Goal: Participate in discussion: Engage in conversation with other users on a specific topic

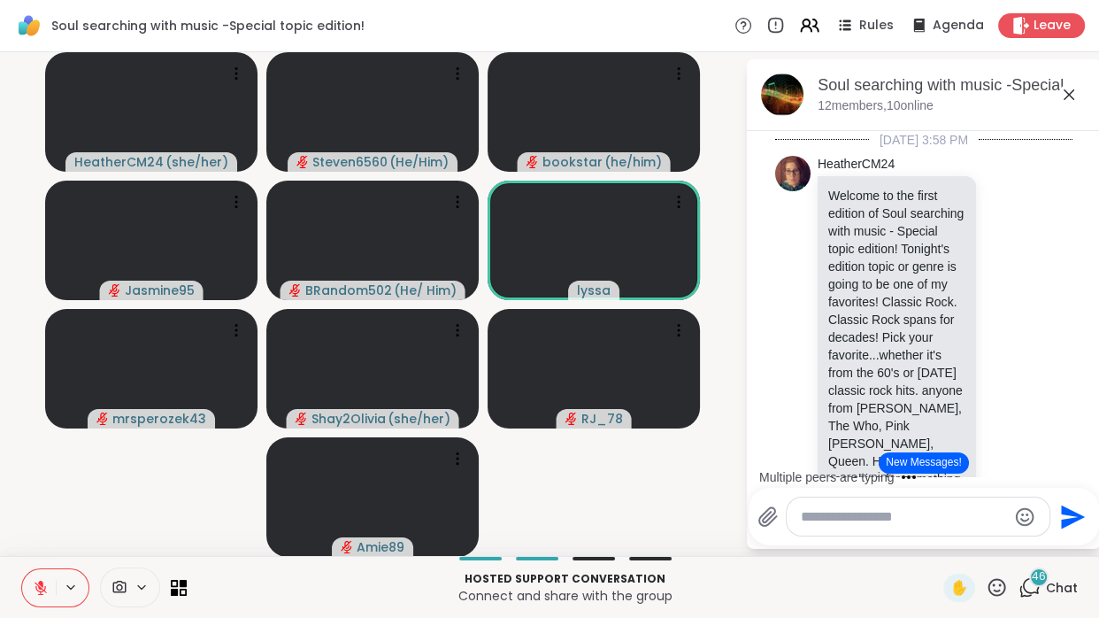
scroll to position [536, 0]
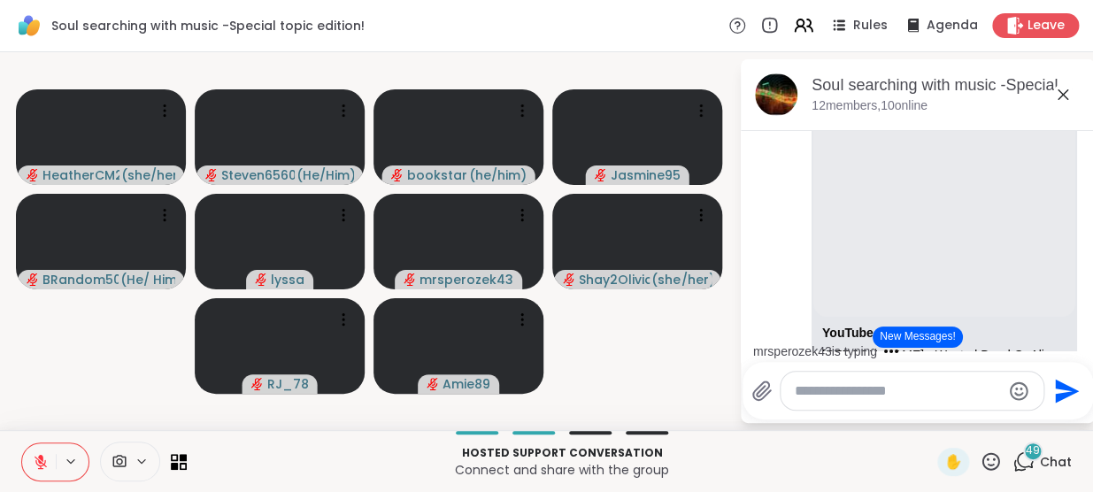
click at [1056, 94] on icon at bounding box center [1062, 94] width 21 height 21
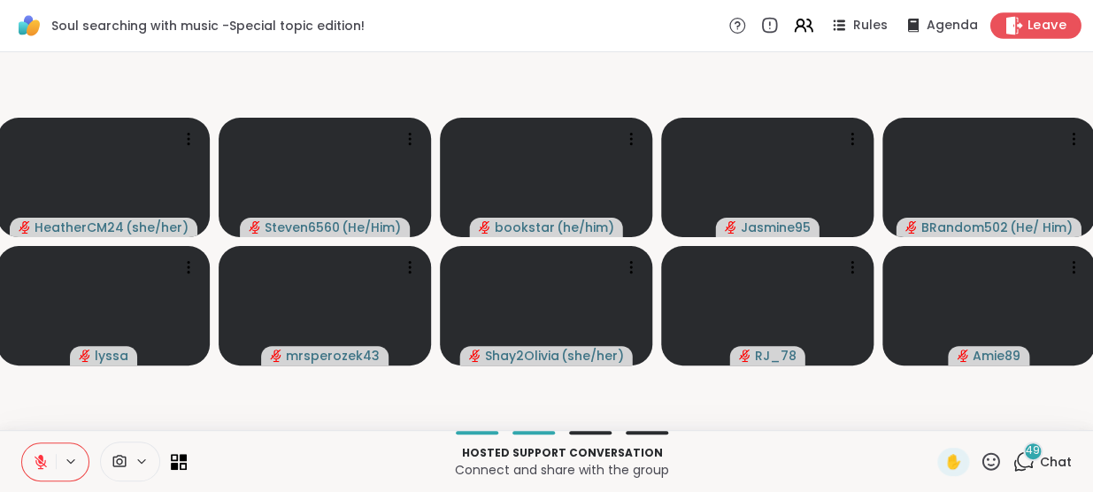
click at [1044, 31] on span "Leave" at bounding box center [1046, 26] width 39 height 19
click at [778, 182] on video at bounding box center [767, 177] width 212 height 119
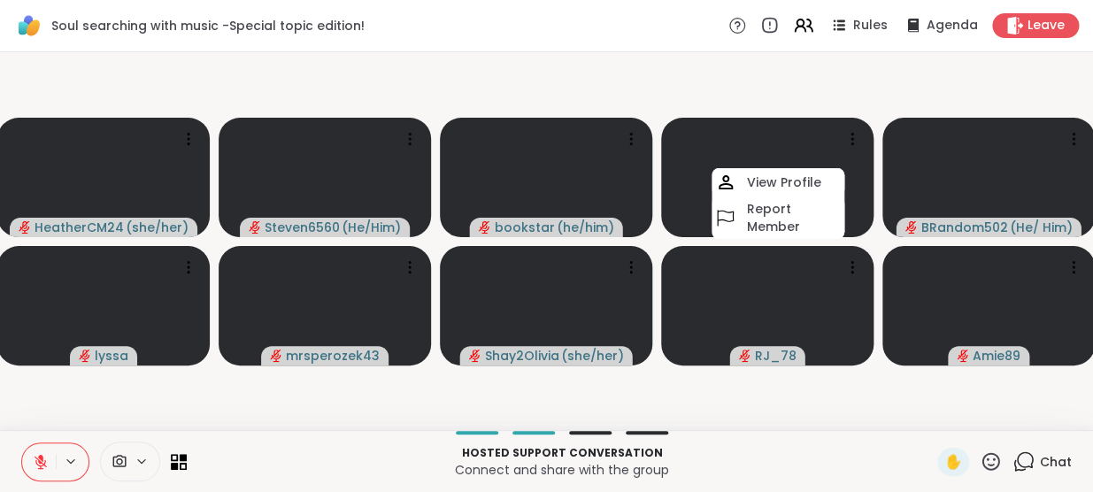
scroll to position [0, 12]
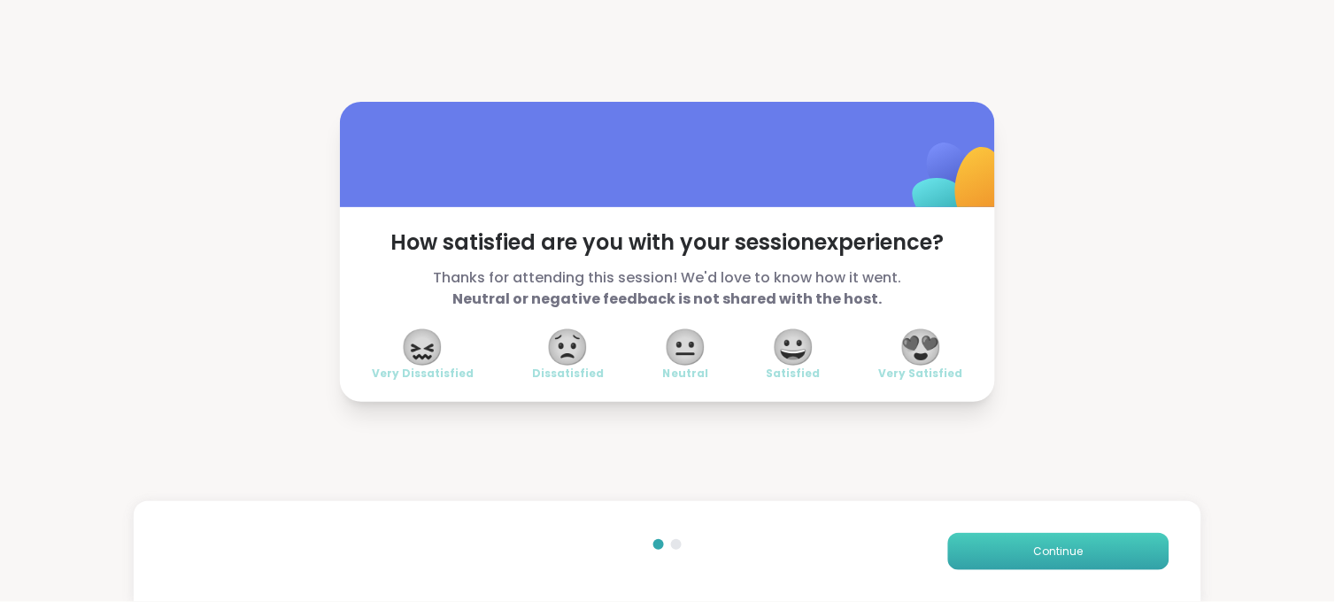
click at [1034, 556] on span "Continue" at bounding box center [1059, 551] width 50 height 16
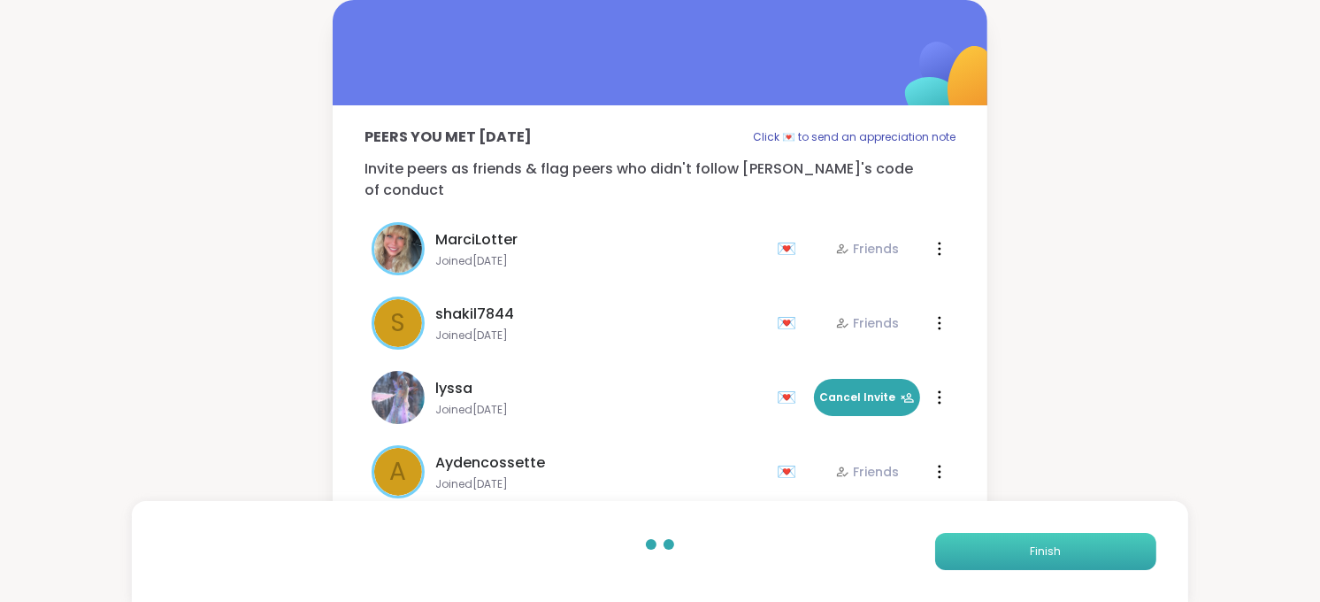
click at [1035, 552] on span "Finish" at bounding box center [1045, 551] width 31 height 16
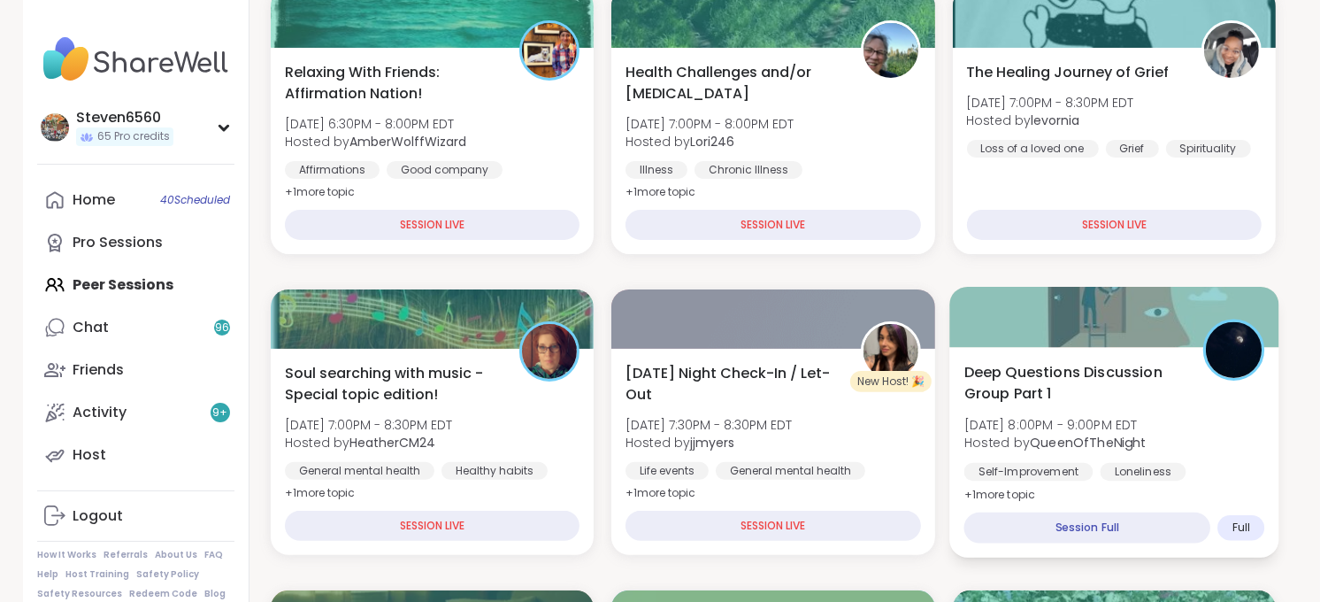
scroll to position [364, 0]
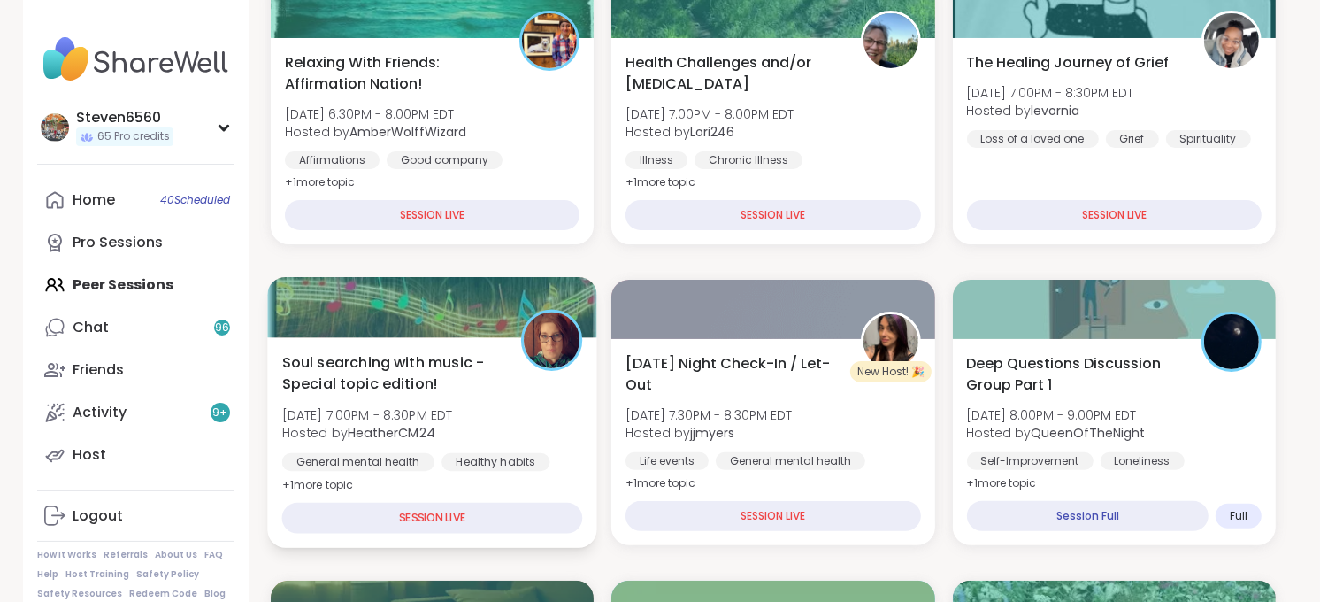
click at [525, 419] on div "Soul searching with music -Special topic edition! Mon, Sep 08 | 7:00PM - 8:30PM…" at bounding box center [432, 423] width 301 height 144
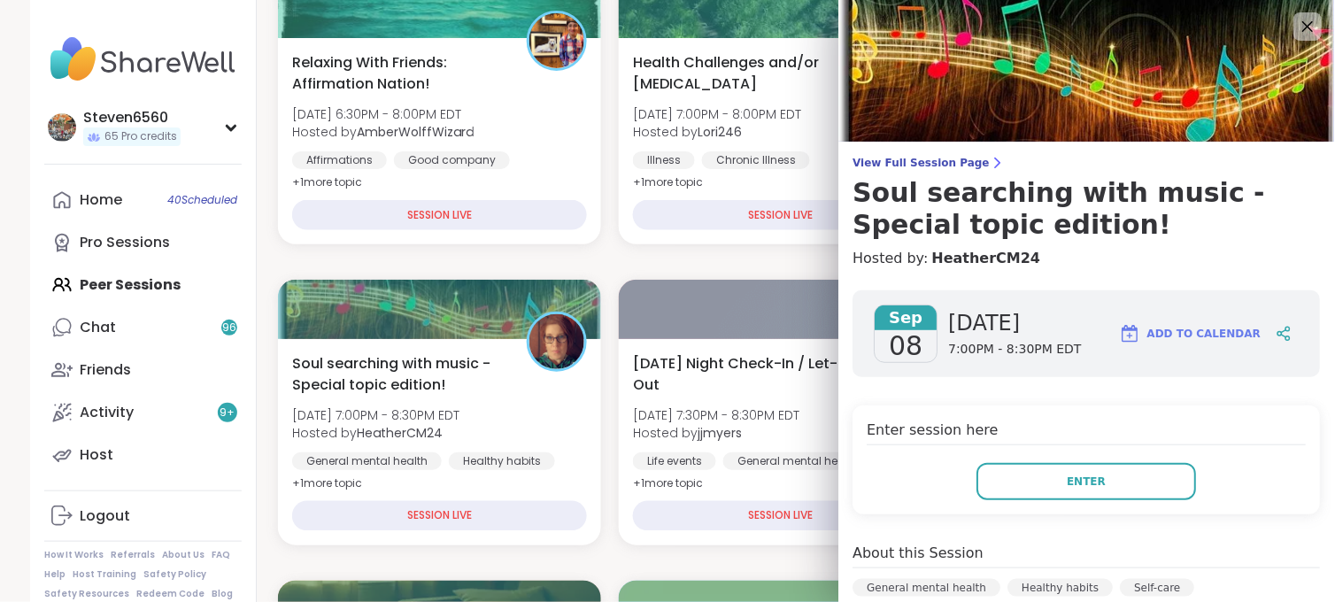
click at [976, 450] on div "Enter session here Enter" at bounding box center [1086, 459] width 467 height 109
click at [980, 474] on button "Enter" at bounding box center [1086, 481] width 219 height 37
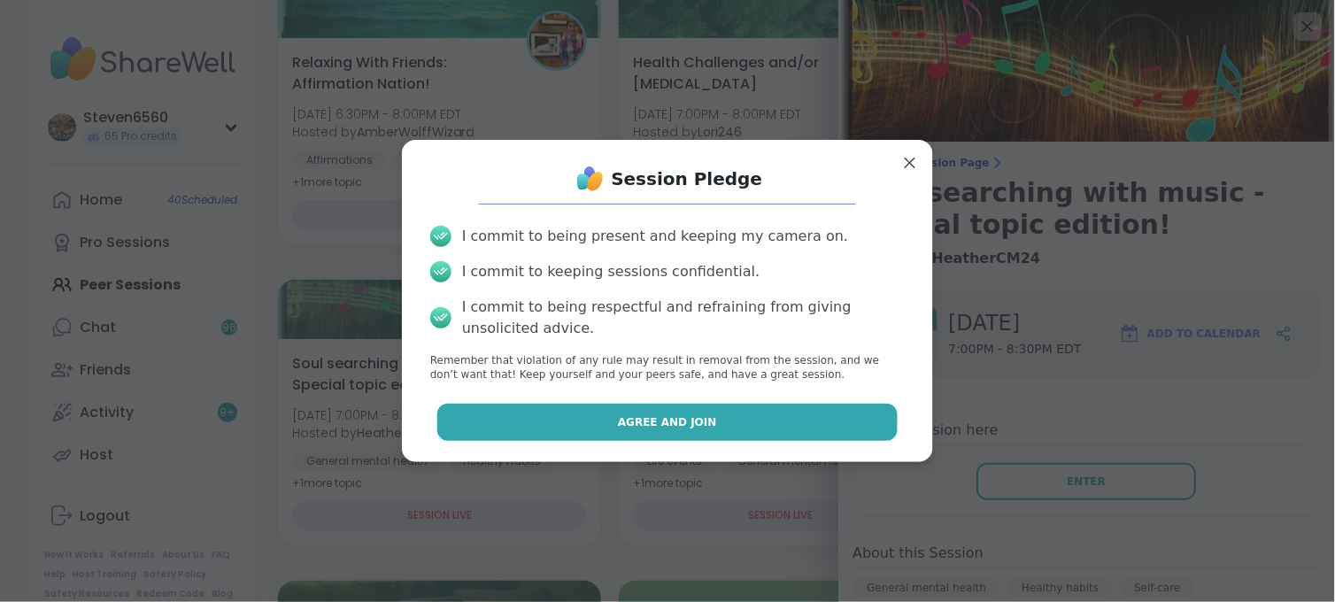
click at [684, 416] on span "Agree and Join" at bounding box center [667, 422] width 99 height 16
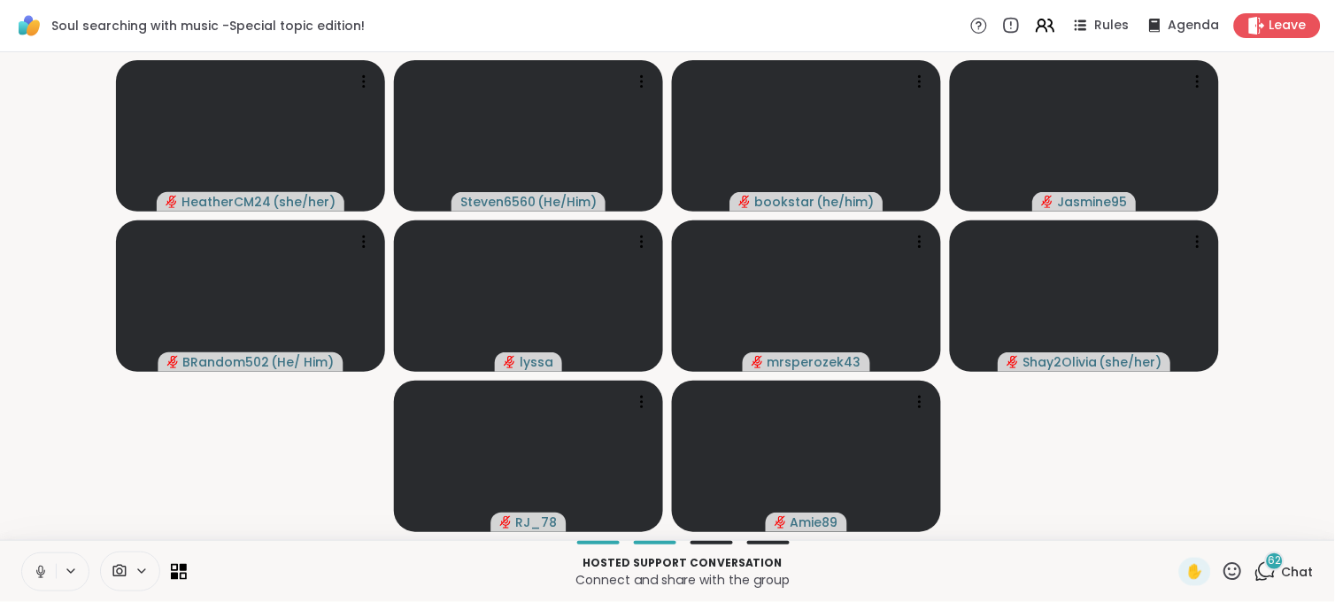
click at [142, 569] on icon at bounding box center [142, 571] width 14 height 15
click at [165, 506] on icon at bounding box center [167, 508] width 16 height 16
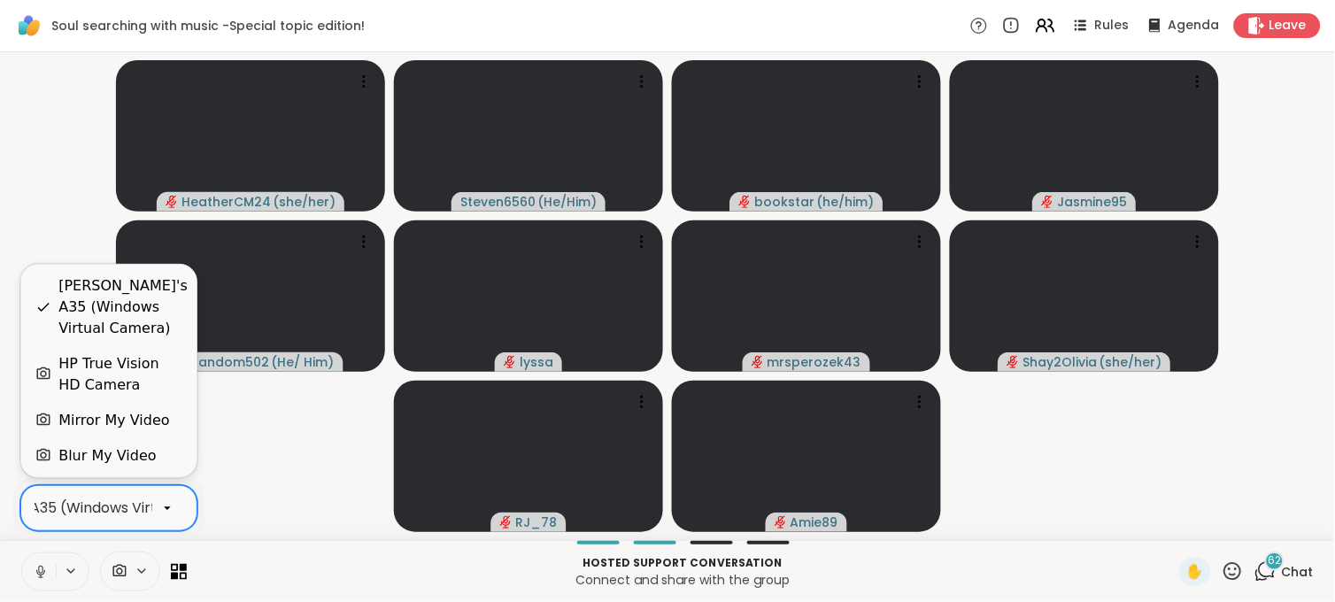
click at [165, 506] on icon at bounding box center [167, 508] width 16 height 16
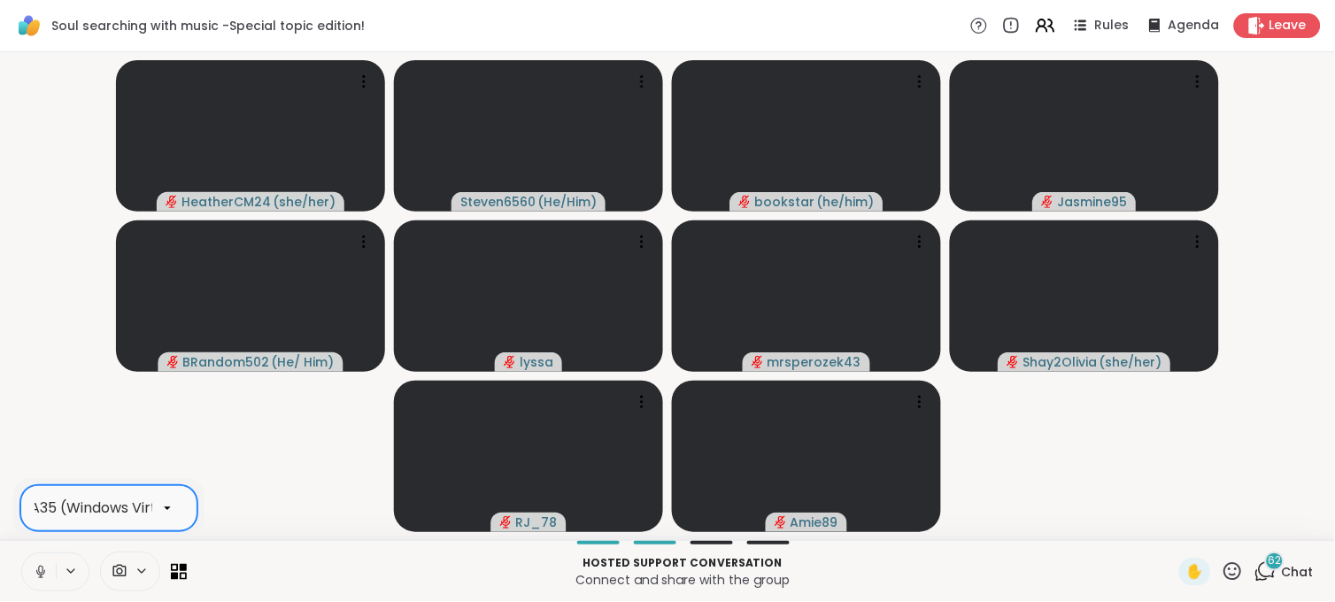
click at [165, 506] on icon at bounding box center [167, 508] width 16 height 16
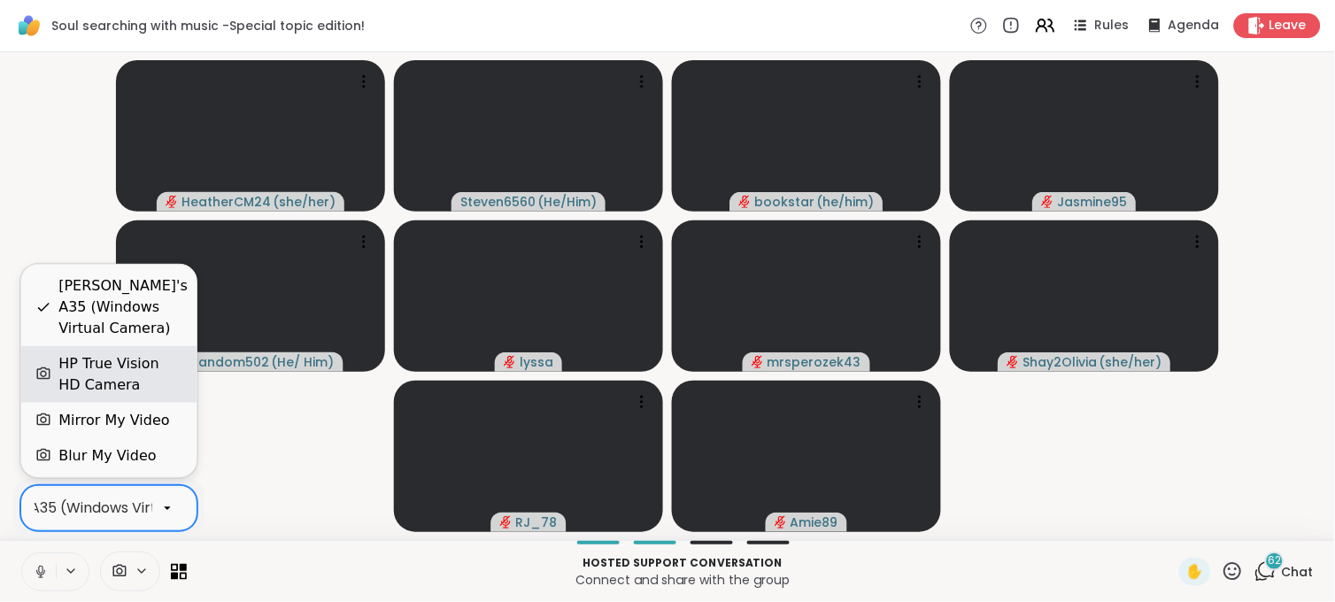
click at [152, 364] on div "HP True Vision HD Camera" at bounding box center [120, 374] width 124 height 42
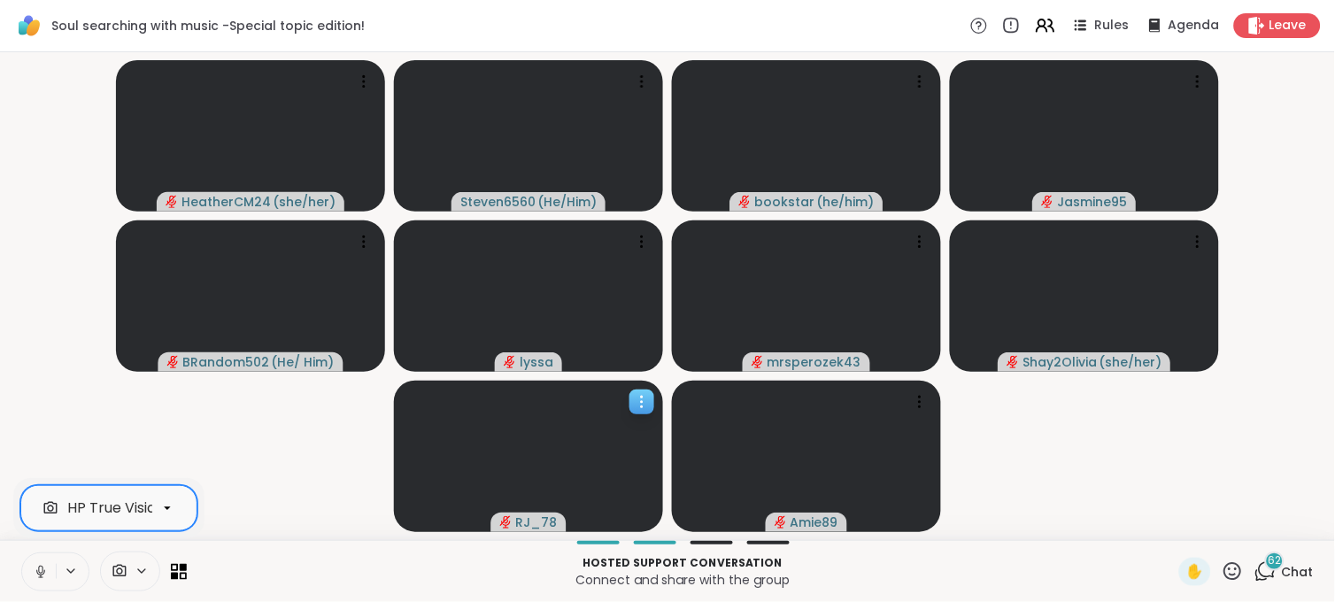
click at [430, 439] on video at bounding box center [528, 456] width 269 height 151
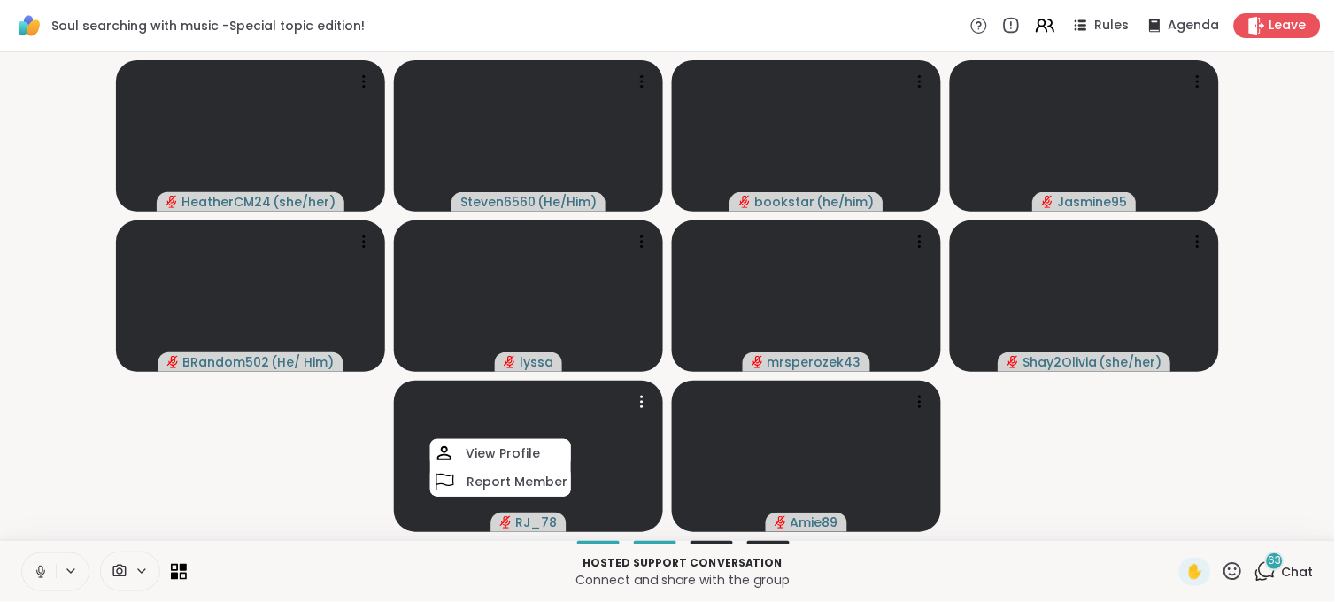
drag, startPoint x: 494, startPoint y: 410, endPoint x: 1242, endPoint y: 544, distance: 760.7
click at [1243, 544] on div "Hosted support conversation Connect and share with the group ✋ 63 Chat" at bounding box center [667, 571] width 1335 height 62
click at [1290, 579] on div "Hosted support conversation Connect and share with the group ✋ 63 Chat" at bounding box center [667, 571] width 1335 height 62
click at [1281, 578] on span "Chat" at bounding box center [1297, 572] width 32 height 18
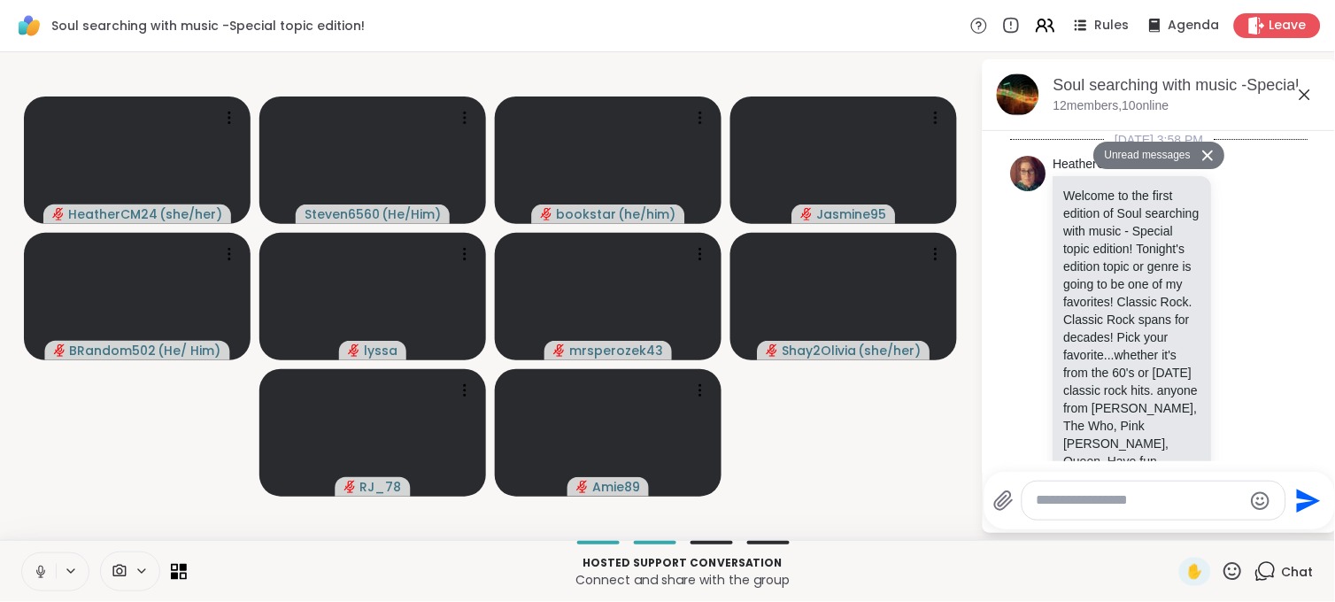
scroll to position [11752, 0]
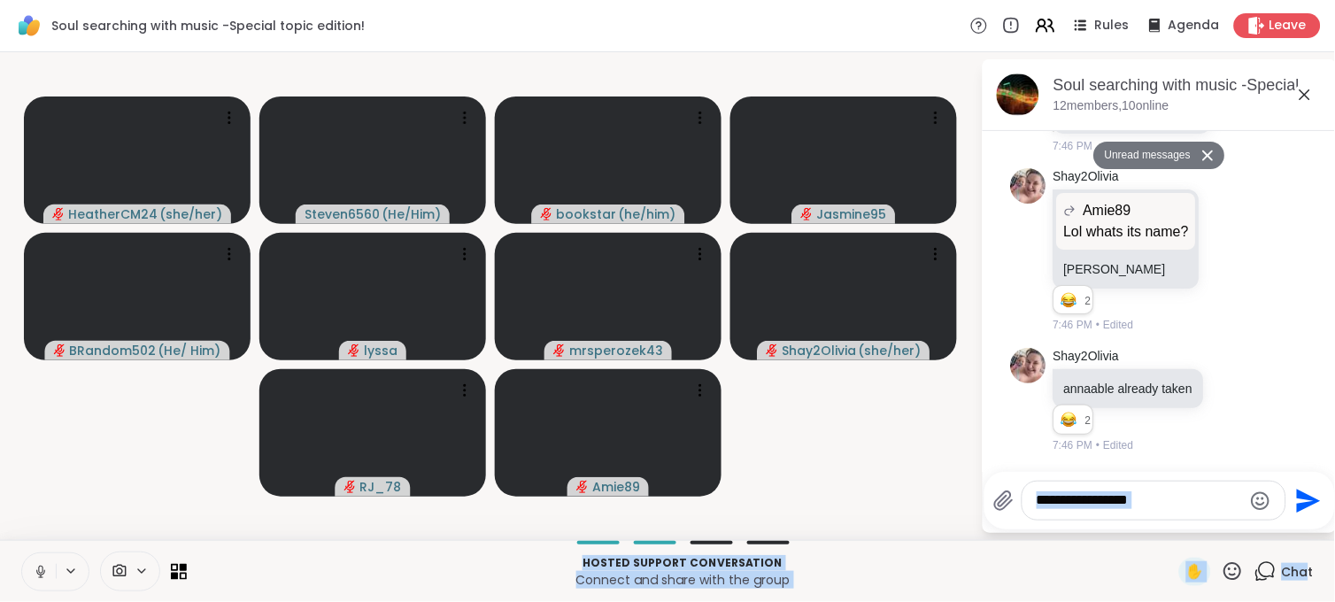
drag, startPoint x: 1278, startPoint y: 578, endPoint x: 1087, endPoint y: 488, distance: 211.4
click at [1087, 488] on div "Soul searching with music -Special topic edition! Rules Agenda Leave HeatherCM2…" at bounding box center [667, 301] width 1335 height 602
click at [993, 485] on div at bounding box center [1139, 501] width 293 height 40
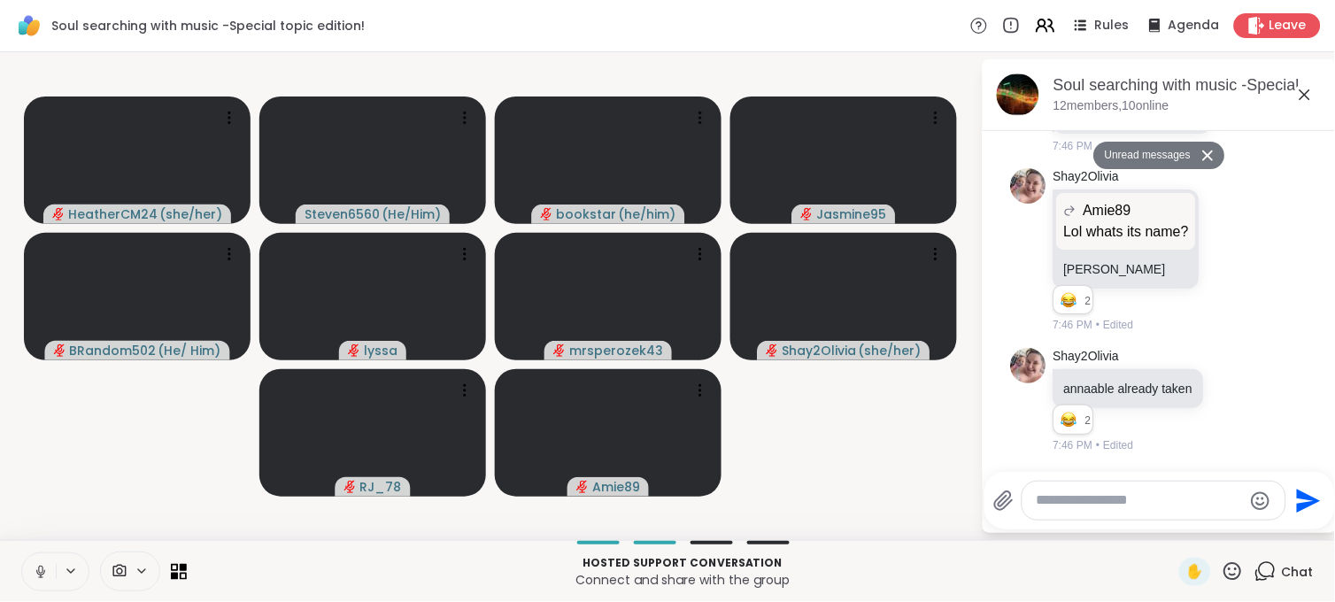
click at [1023, 485] on div at bounding box center [1153, 500] width 263 height 38
click at [1036, 498] on textarea "Type your message" at bounding box center [1139, 500] width 206 height 19
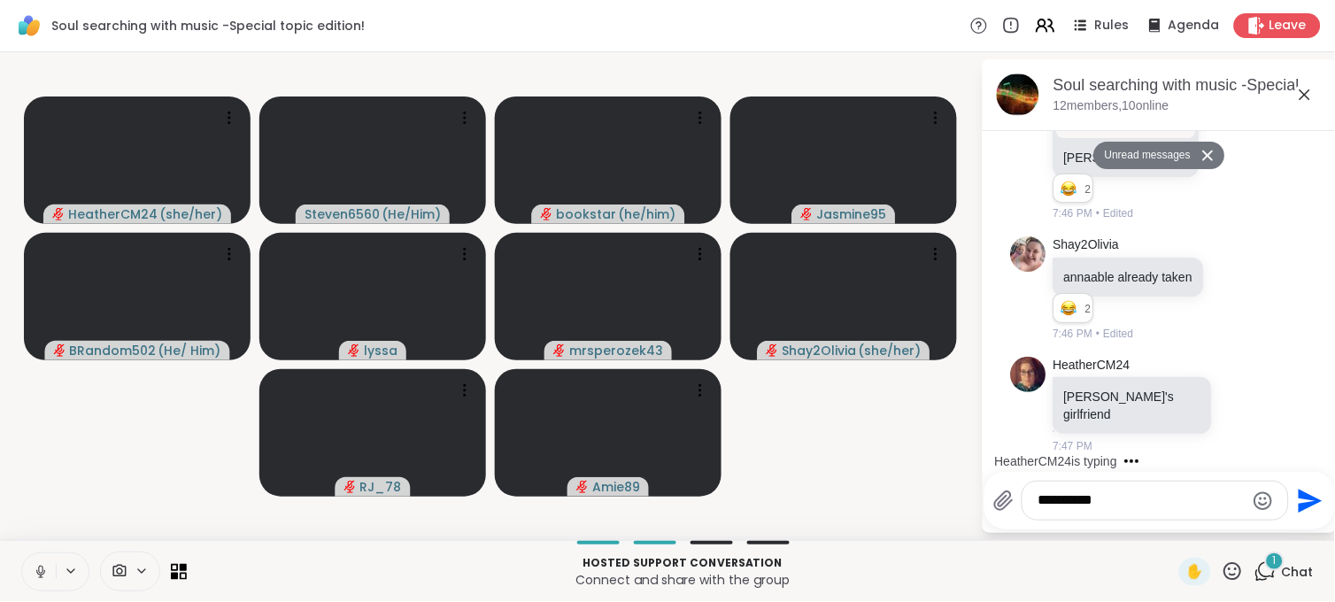
scroll to position [11846, 0]
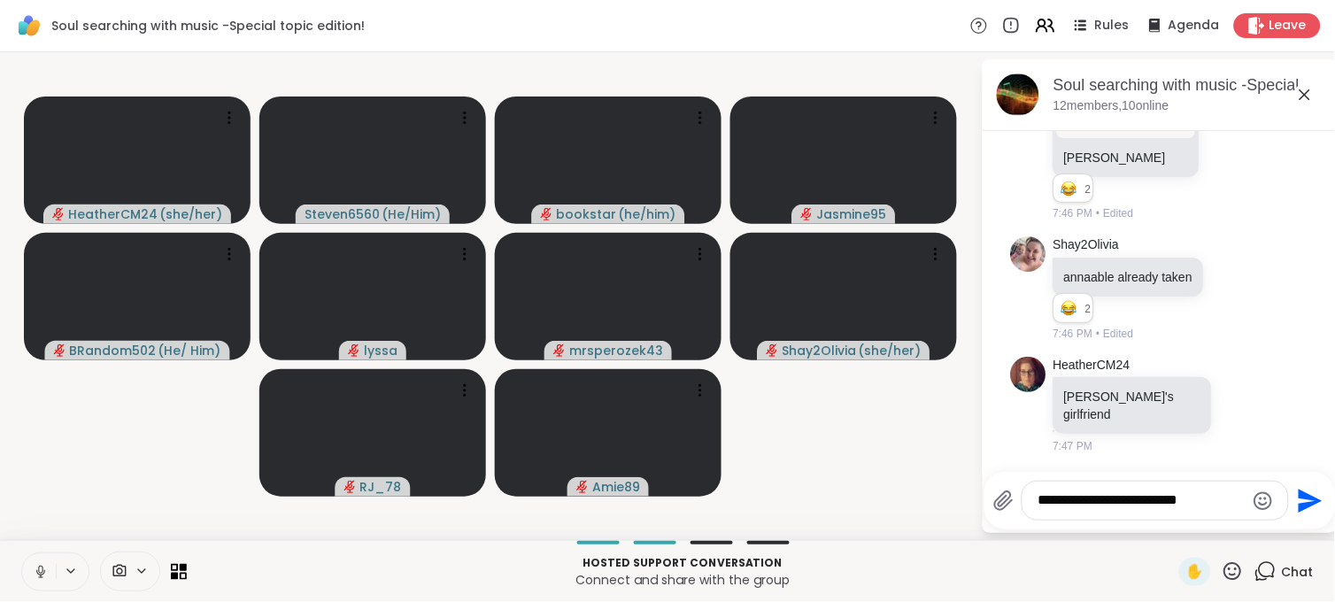
type textarea "**********"
click at [1294, 500] on icon "Send" at bounding box center [1308, 501] width 28 height 28
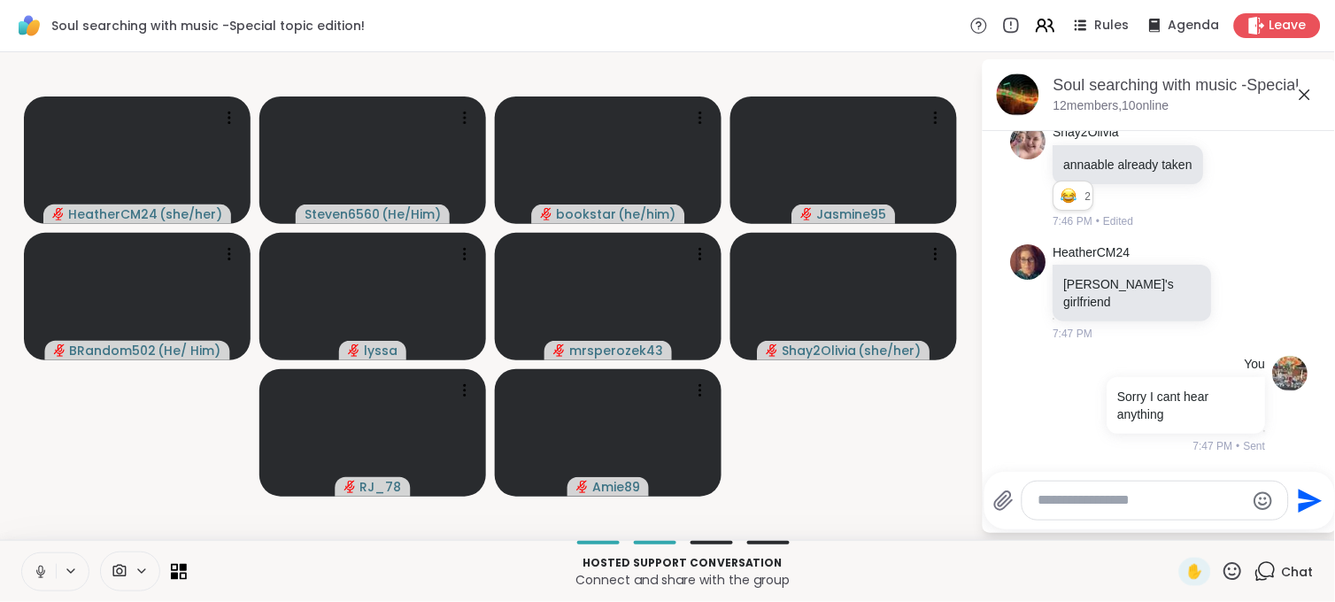
scroll to position [11958, 0]
drag, startPoint x: 1217, startPoint y: 337, endPoint x: 1182, endPoint y: 379, distance: 54.0
click at [1217, 337] on div "HeatherCM24 chucky's girlfriend 7:47 PM" at bounding box center [1159, 293] width 297 height 112
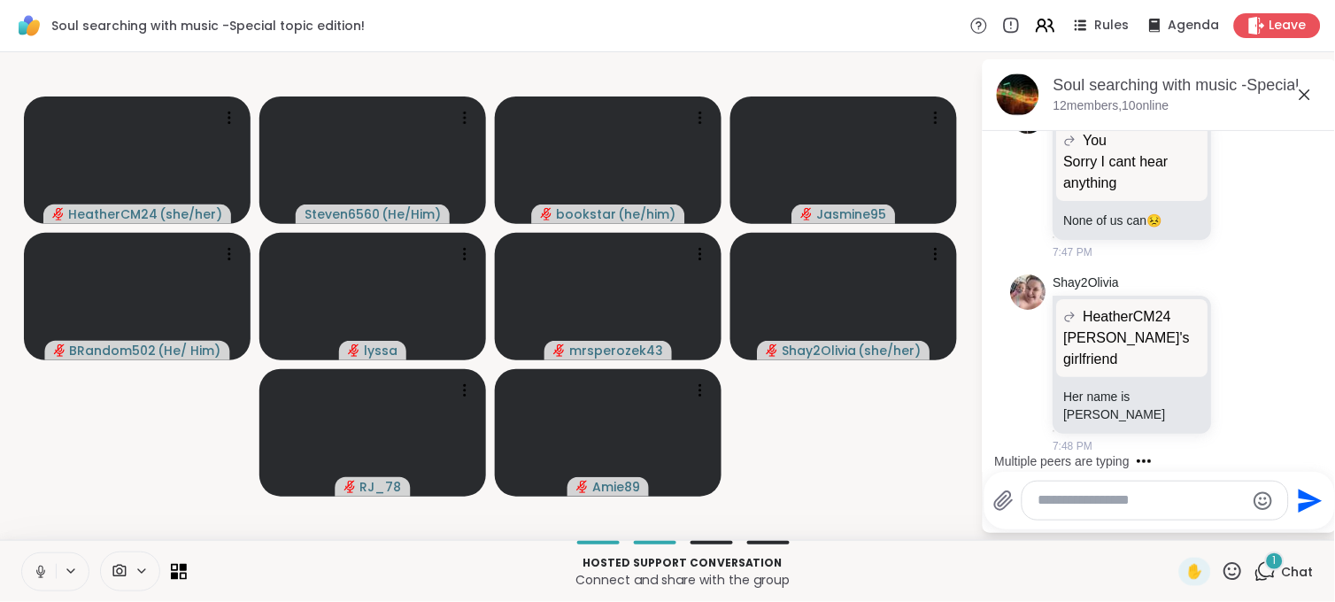
scroll to position [12383, 0]
click at [1310, 127] on div "Soul searching with music -Special topic edition! , Sep 08 12 members, 10 online" at bounding box center [1159, 95] width 354 height 72
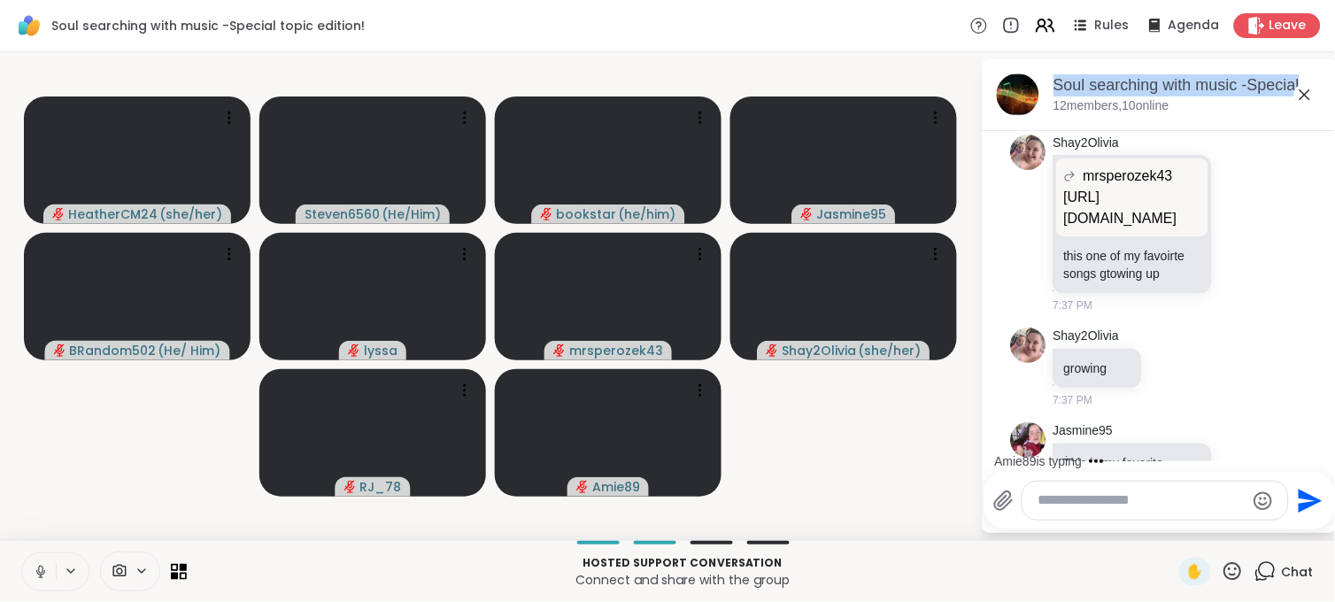
scroll to position [6812, 0]
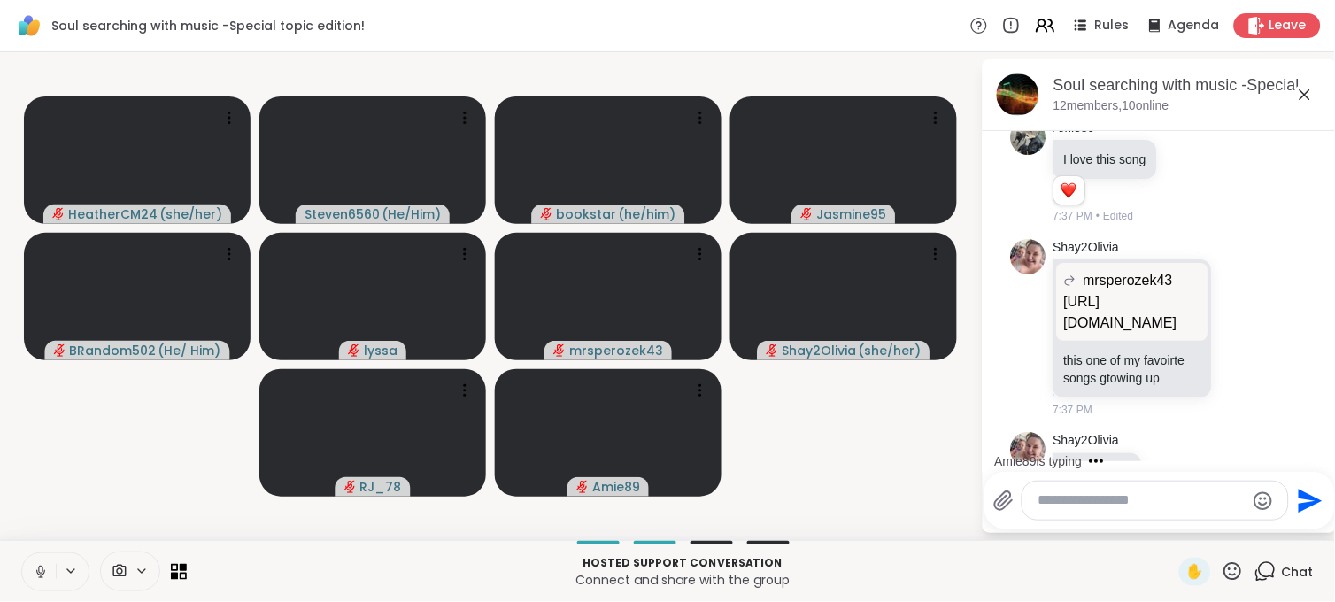
click at [1299, 449] on div "Amie89 is typing" at bounding box center [1162, 461] width 347 height 28
click at [1297, 449] on div "Amie89 is typing" at bounding box center [1162, 461] width 347 height 28
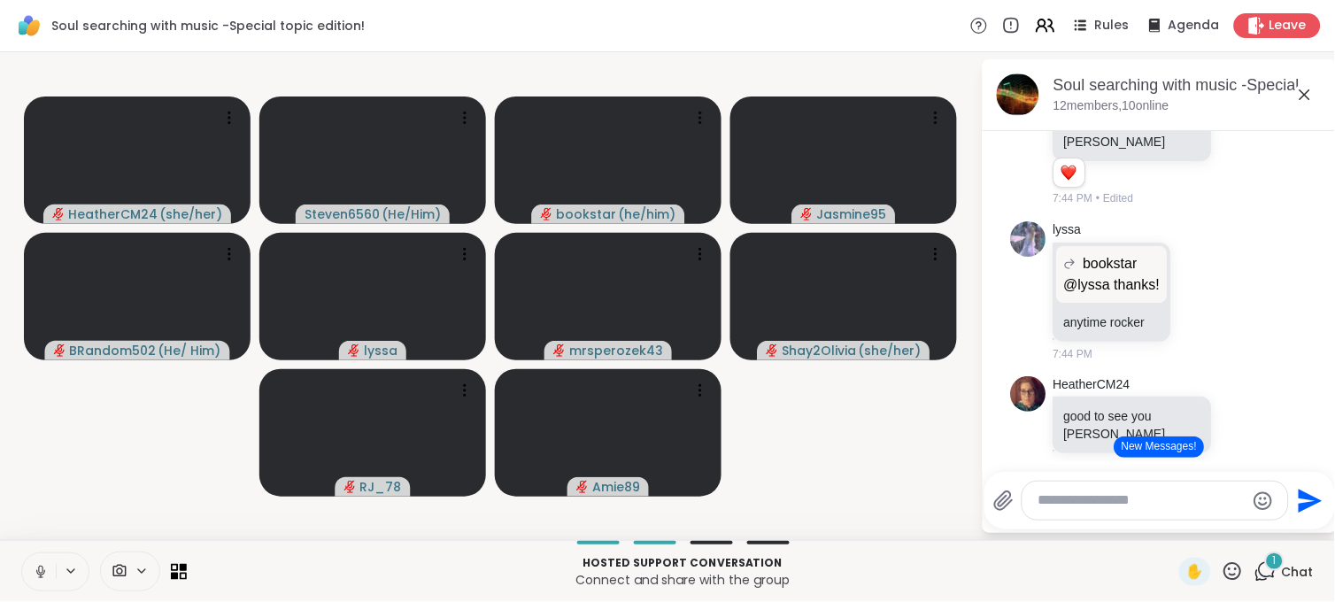
scroll to position [9447, 0]
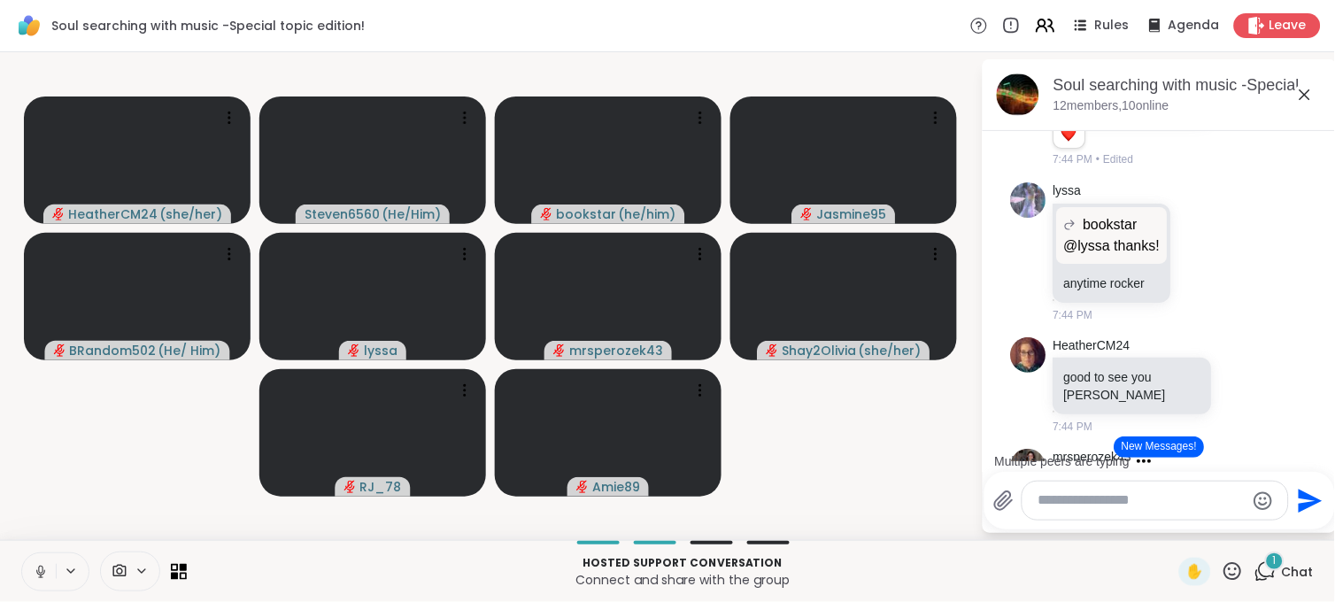
click at [1058, 491] on textarea "Type your message" at bounding box center [1141, 500] width 206 height 19
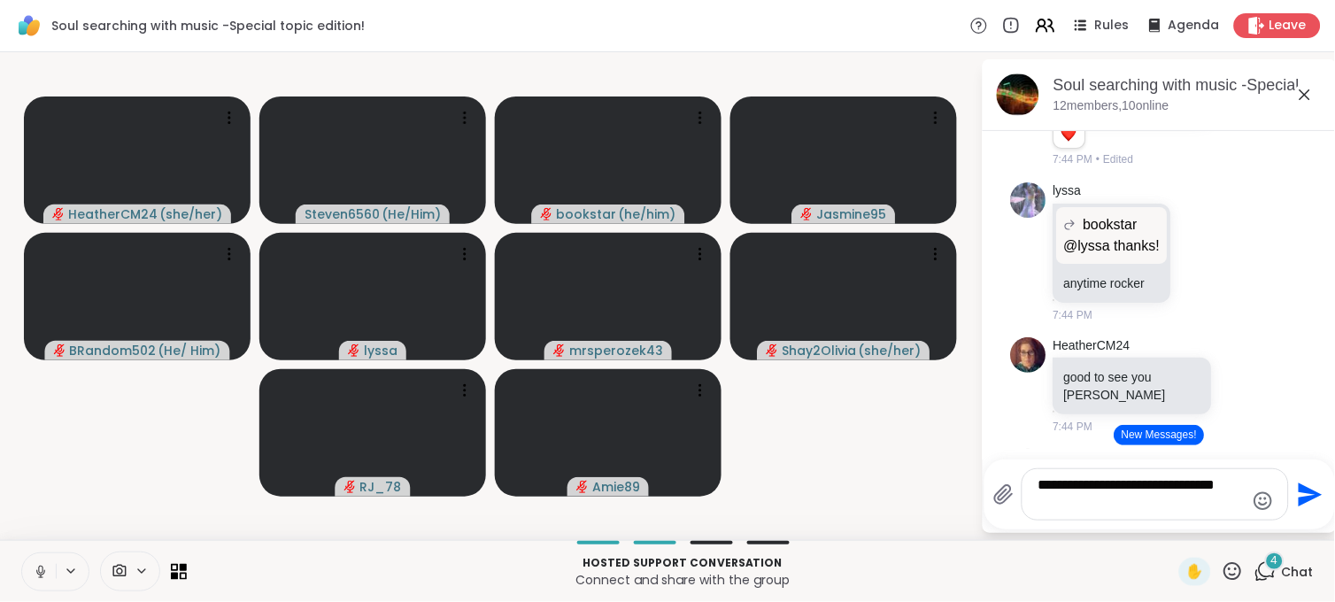
type textarea "**********"
click at [1294, 485] on icon "Send" at bounding box center [1308, 495] width 28 height 28
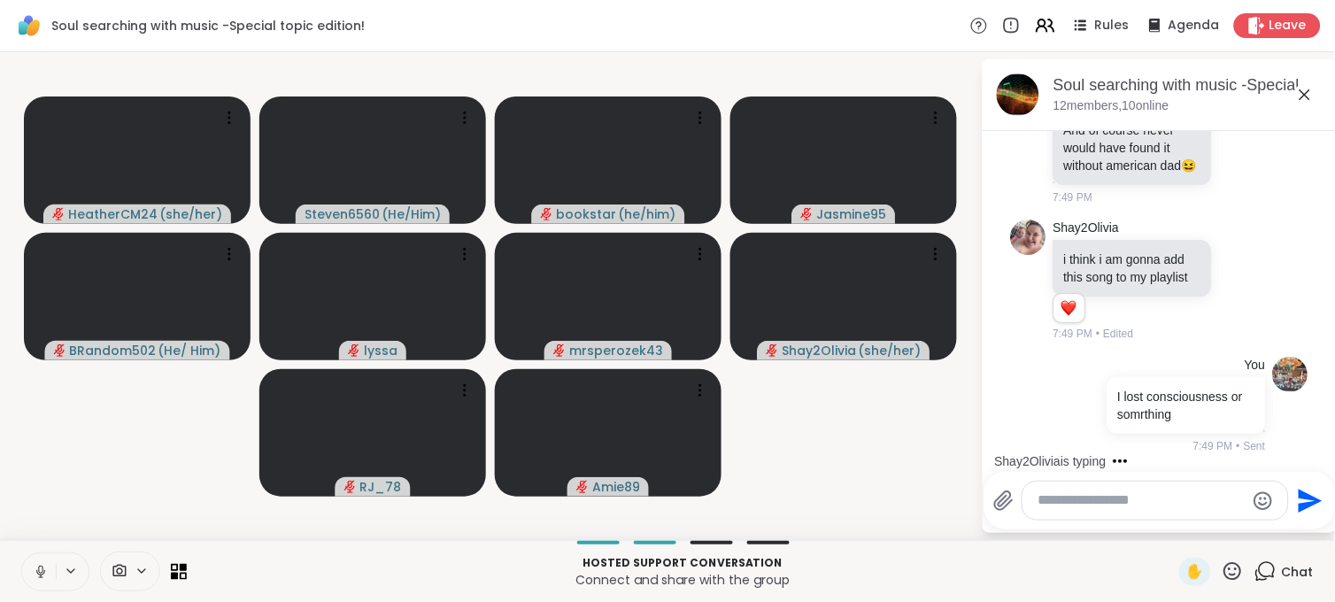
scroll to position [13089, 0]
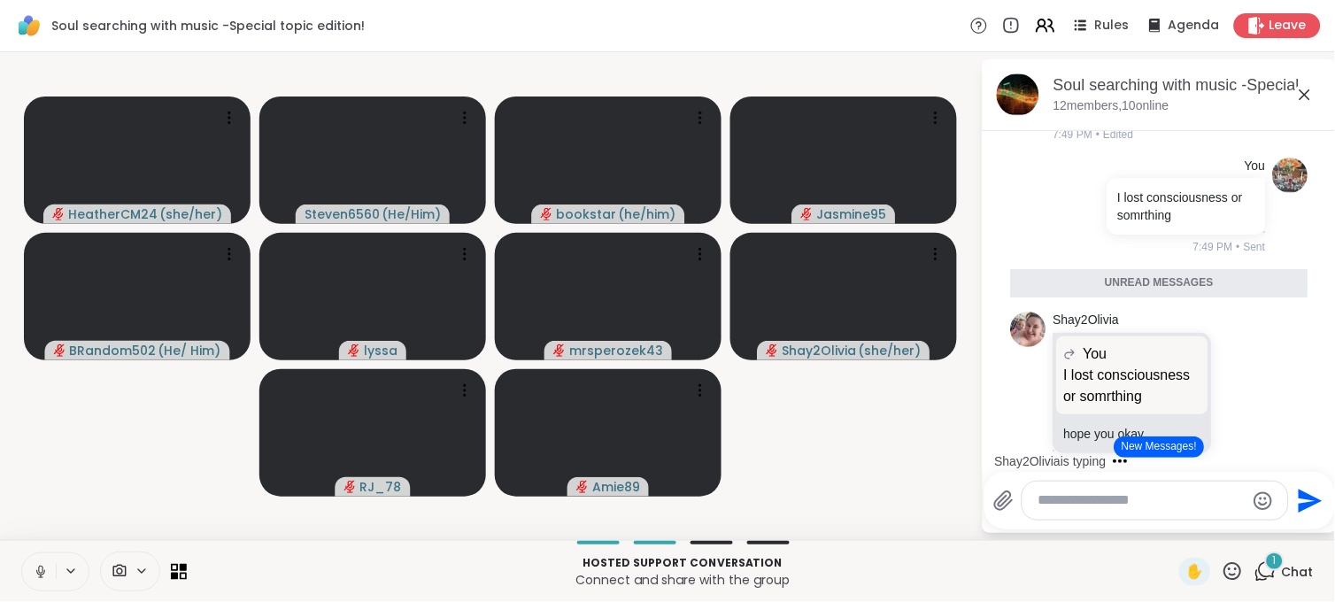
drag, startPoint x: 1303, startPoint y: 137, endPoint x: 1216, endPoint y: 101, distance: 94.0
click at [1216, 101] on div "Soul searching with music -Special topic edition! , Sep 08 12 members, 10 online" at bounding box center [1187, 94] width 269 height 40
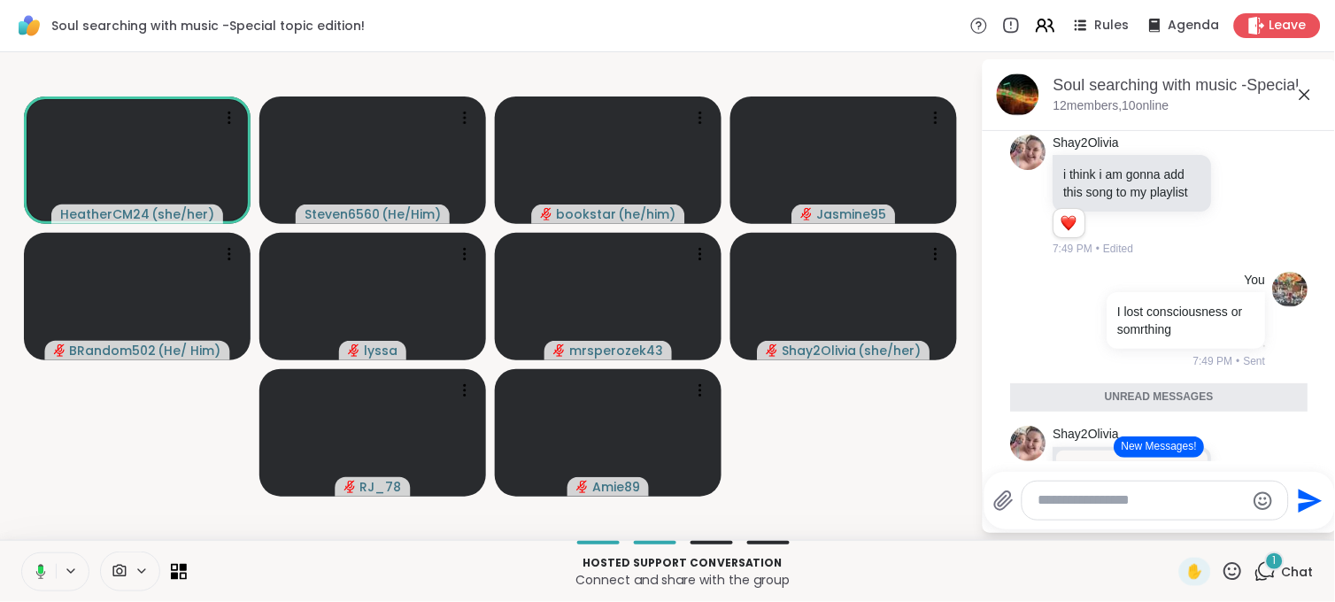
scroll to position [12974, 0]
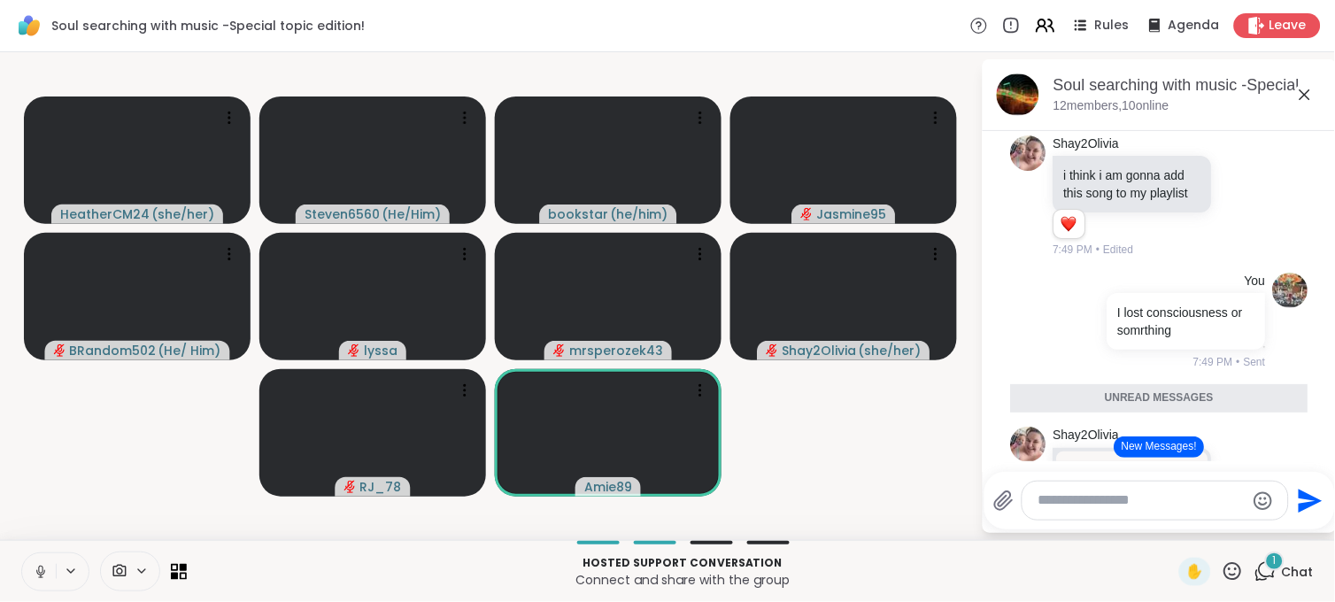
click at [38, 565] on icon at bounding box center [40, 569] width 4 height 8
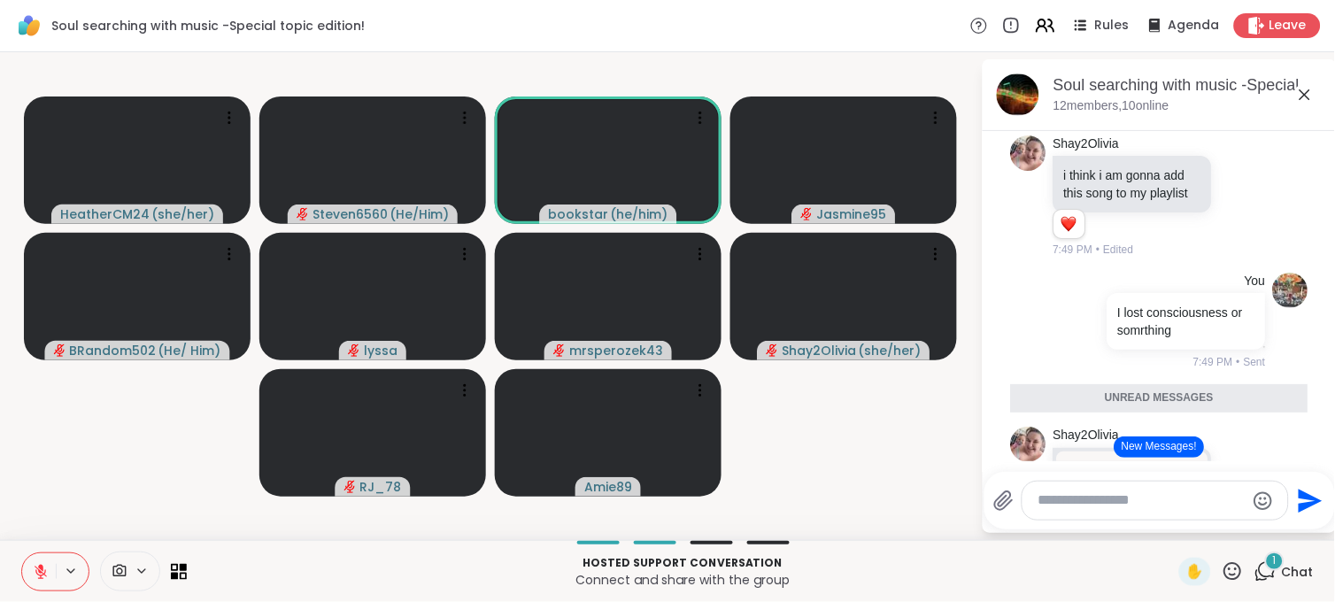
click at [38, 565] on icon at bounding box center [40, 567] width 5 height 7
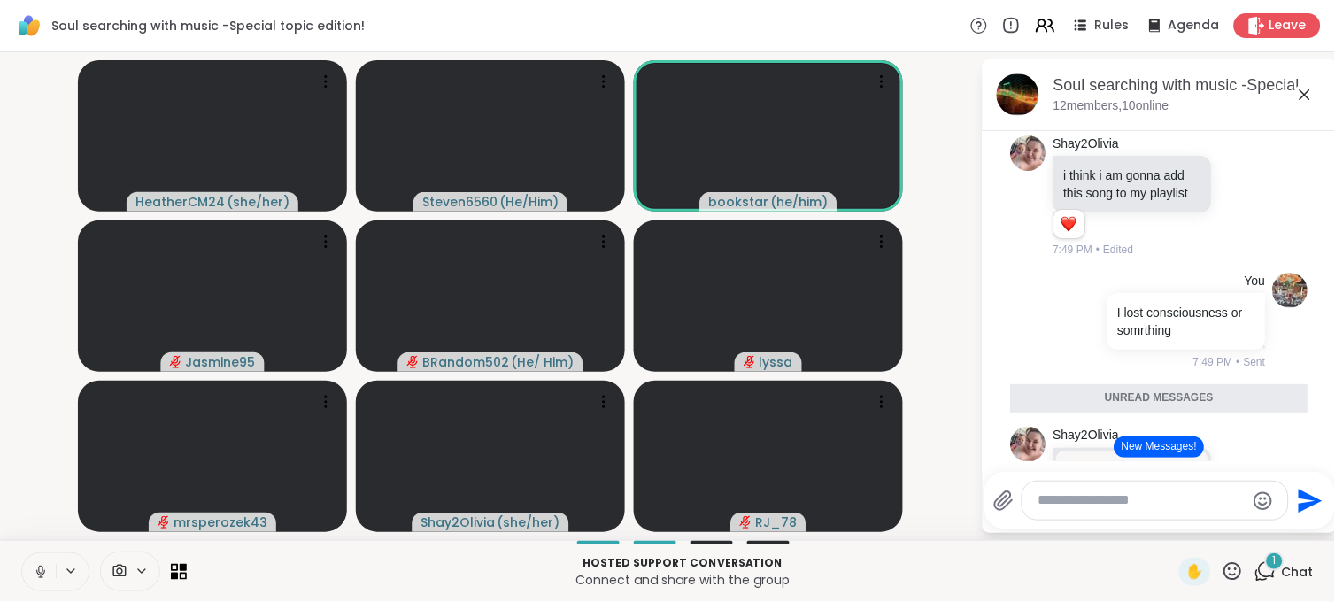
click at [81, 562] on div at bounding box center [103, 571] width 165 height 40
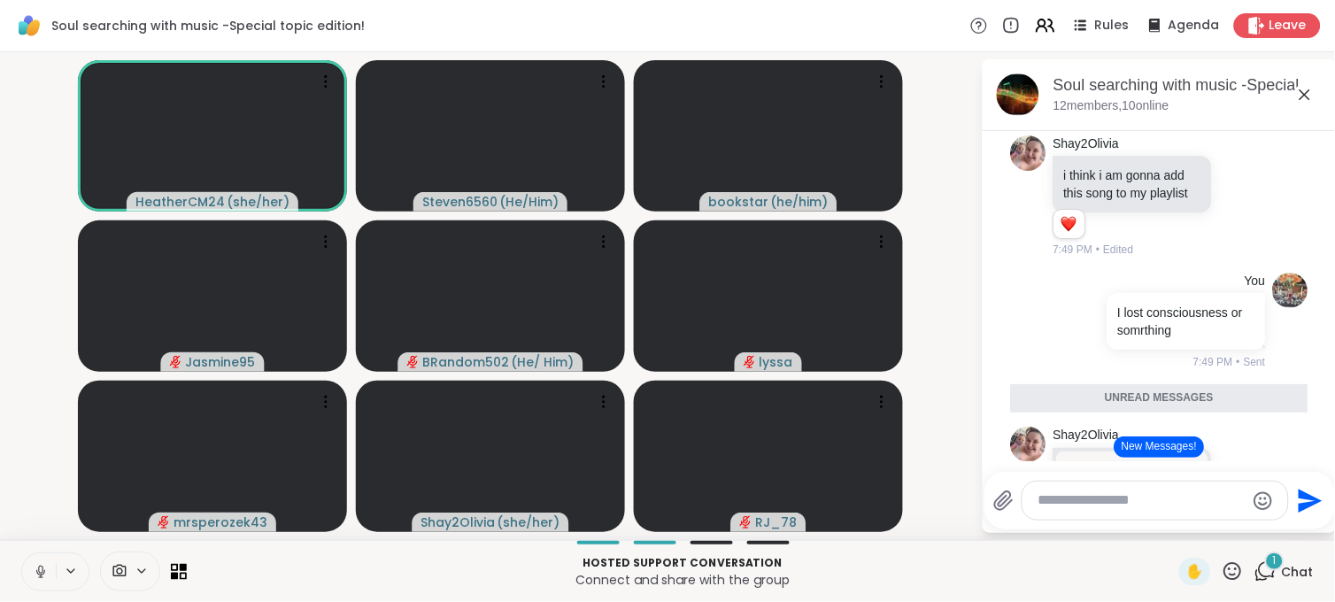
click at [81, 562] on div at bounding box center [103, 571] width 165 height 40
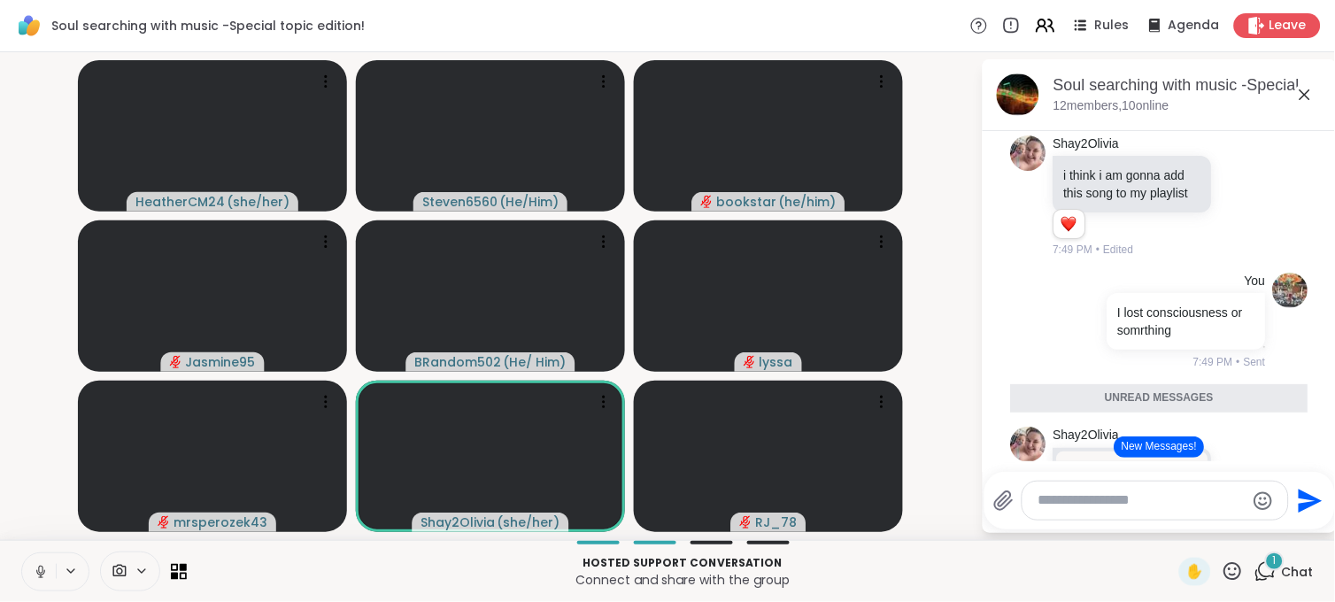
click at [81, 562] on div at bounding box center [103, 571] width 165 height 40
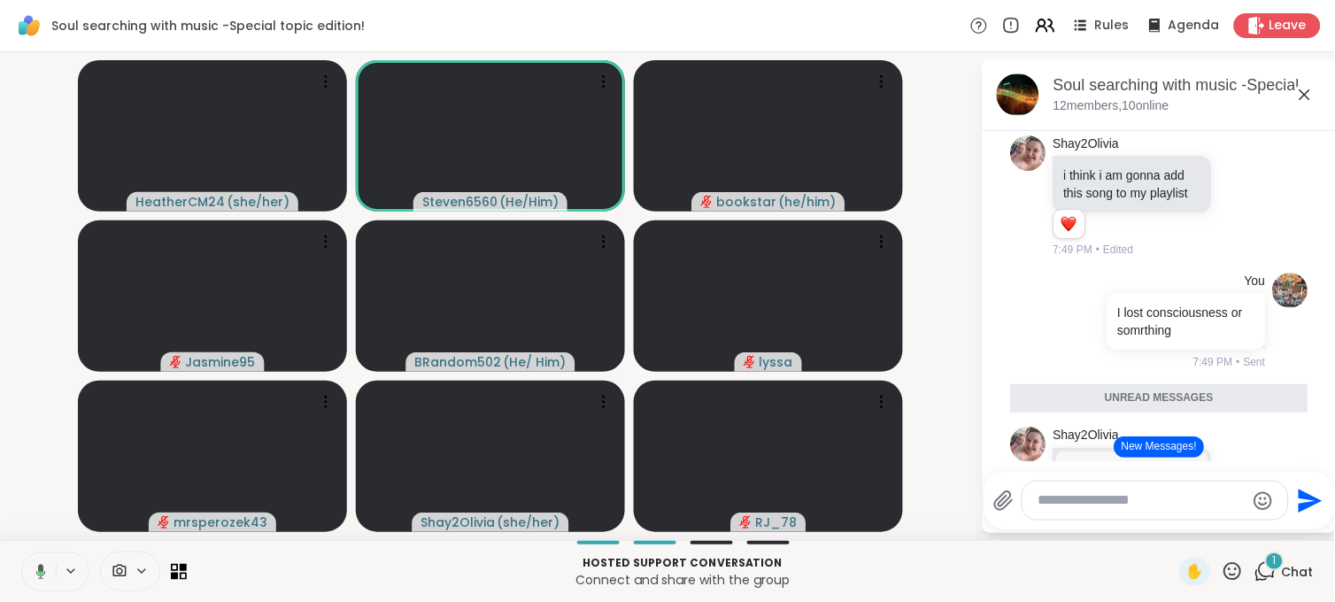
click at [81, 562] on div at bounding box center [103, 571] width 165 height 40
click at [81, 565] on div at bounding box center [103, 571] width 165 height 40
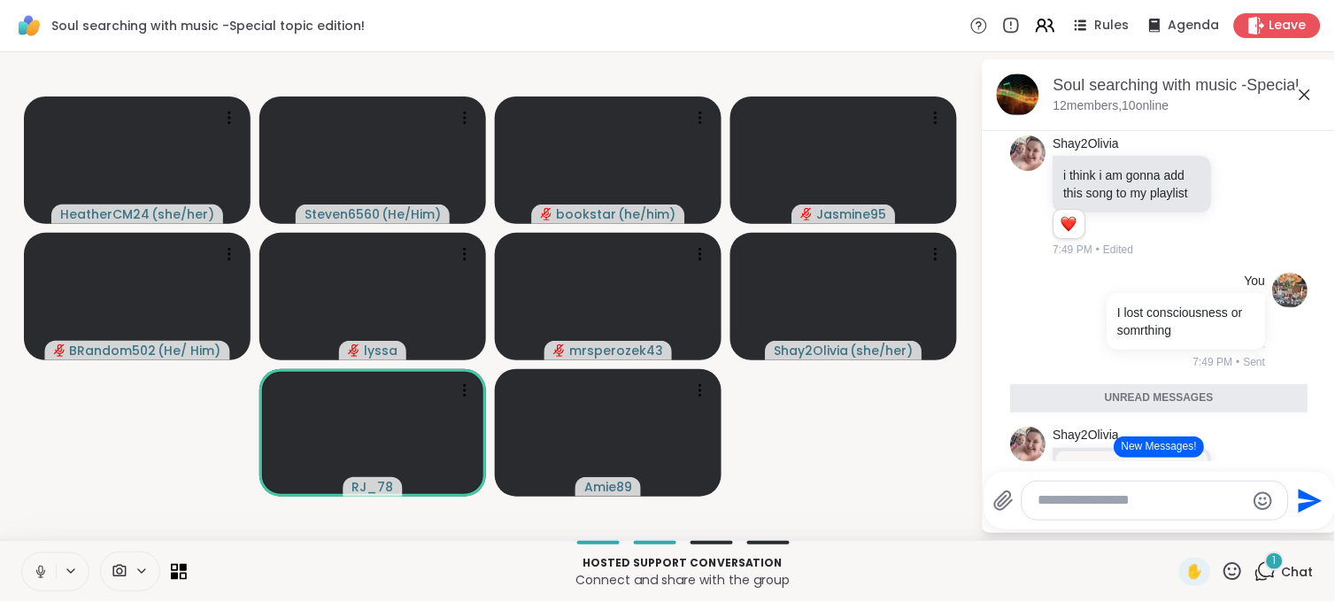
click at [1081, 508] on textarea "Type your message" at bounding box center [1141, 500] width 206 height 19
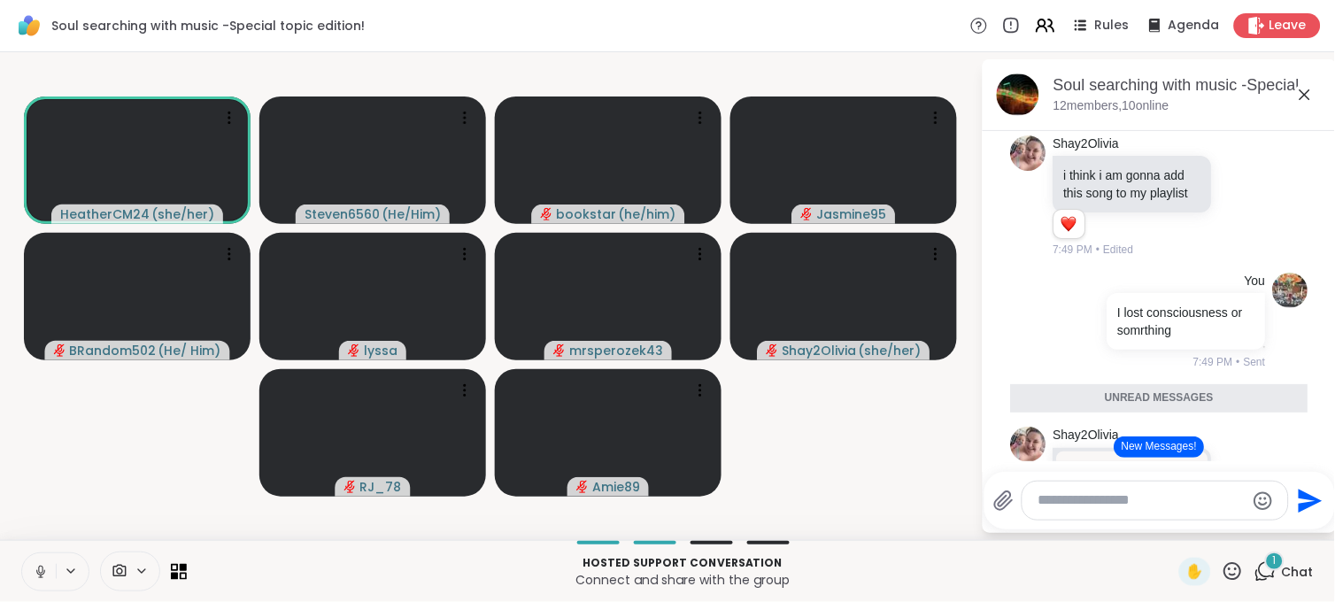
click at [38, 572] on icon at bounding box center [40, 569] width 4 height 8
click at [1131, 440] on button "New Messages!" at bounding box center [1158, 446] width 89 height 21
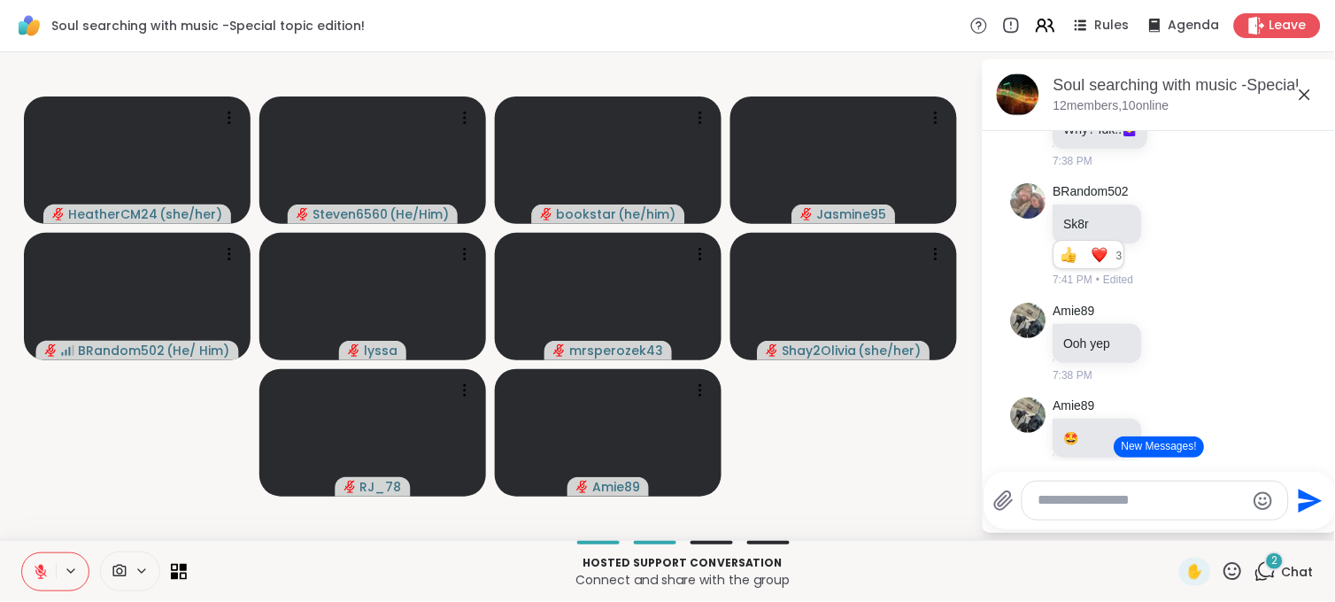
scroll to position [7729, 0]
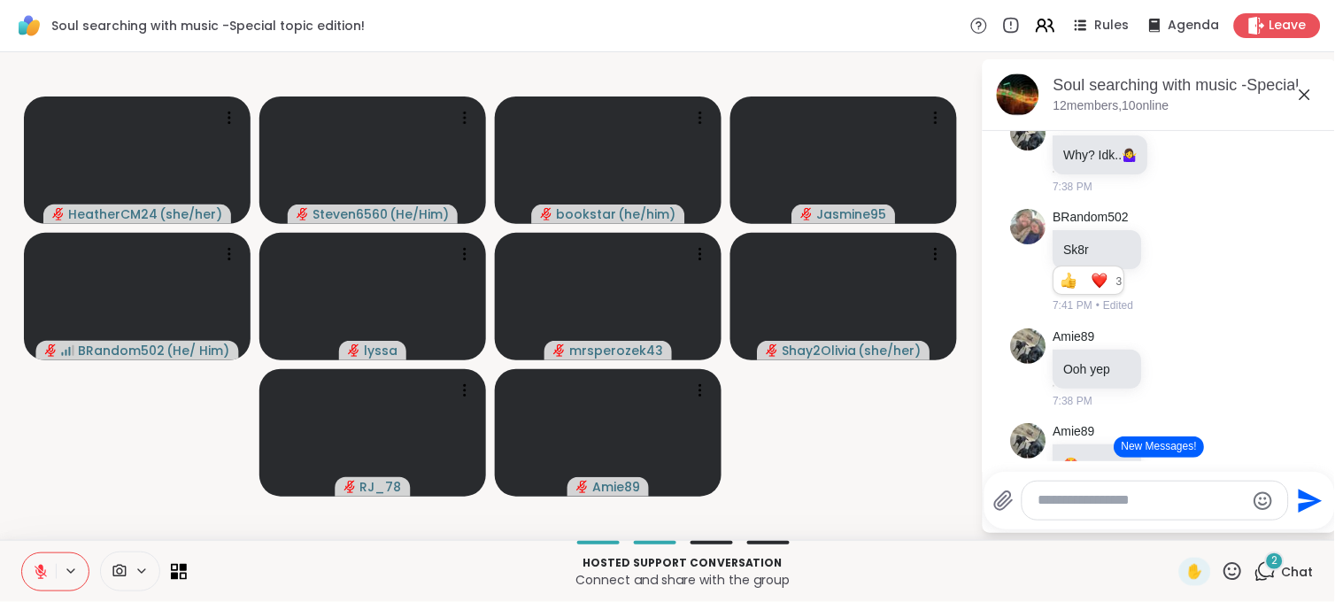
click at [1162, 449] on button "New Messages!" at bounding box center [1158, 446] width 89 height 21
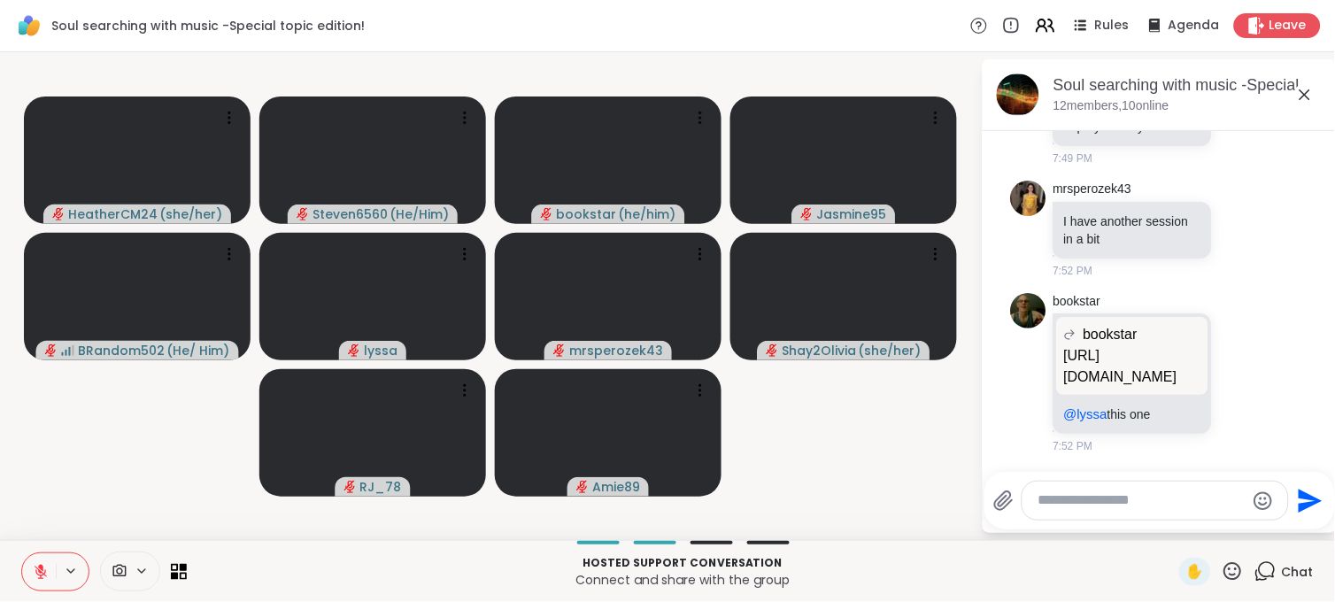
scroll to position [13806, 0]
click at [1119, 373] on p "https://www.youtube.com/watch?v=Hgx267jVma0" at bounding box center [1132, 366] width 137 height 42
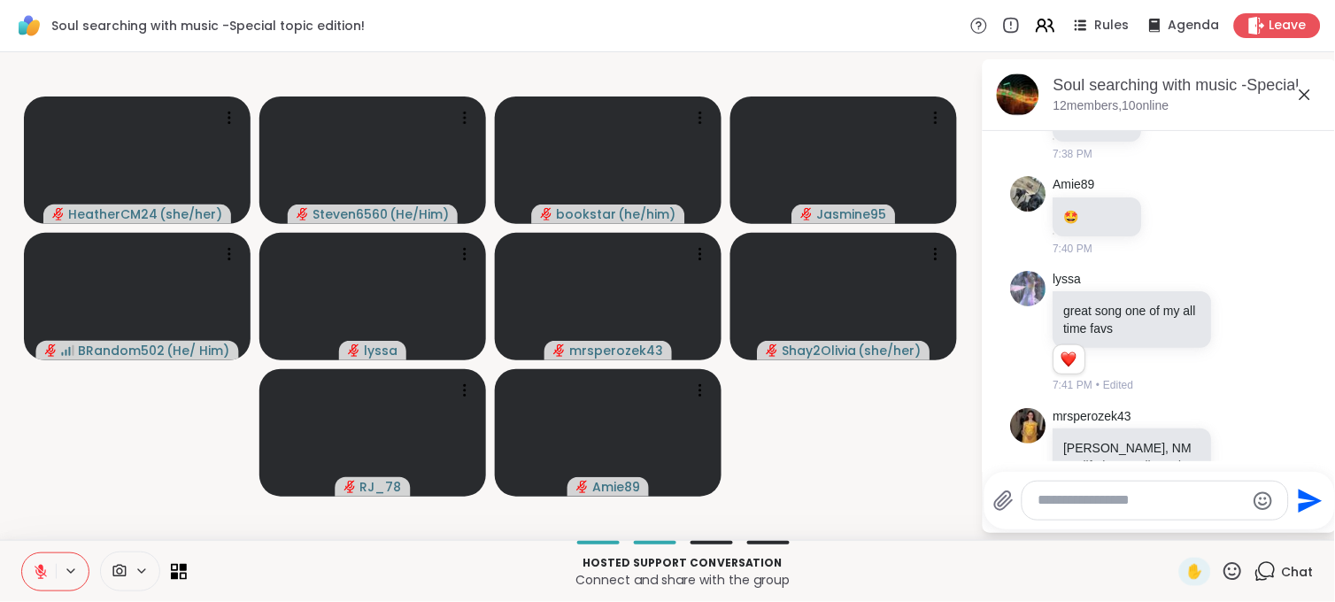
scroll to position [6826, 0]
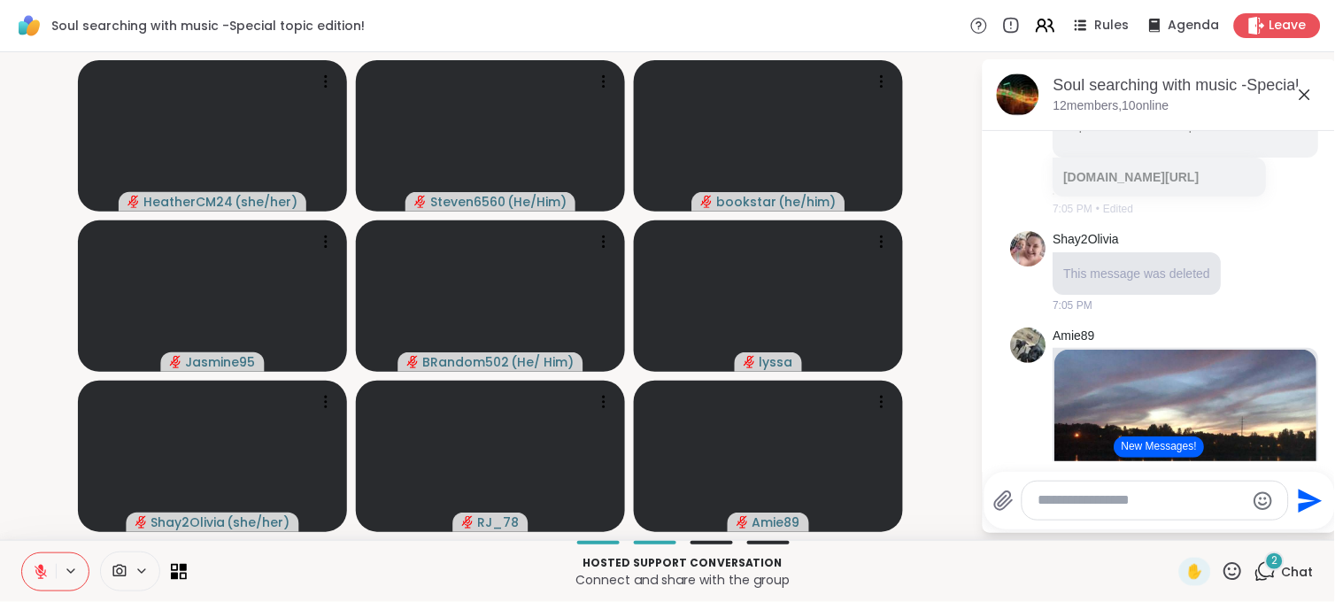
click at [1153, 443] on button "New Messages!" at bounding box center [1158, 446] width 89 height 21
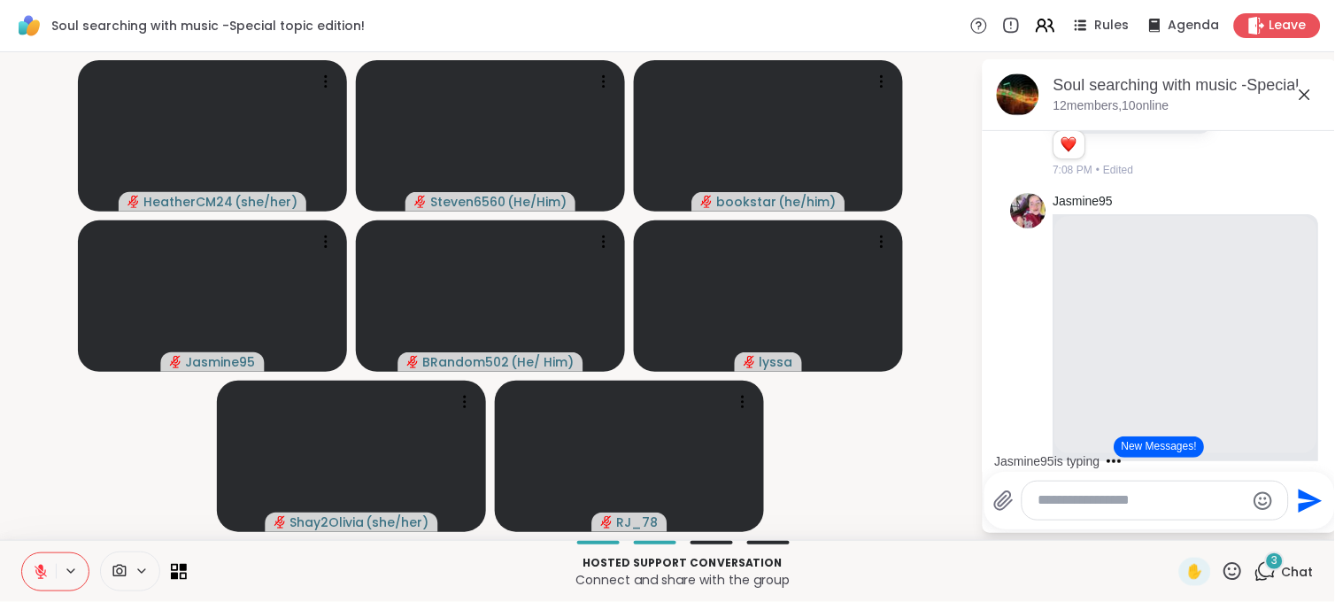
scroll to position [7504, 0]
click at [1320, 137] on html "Soul searching with music -Special topic edition! Rules Agenda Leave HeatherCM2…" at bounding box center [667, 301] width 1335 height 602
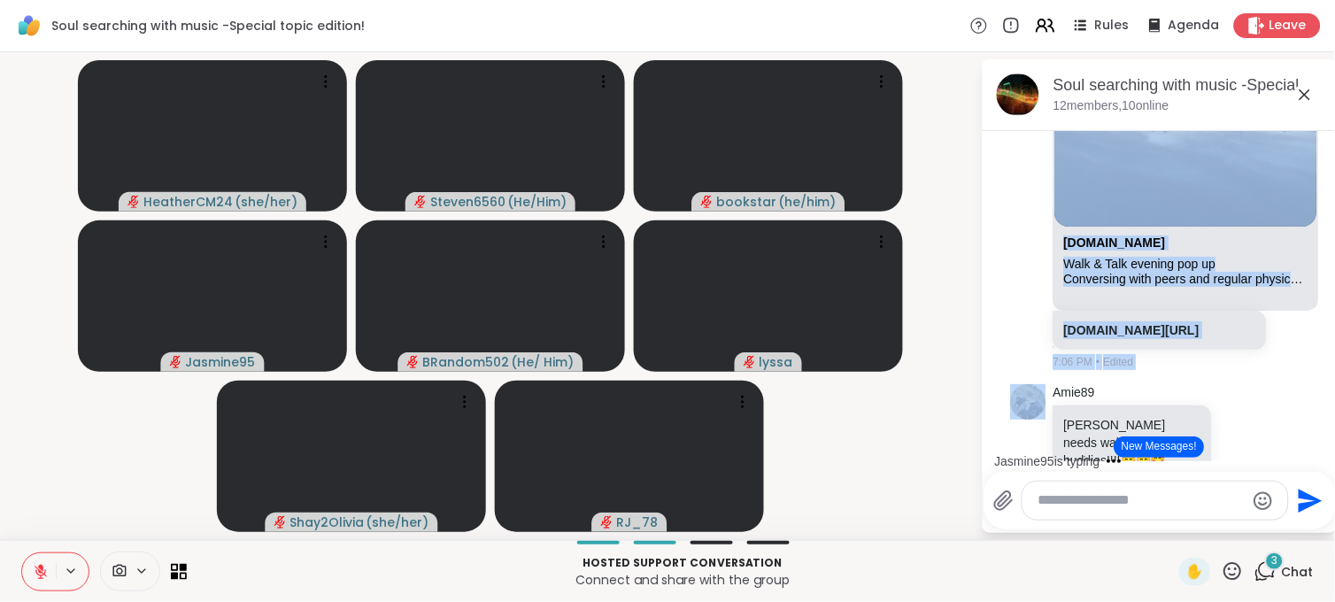
scroll to position [7028, 0]
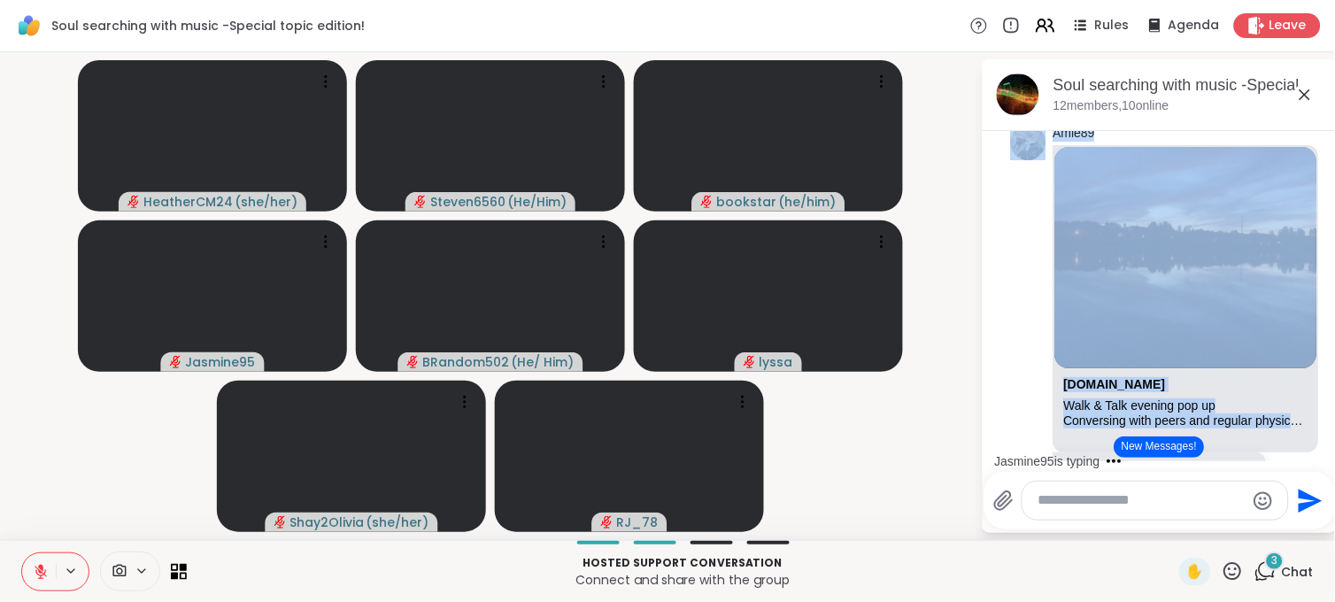
click at [1316, 138] on html "Soul searching with music -Special topic edition! Rules Agenda Leave HeatherCM2…" at bounding box center [667, 301] width 1335 height 602
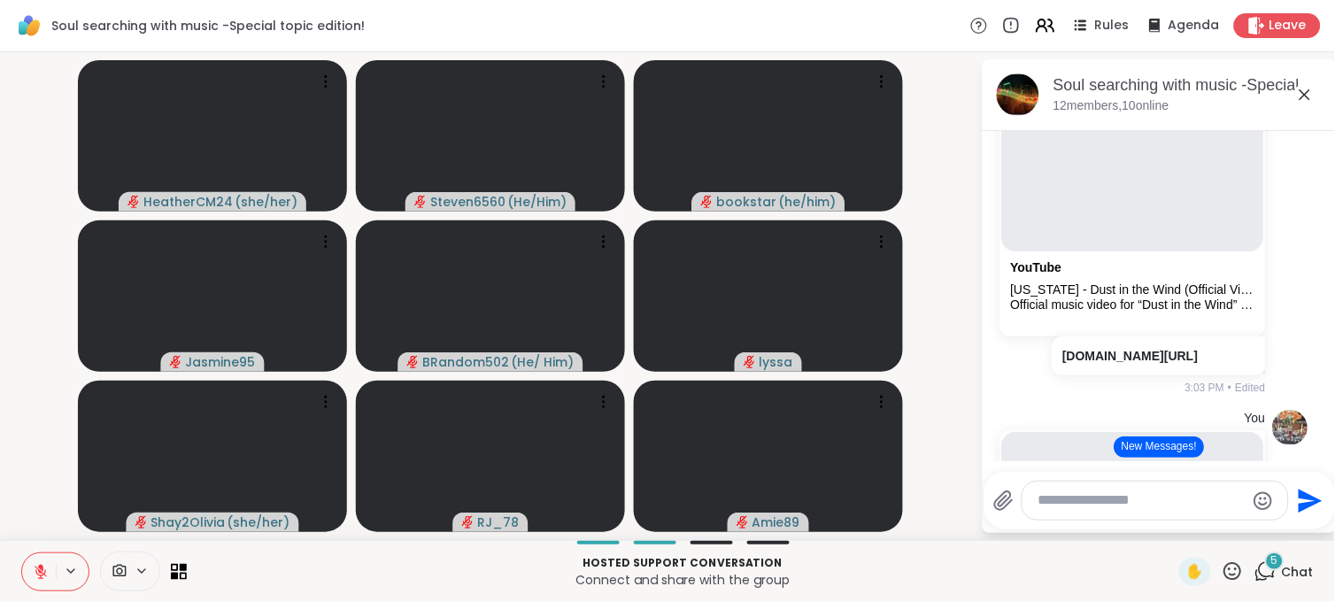
scroll to position [4288, 0]
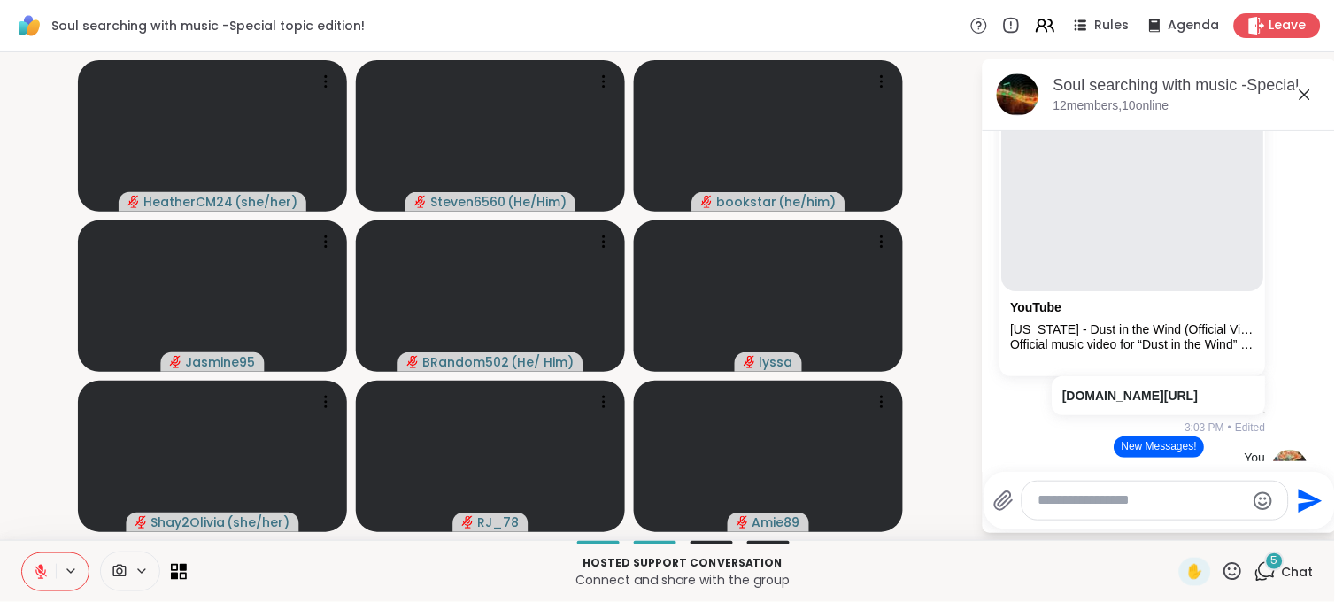
click at [1066, 489] on div at bounding box center [1154, 500] width 265 height 38
click at [1126, 500] on textarea "Type your message" at bounding box center [1141, 500] width 206 height 19
type textarea "**********"
click at [1299, 491] on icon "Send" at bounding box center [1311, 500] width 24 height 24
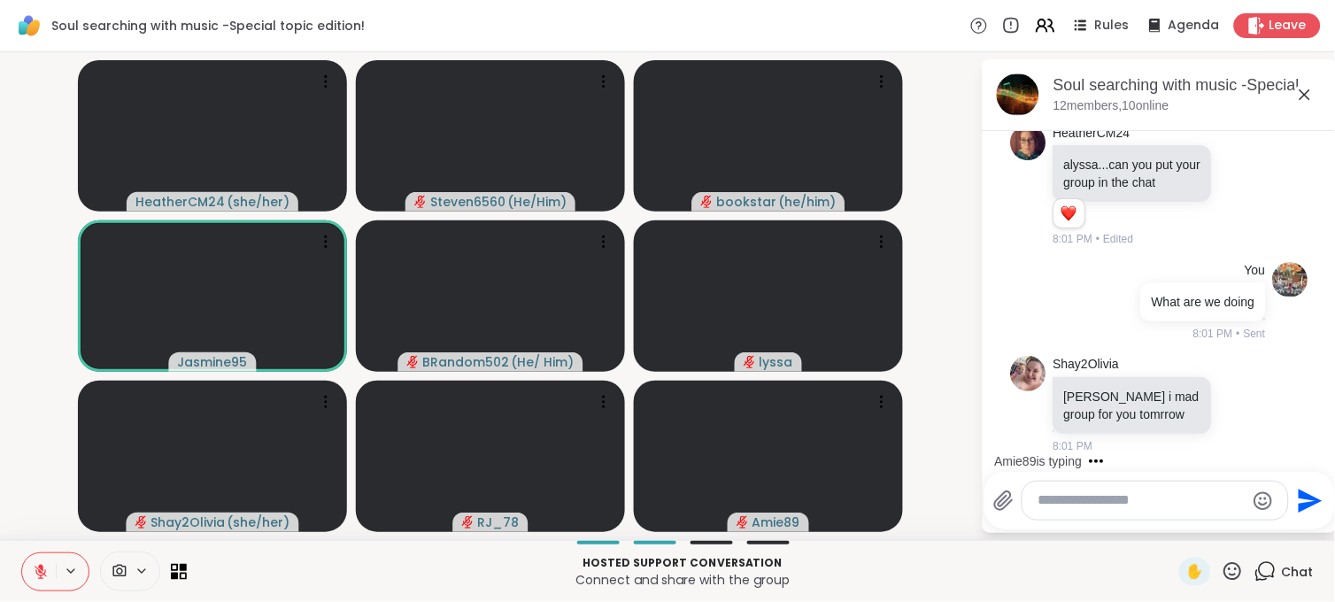
scroll to position [21508, 0]
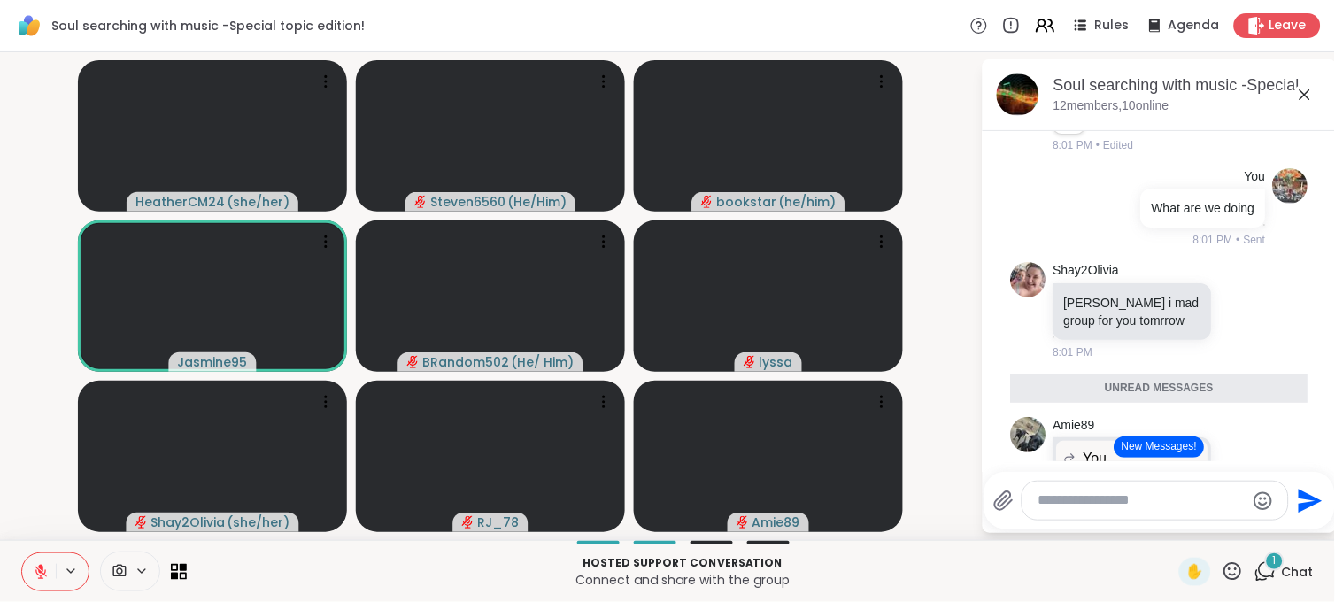
click at [1156, 445] on button "New Messages!" at bounding box center [1158, 446] width 89 height 21
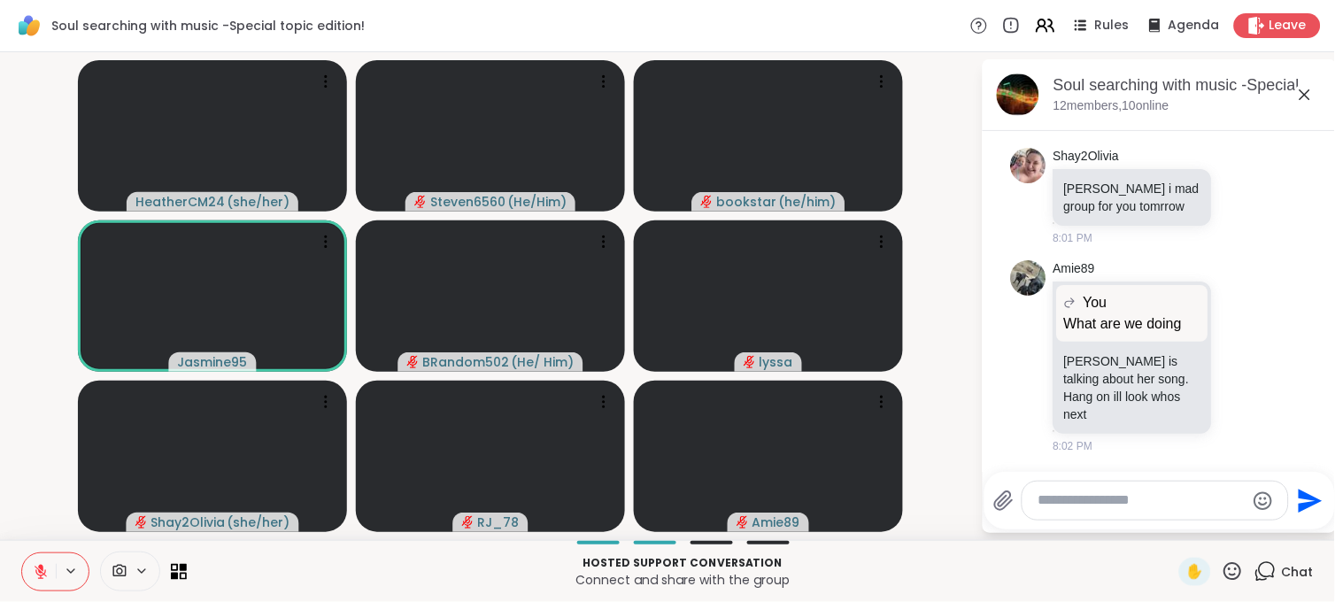
scroll to position [22402, 0]
click at [1156, 445] on div "8:02 PM" at bounding box center [1134, 446] width 162 height 16
click at [1334, 96] on html "Soul searching with music -Special topic edition! Rules Agenda Leave HeatherCM2…" at bounding box center [667, 301] width 1335 height 602
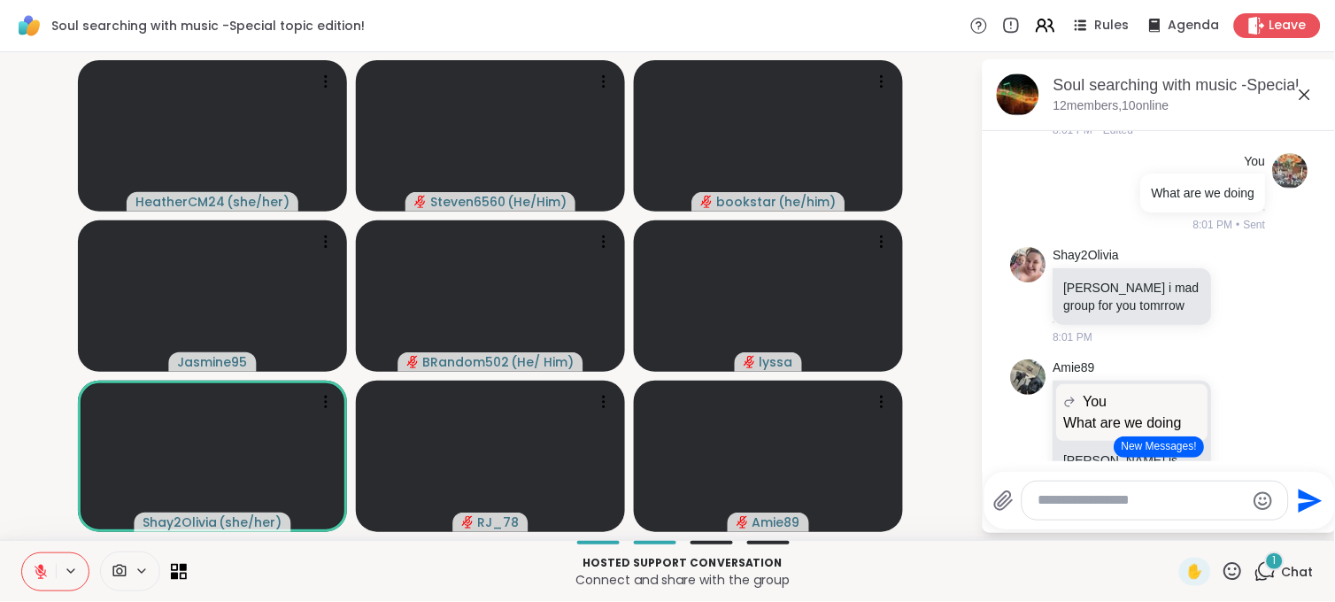
scroll to position [21511, 0]
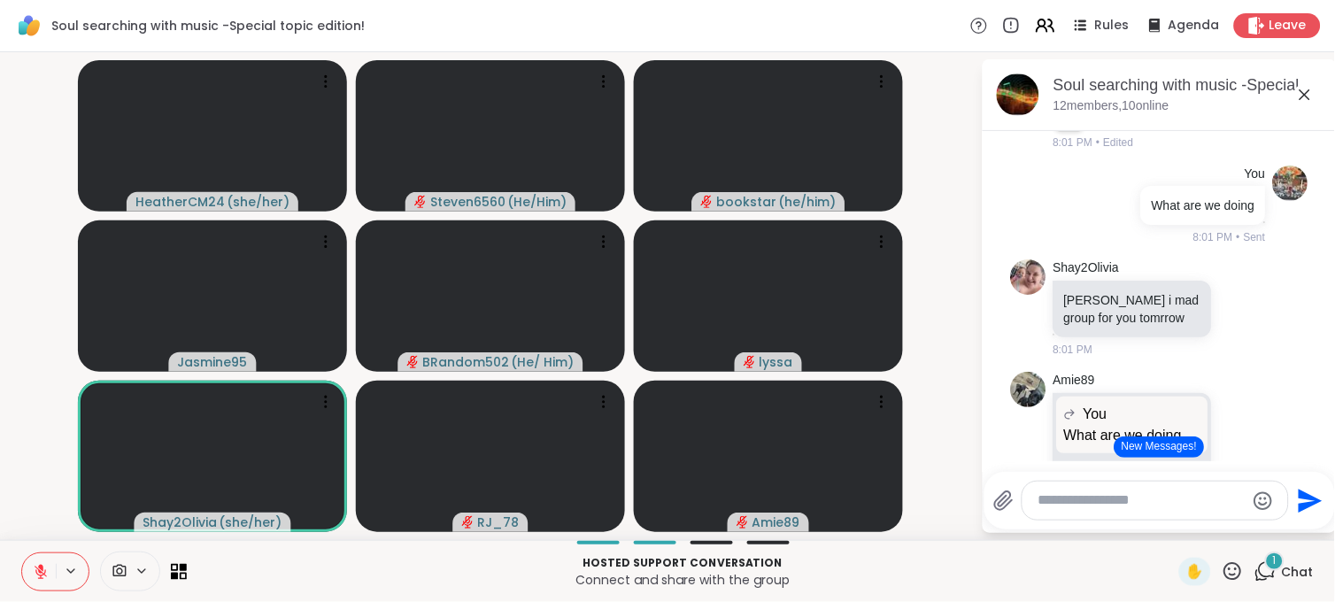
click at [1156, 443] on button "New Messages!" at bounding box center [1158, 446] width 89 height 21
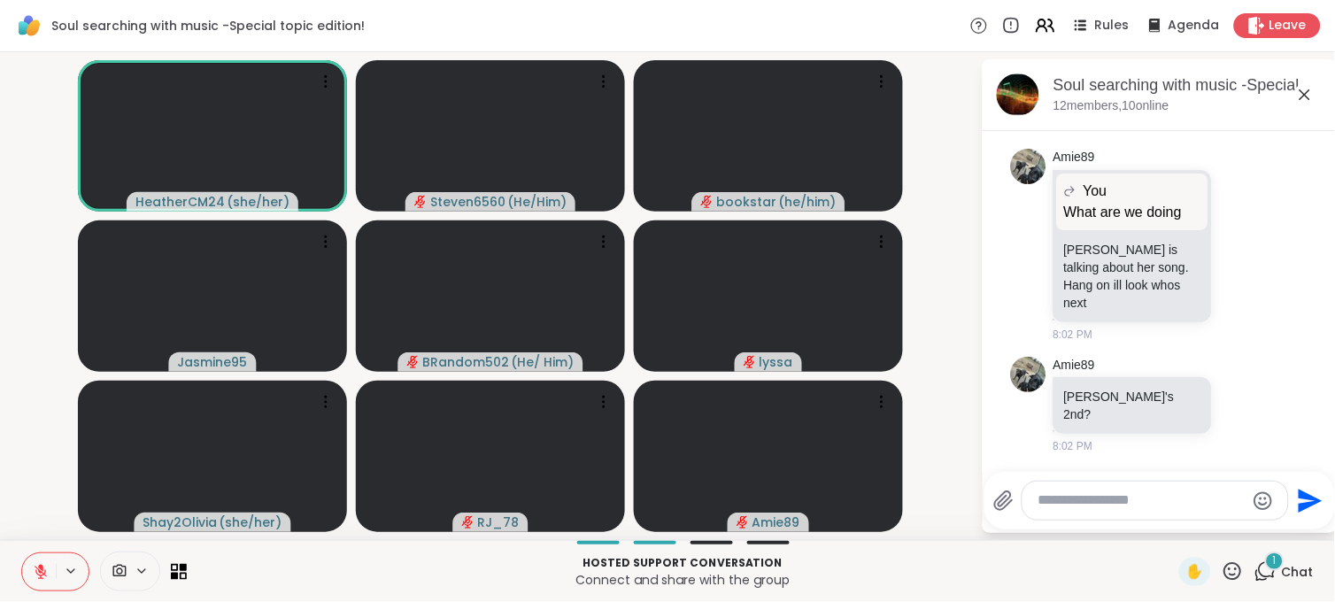
scroll to position [22497, 0]
click at [1196, 458] on div "Amie89 Brandon's 2nd? 8:02 PM" at bounding box center [1159, 406] width 297 height 112
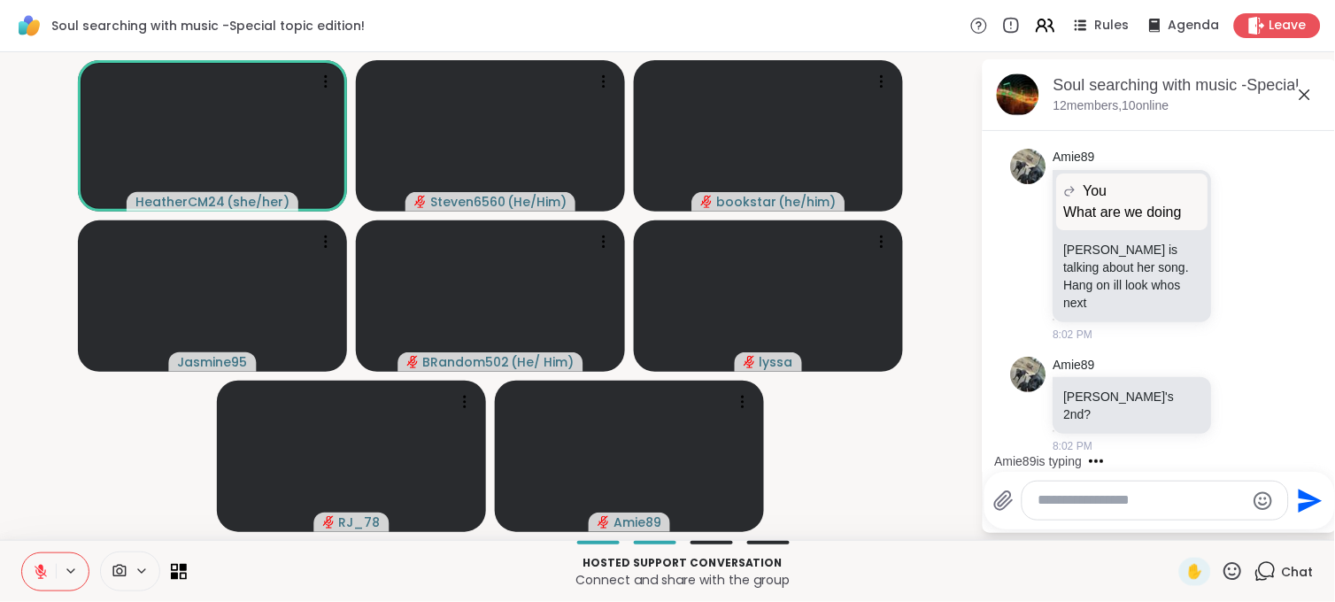
click at [1312, 447] on div "Amie89 is typing" at bounding box center [1162, 461] width 347 height 28
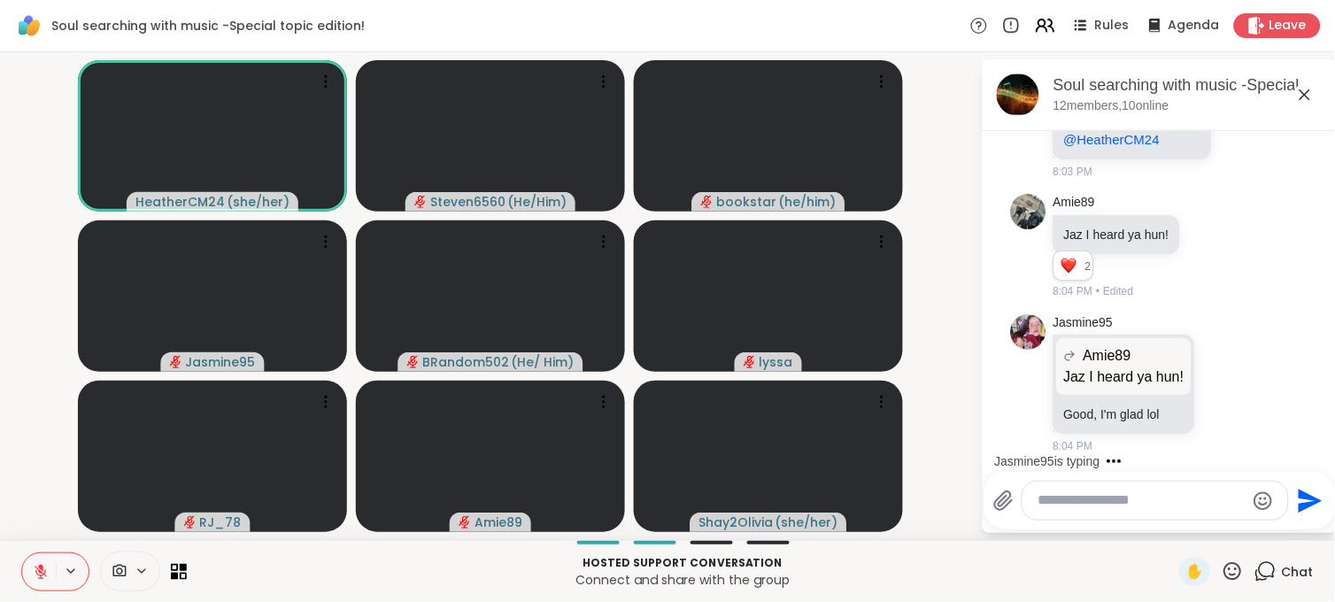
scroll to position [23098, 0]
click at [1080, 498] on textarea "Type your message" at bounding box center [1141, 500] width 206 height 19
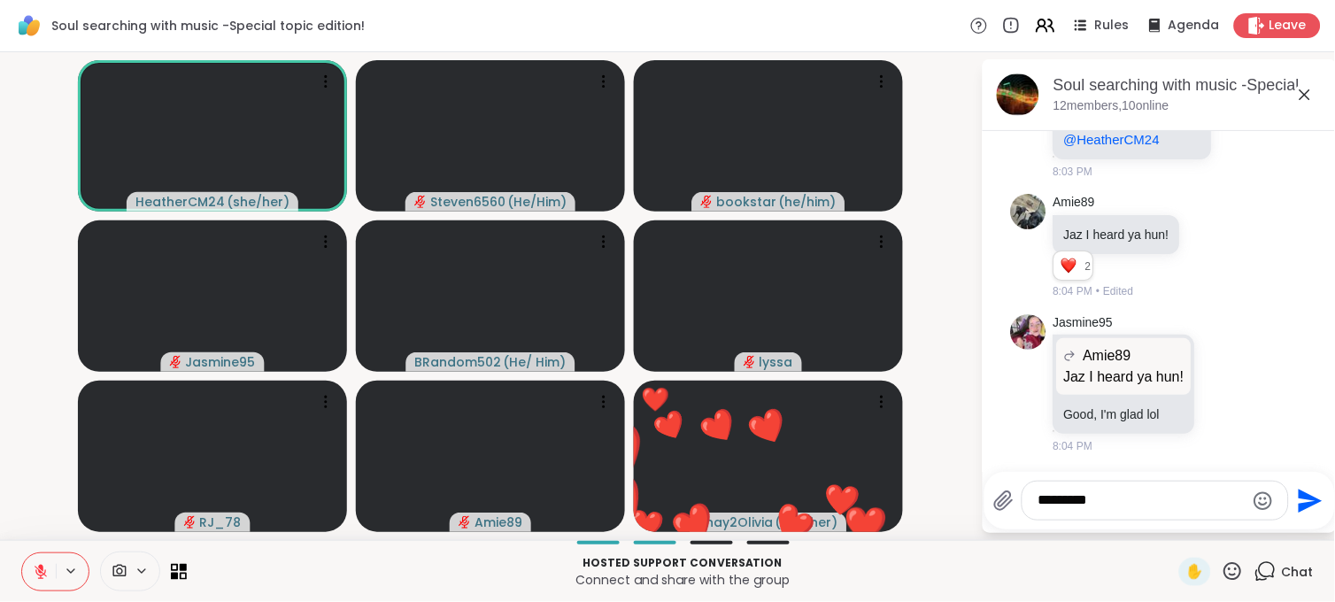
type textarea "*********"
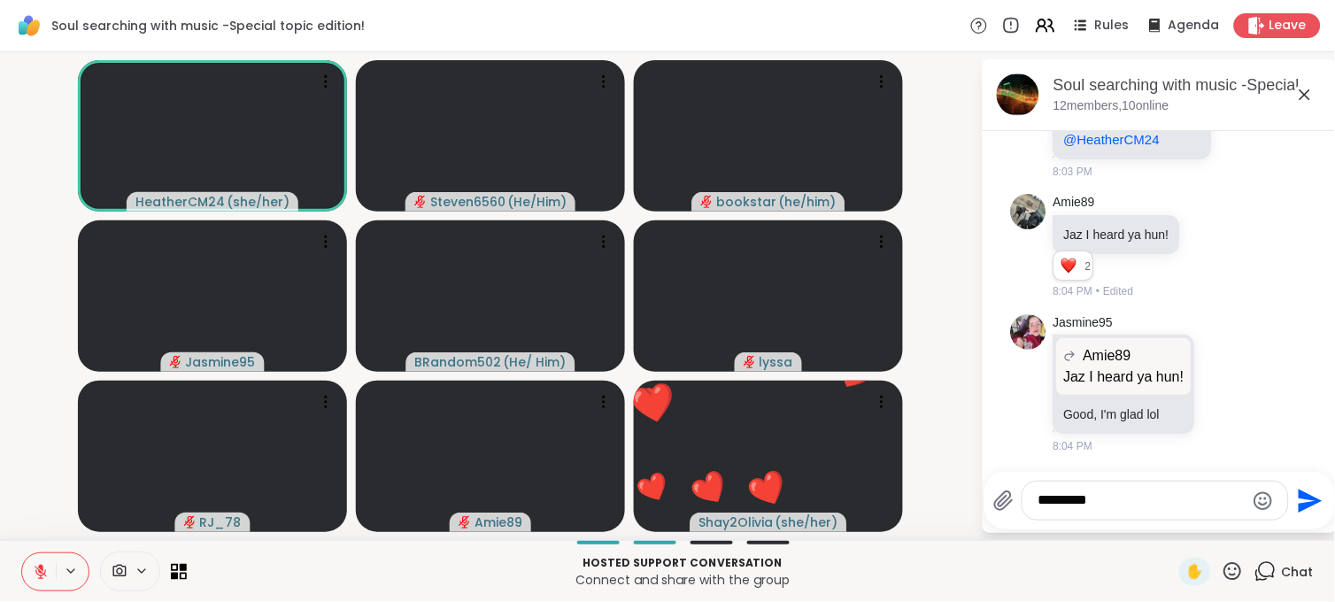
click at [1304, 490] on icon "Send" at bounding box center [1308, 501] width 28 height 28
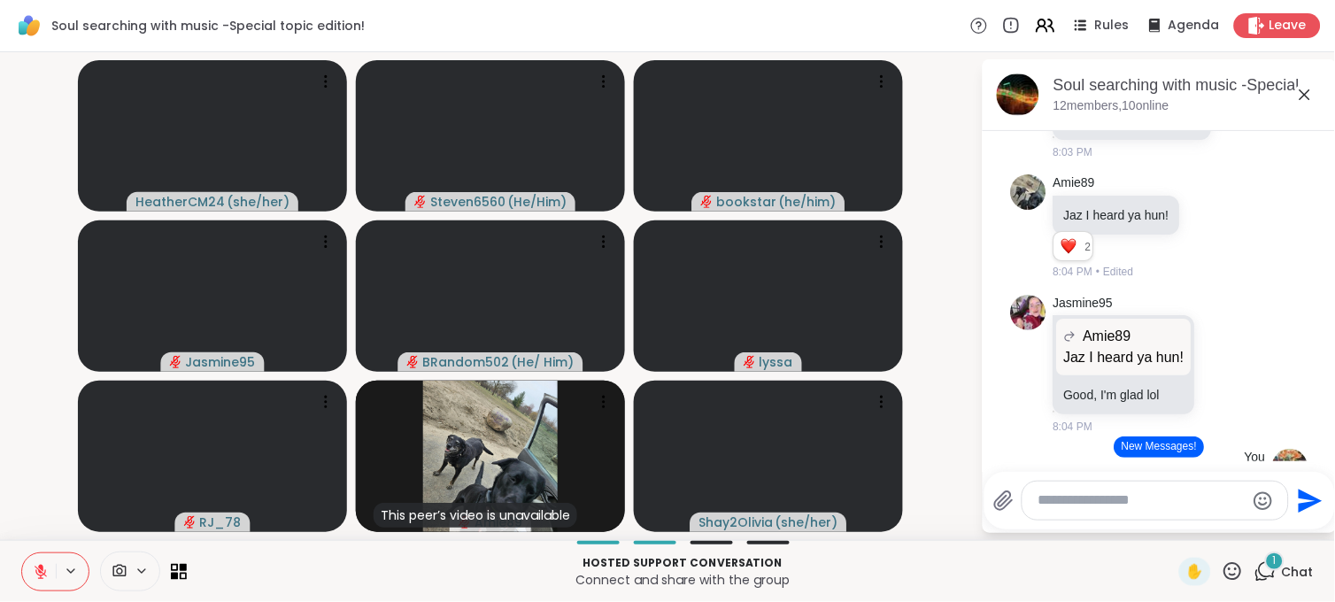
scroll to position [22313, 0]
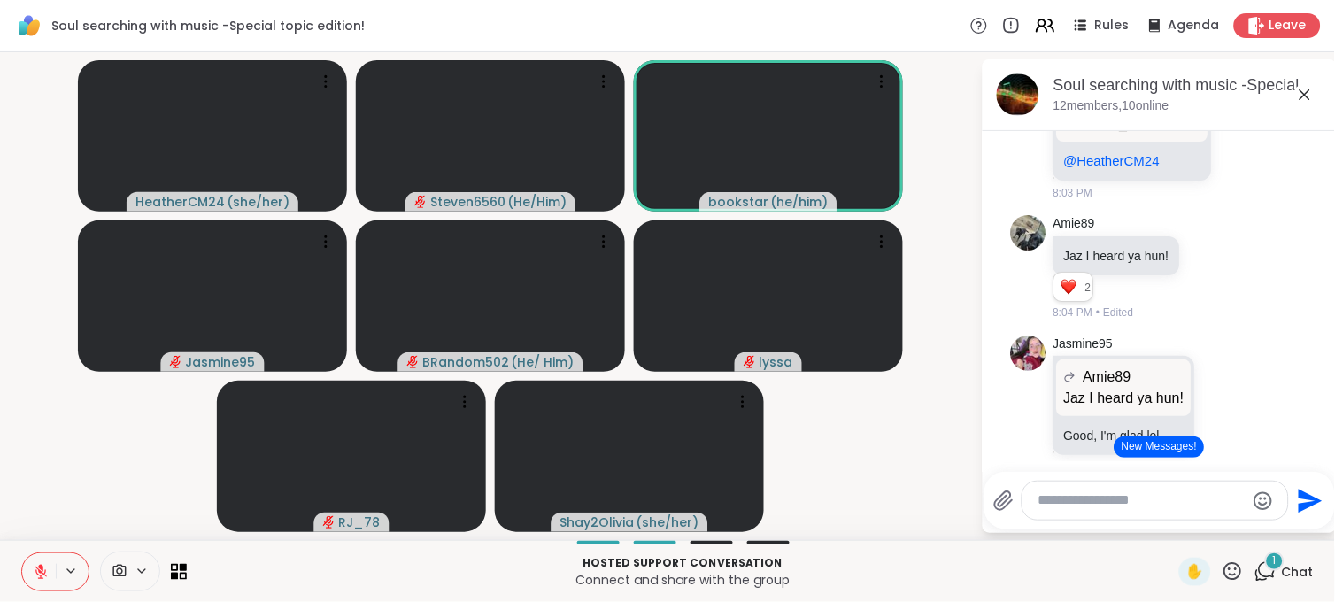
click at [1164, 439] on button "New Messages!" at bounding box center [1158, 446] width 89 height 21
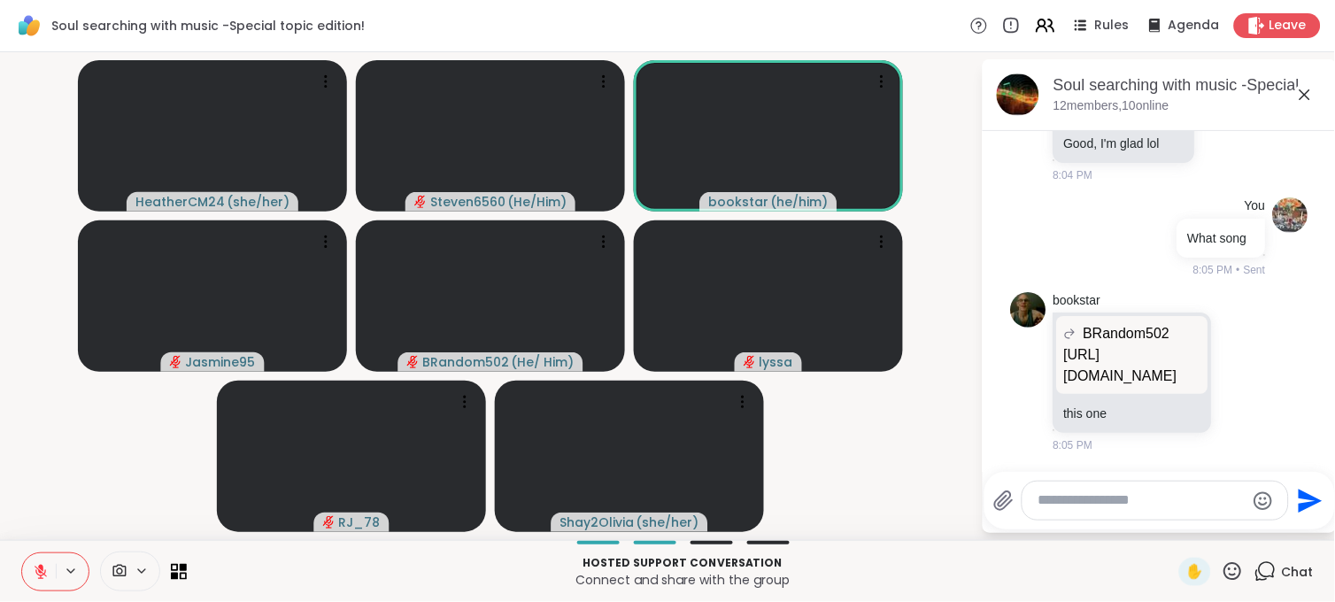
scroll to position [23389, 0]
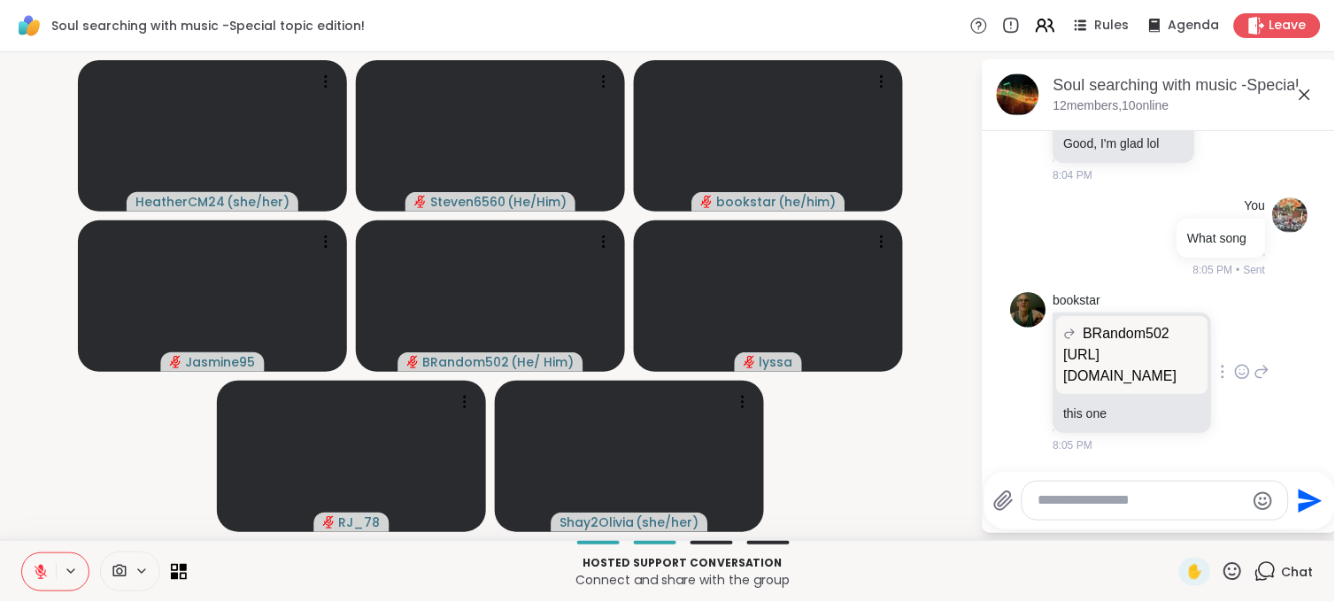
click at [1104, 344] on p "https://youtu.be/khYxP7TiFSA?si=HsKbZU-b9c_BGu5m" at bounding box center [1132, 365] width 137 height 42
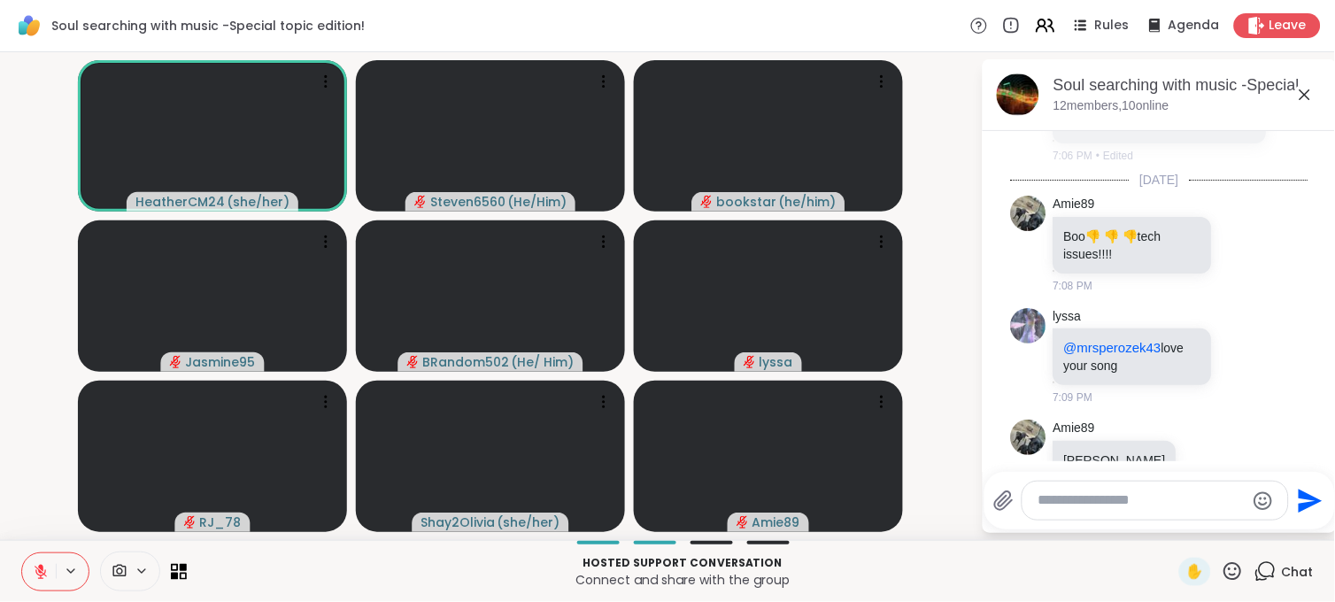
click at [1320, 445] on html "Soul searching with music -Special topic edition! Rules Agenda Leave HeatherCM2…" at bounding box center [667, 301] width 1335 height 602
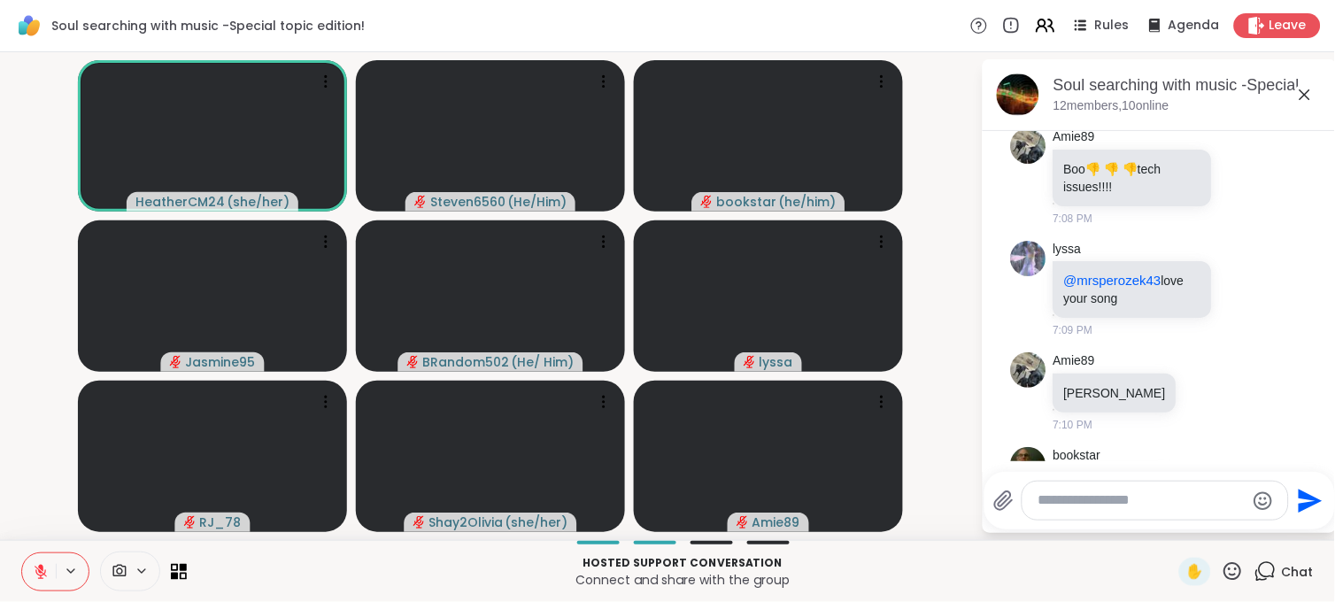
click at [1317, 442] on html "Soul searching with music -Special topic edition! Rules Agenda Leave HeatherCM2…" at bounding box center [667, 301] width 1335 height 602
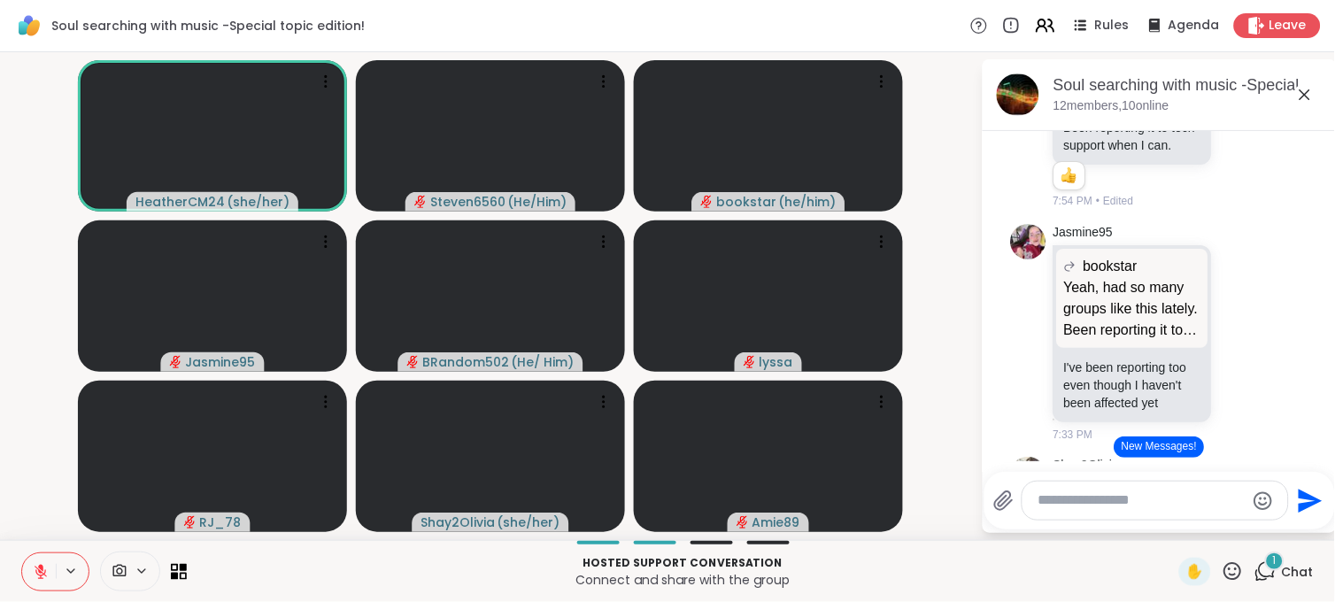
scroll to position [11427, 0]
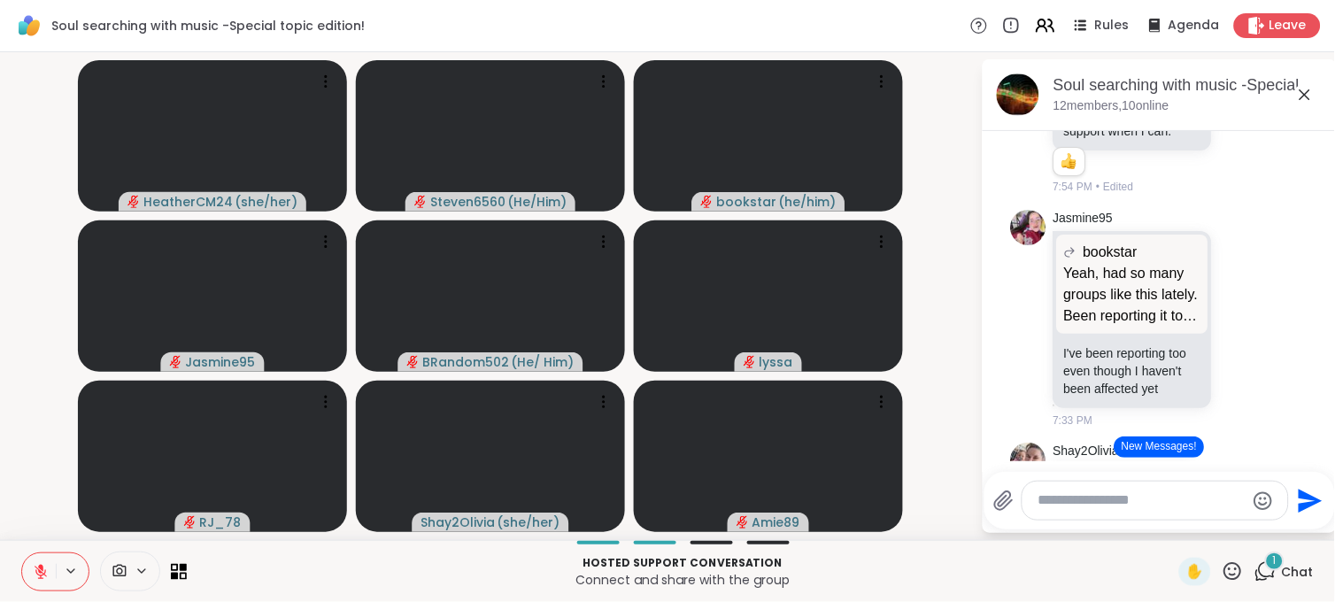
click at [1155, 438] on button "New Messages!" at bounding box center [1158, 446] width 89 height 21
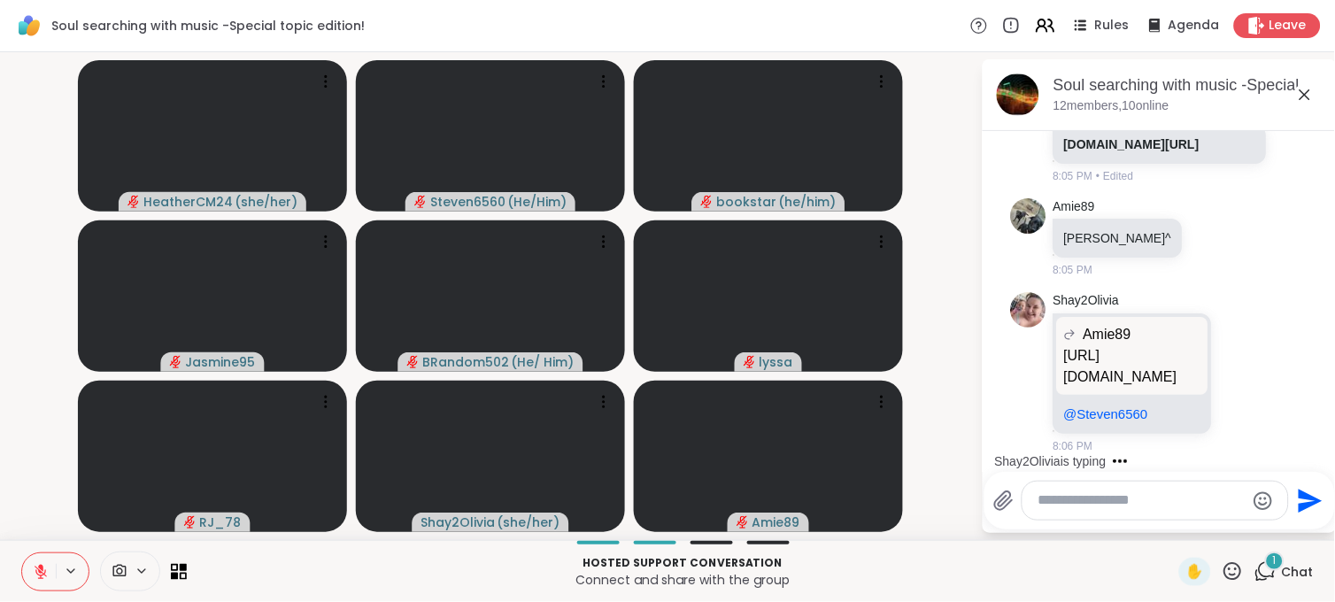
scroll to position [24142, 0]
click at [1076, 509] on textarea "Type your message" at bounding box center [1141, 500] width 206 height 19
type textarea "****"
click at [1312, 488] on icon "Send" at bounding box center [1308, 501] width 28 height 28
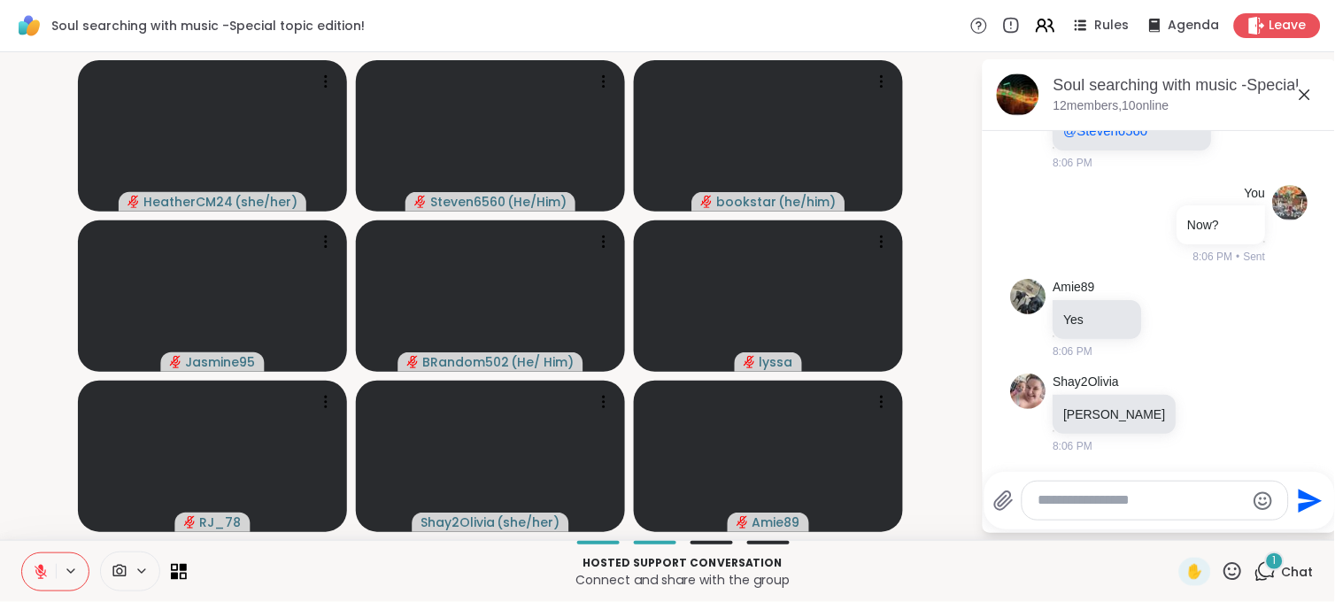
scroll to position [24215, 0]
click at [1118, 104] on p "https://youtu.be/khYxP7TiFSA?si=HbkwlZ8FG8yvdIsS" at bounding box center [1132, 83] width 137 height 42
click at [1094, 501] on textarea "Type your message" at bounding box center [1141, 500] width 206 height 19
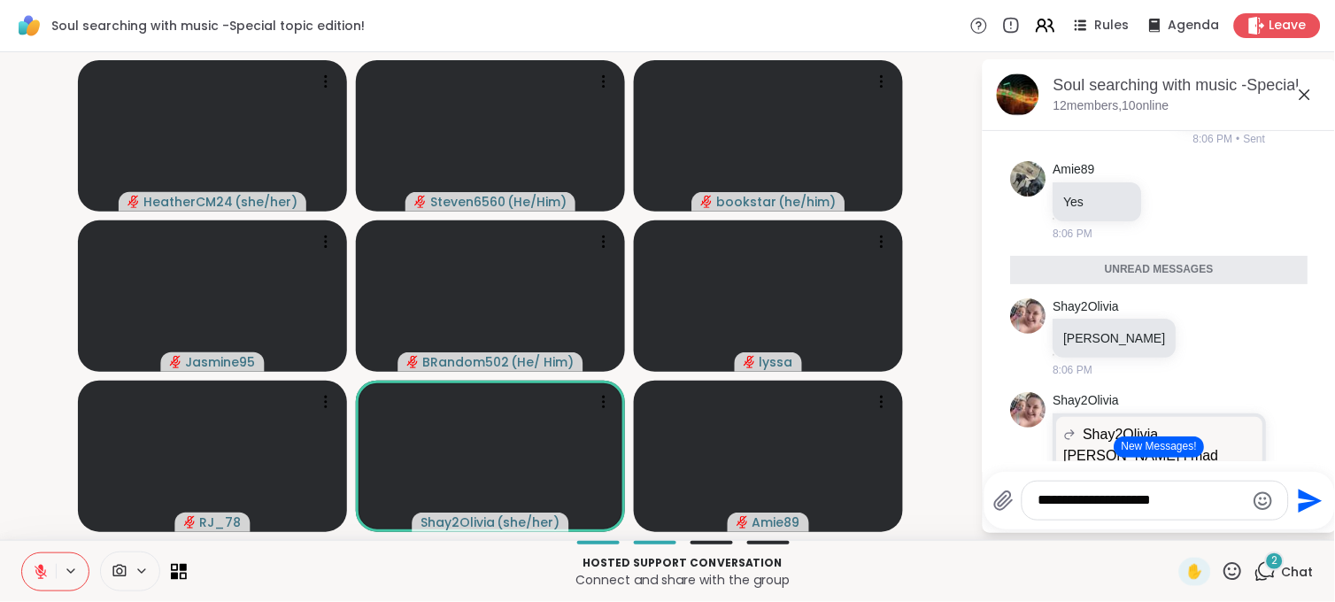
type textarea "**********"
click at [1294, 489] on icon "Send" at bounding box center [1308, 501] width 28 height 28
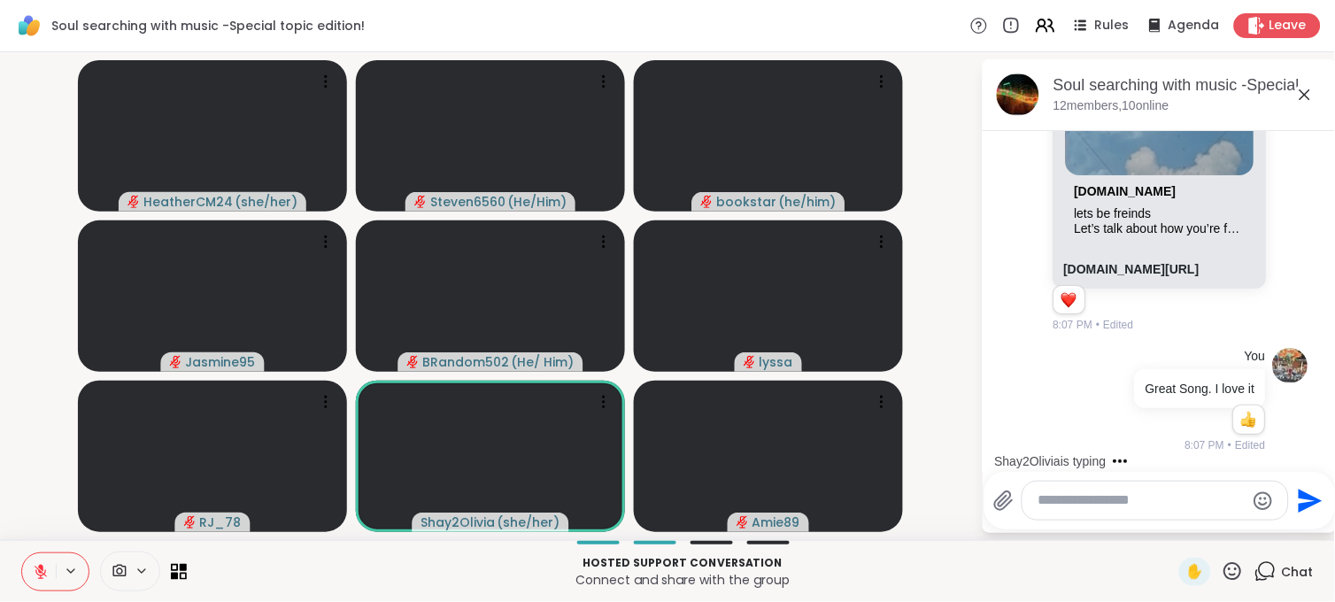
scroll to position [25089, 0]
click at [1315, 450] on div "Shay2Olivia is typing" at bounding box center [1162, 461] width 347 height 28
click at [1315, 450] on div "9/7/2025, 3:58 PM HeatherCM24 Welcome to the first edition of Soul searching wi…" at bounding box center [1159, 296] width 354 height 330
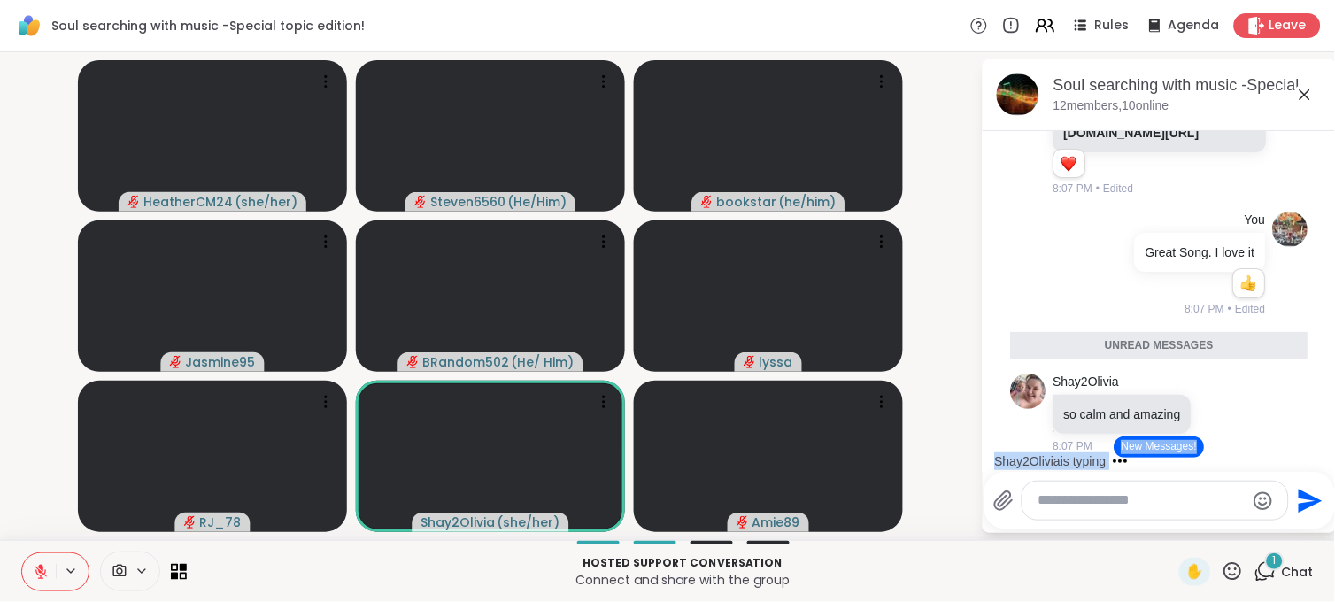
scroll to position [24774, 0]
click at [1149, 444] on button "New Messages!" at bounding box center [1158, 446] width 89 height 21
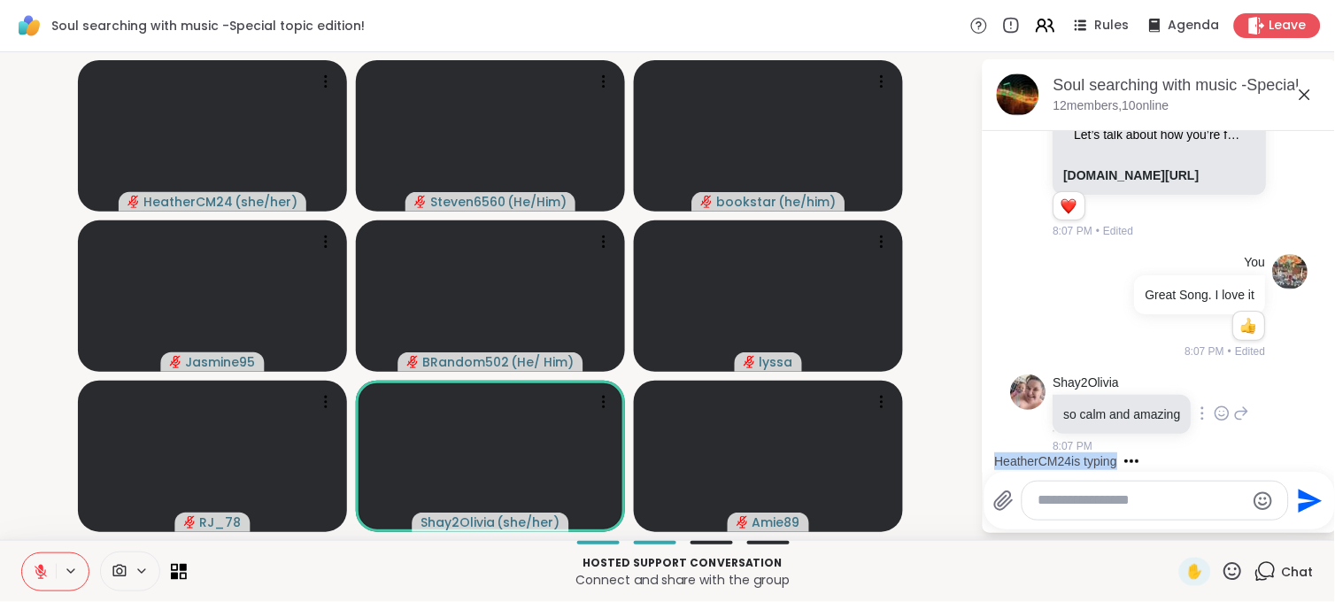
scroll to position [25177, 0]
click at [1315, 447] on div "HeatherCM24 is typing" at bounding box center [1162, 461] width 347 height 28
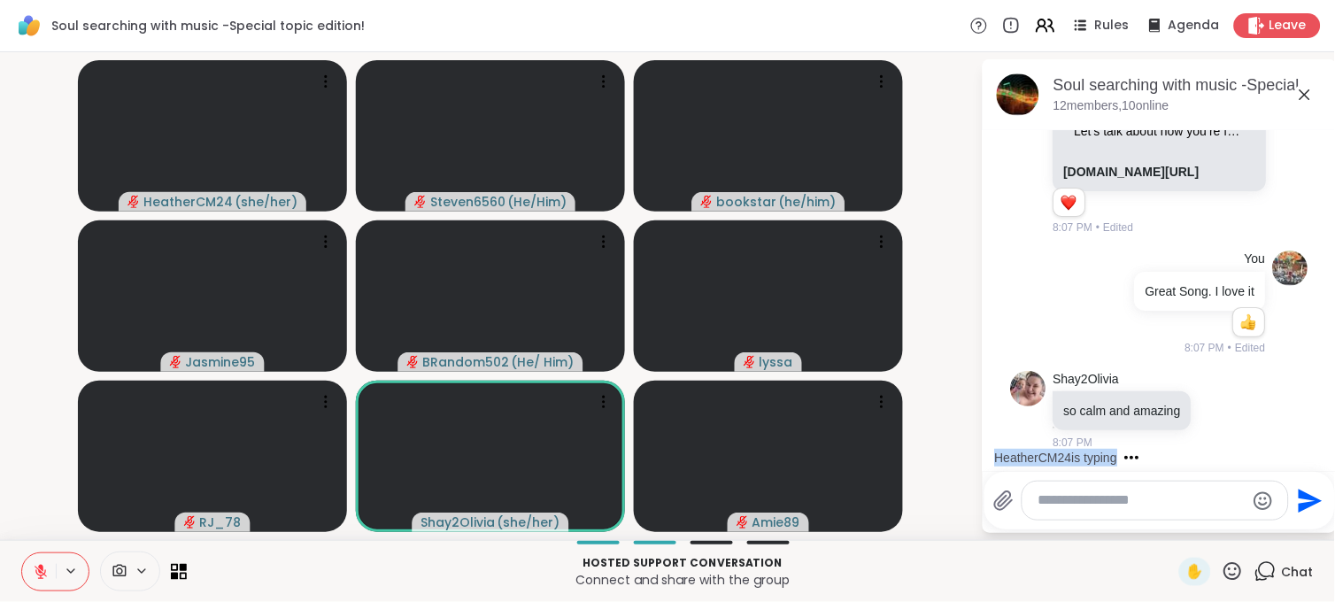
drag, startPoint x: 1324, startPoint y: 443, endPoint x: 1305, endPoint y: 448, distance: 19.1
click at [1305, 448] on html "Soul searching with music -Special topic edition! Rules Agenda Leave HeatherCM2…" at bounding box center [667, 301] width 1335 height 602
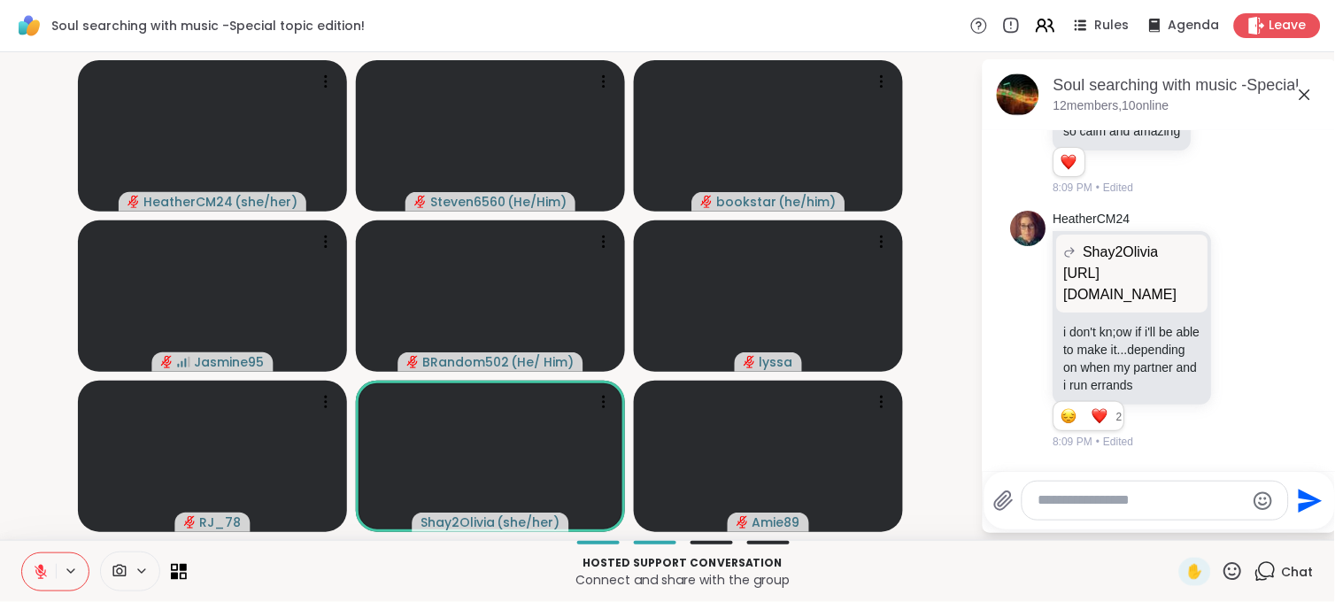
scroll to position [25501, 0]
drag, startPoint x: 1211, startPoint y: 78, endPoint x: 1230, endPoint y: 78, distance: 19.5
click at [1211, 78] on div "Soul searching with music -Special topic edition! , [DATE]" at bounding box center [1187, 85] width 269 height 22
click at [1301, 87] on icon at bounding box center [1304, 94] width 21 height 21
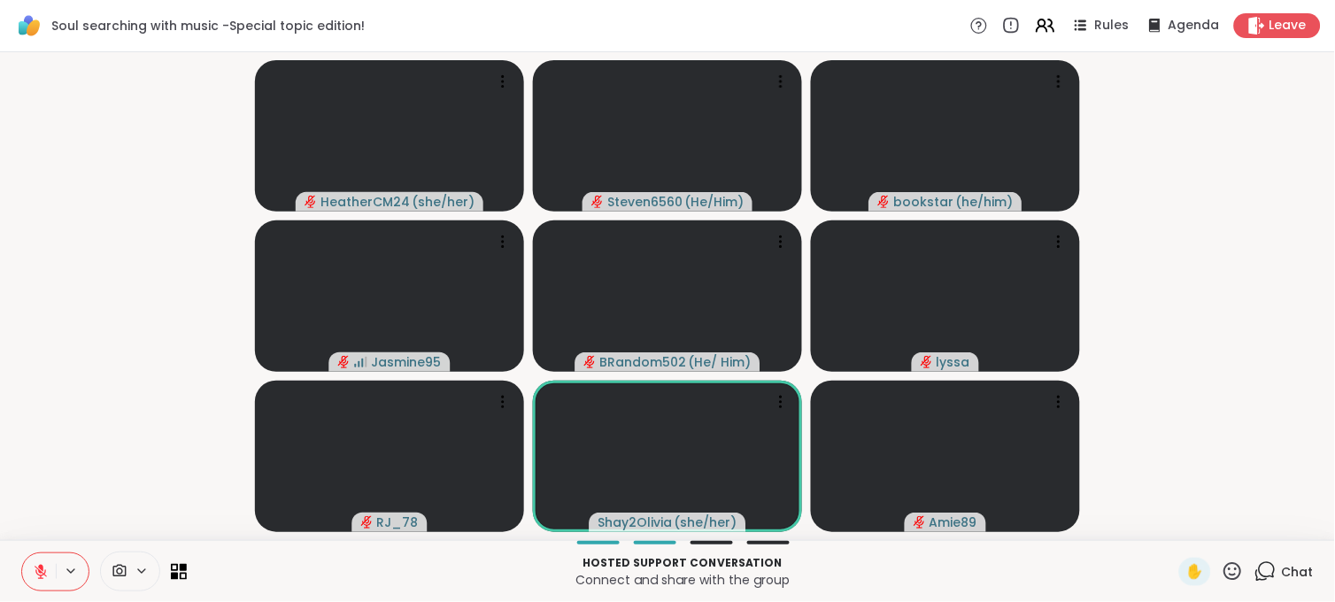
click at [1281, 572] on span "Chat" at bounding box center [1297, 572] width 32 height 18
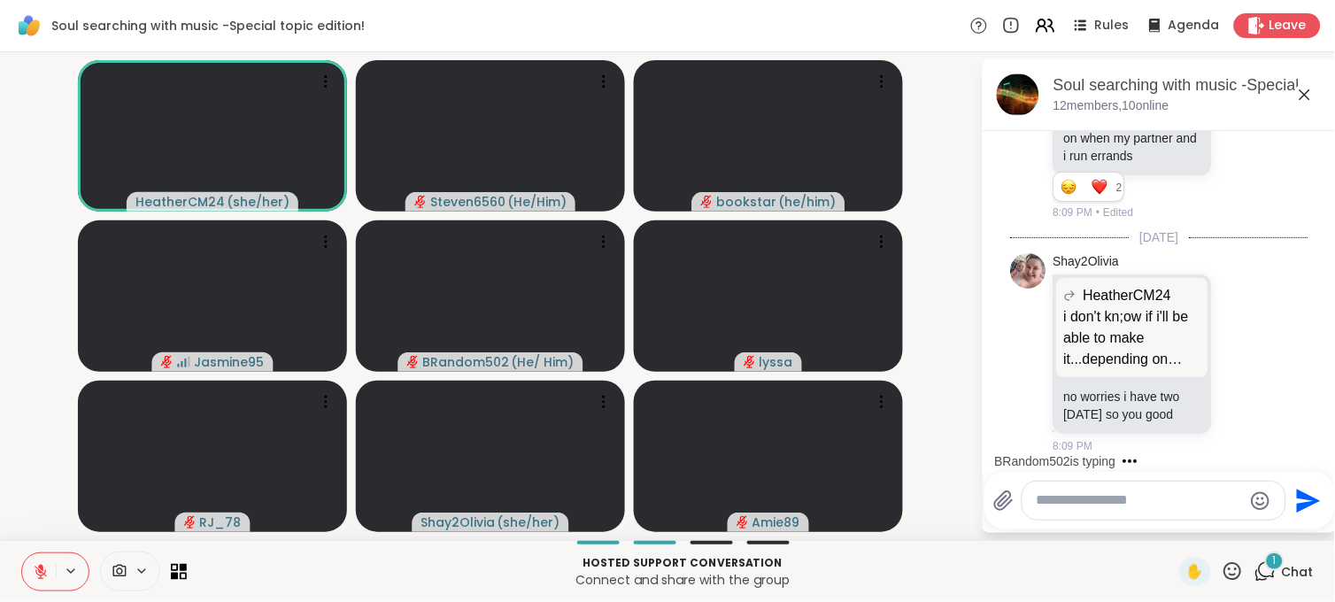
scroll to position [25733, 0]
click at [1317, 449] on div "BRandom502 is typing" at bounding box center [1162, 461] width 347 height 28
click at [1319, 449] on div "BRandom502 is typing" at bounding box center [1162, 461] width 347 height 28
click at [1319, 449] on div "9/7/2025, 3:58 PM HeatherCM24 Welcome to the first edition of Soul searching wi…" at bounding box center [1159, 296] width 354 height 330
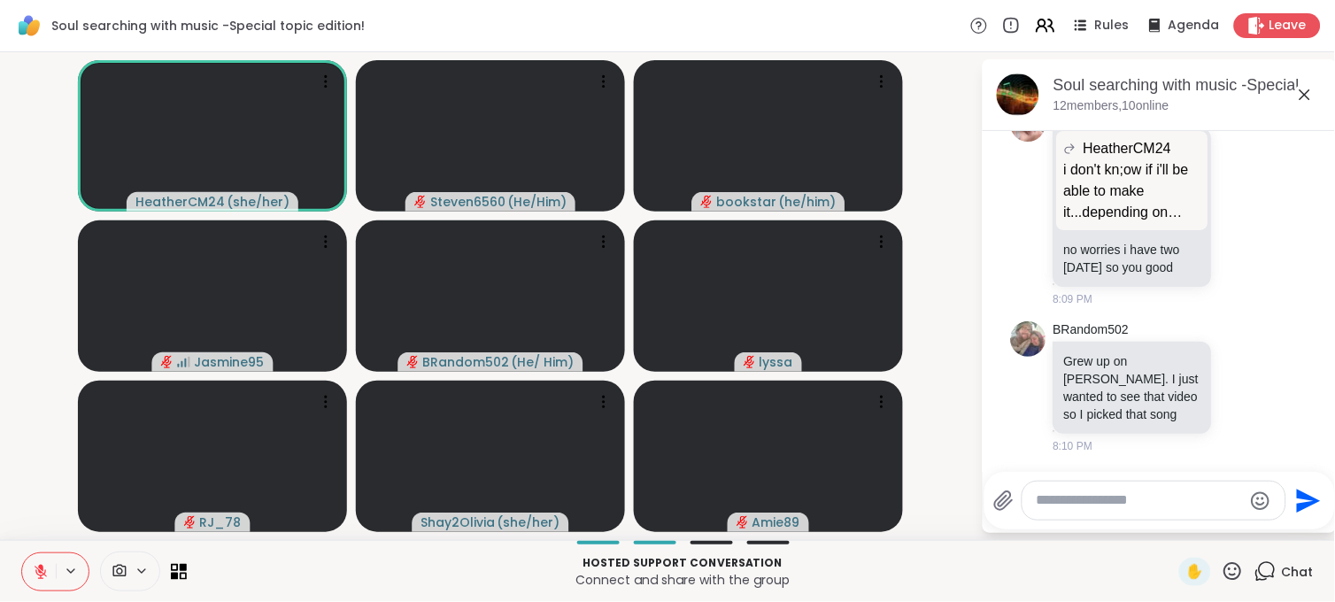
scroll to position [25906, 0]
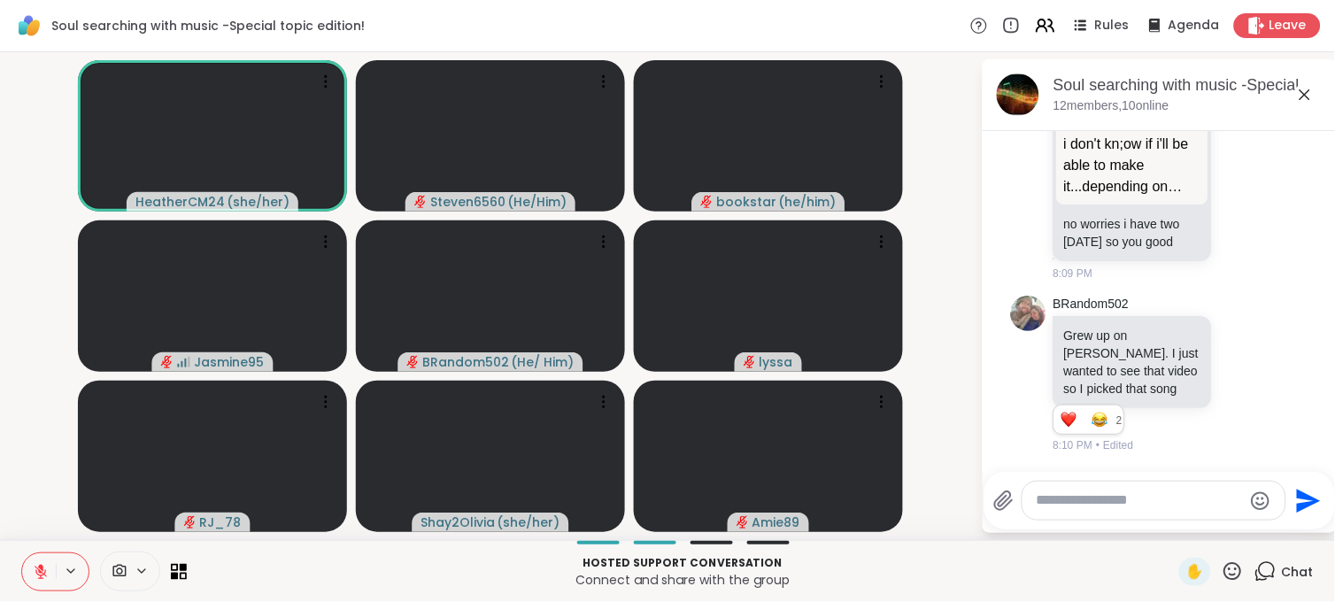
click at [1119, 497] on textarea "Type your message" at bounding box center [1139, 500] width 206 height 19
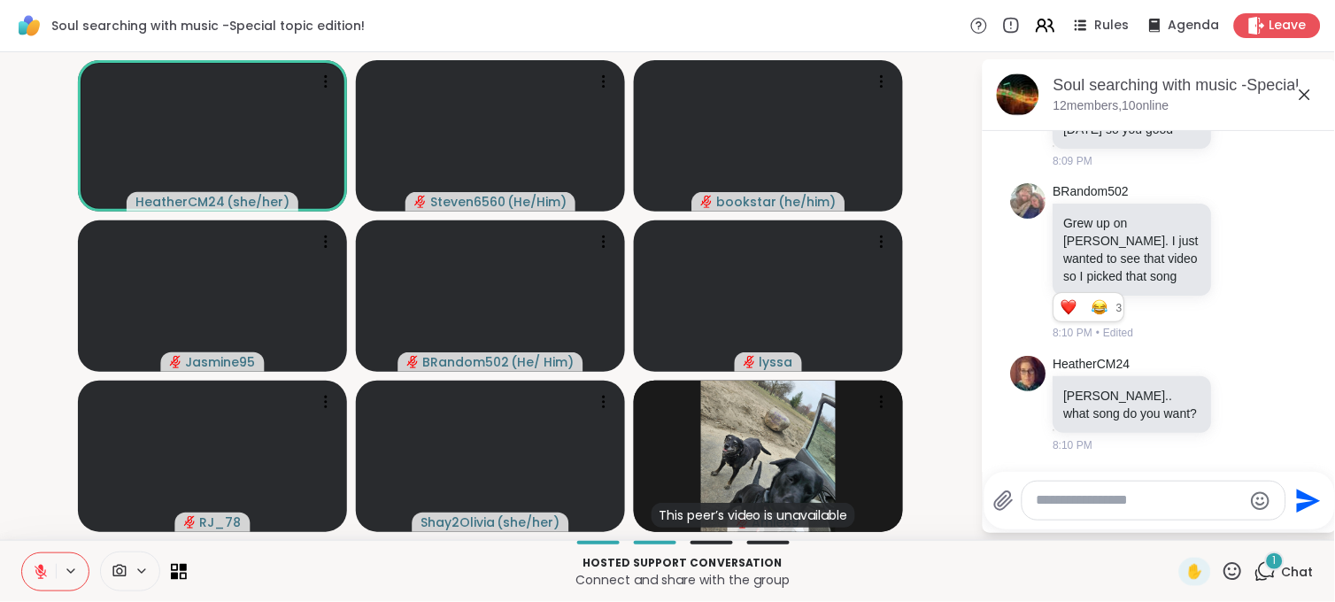
scroll to position [26019, 0]
click at [1129, 494] on textarea "Type your message" at bounding box center [1139, 500] width 206 height 19
type textarea "**********"
click at [1314, 491] on icon "Send" at bounding box center [1308, 501] width 28 height 28
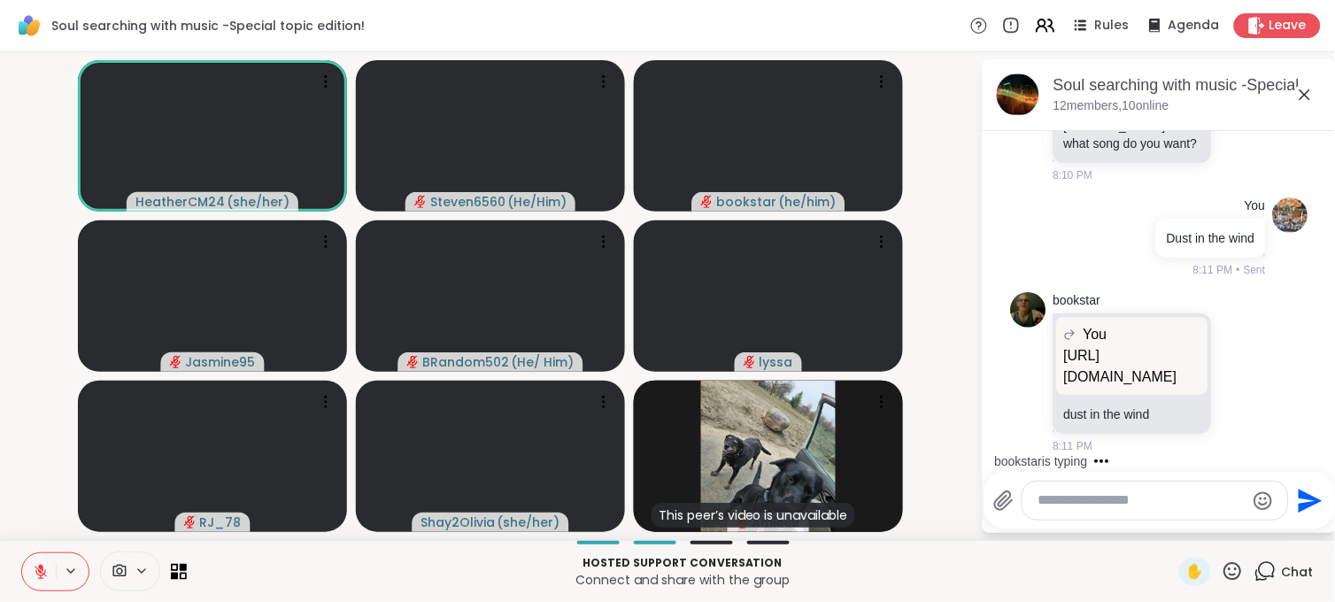
scroll to position [26311, 0]
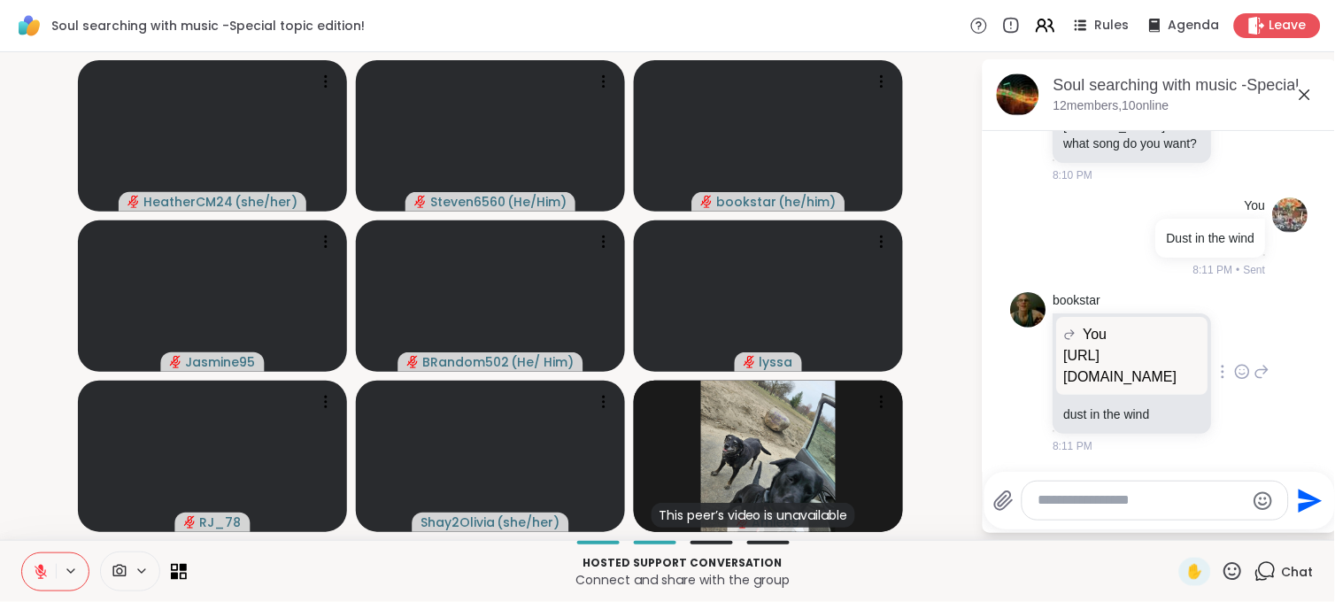
click at [1110, 357] on p "https://youtu.be/tH2w6Oxx0kQ?feature=shared" at bounding box center [1132, 366] width 137 height 42
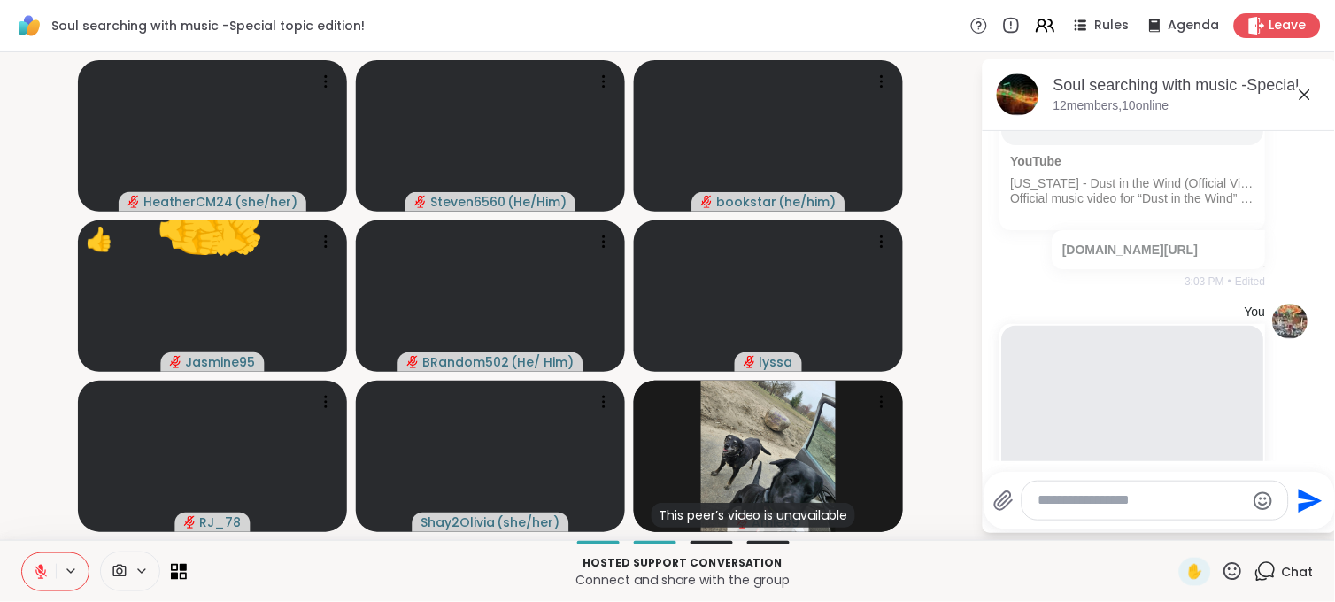
scroll to position [4447, 0]
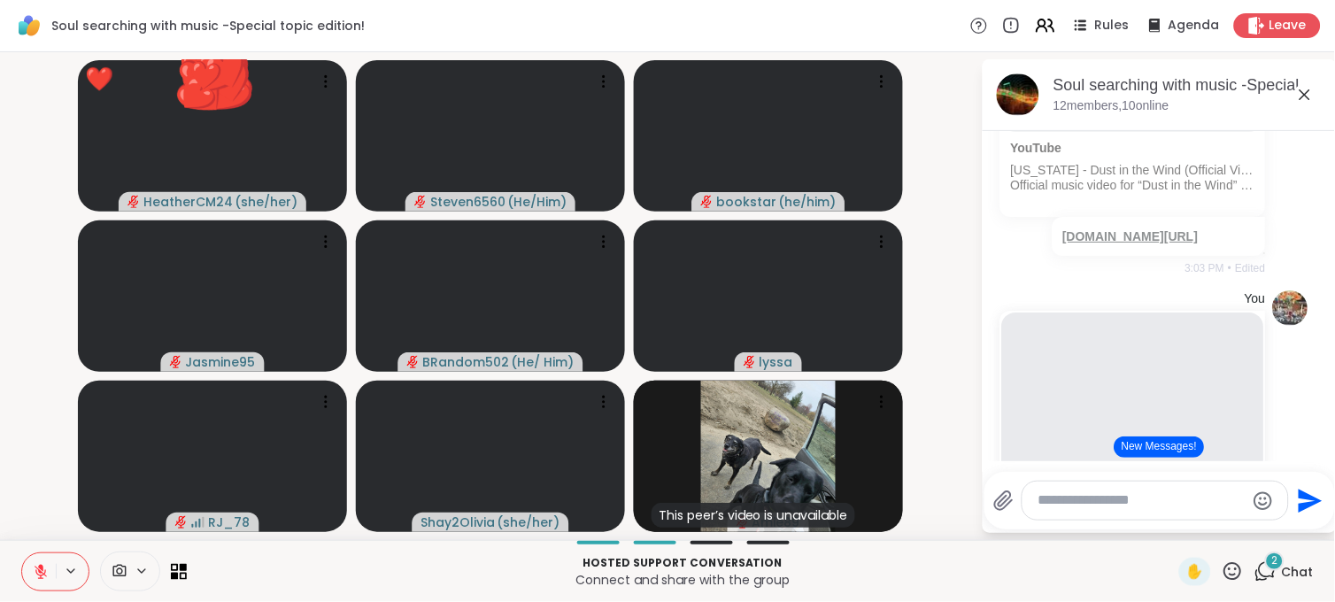
click at [1156, 243] on link "[DOMAIN_NAME][URL]" at bounding box center [1130, 236] width 135 height 14
click at [1164, 439] on button "New Messages!" at bounding box center [1158, 446] width 89 height 21
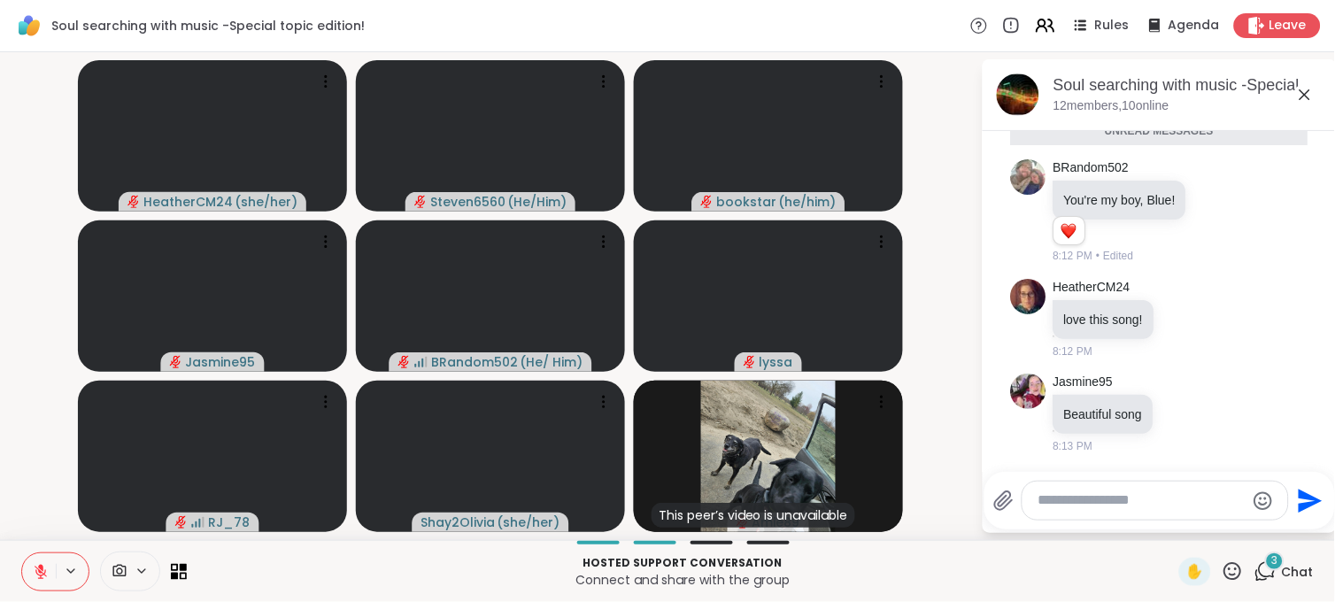
scroll to position [26618, 0]
click at [1099, 499] on textarea "Type your message" at bounding box center [1141, 500] width 206 height 19
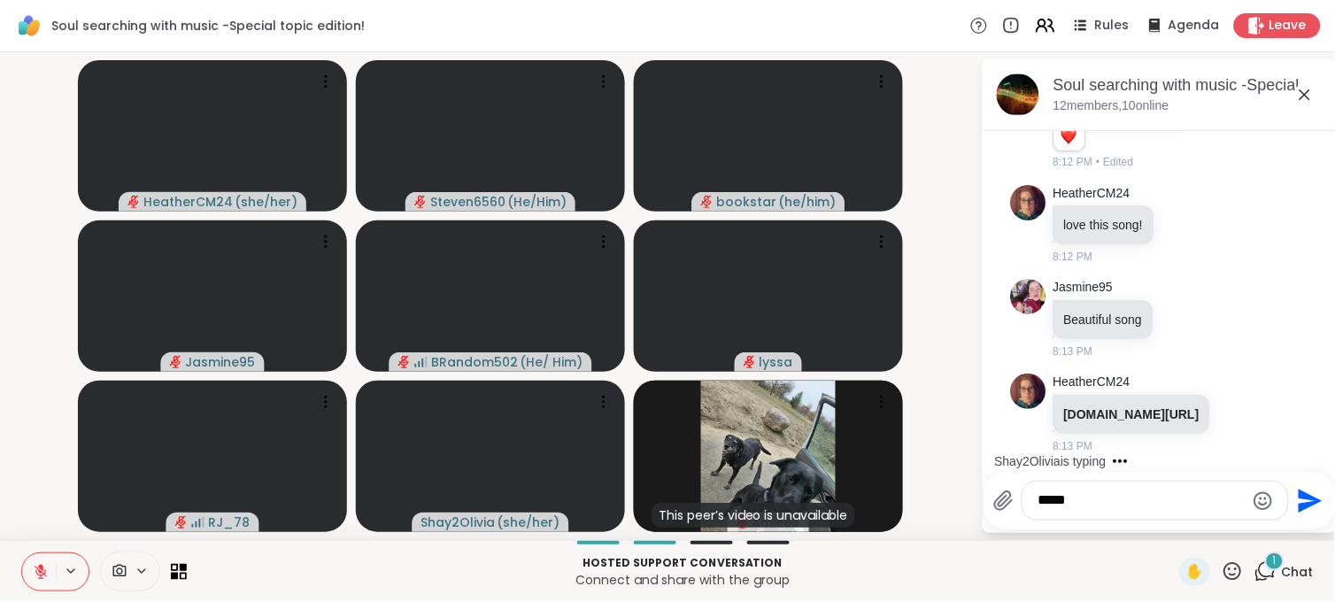
scroll to position [26766, 0]
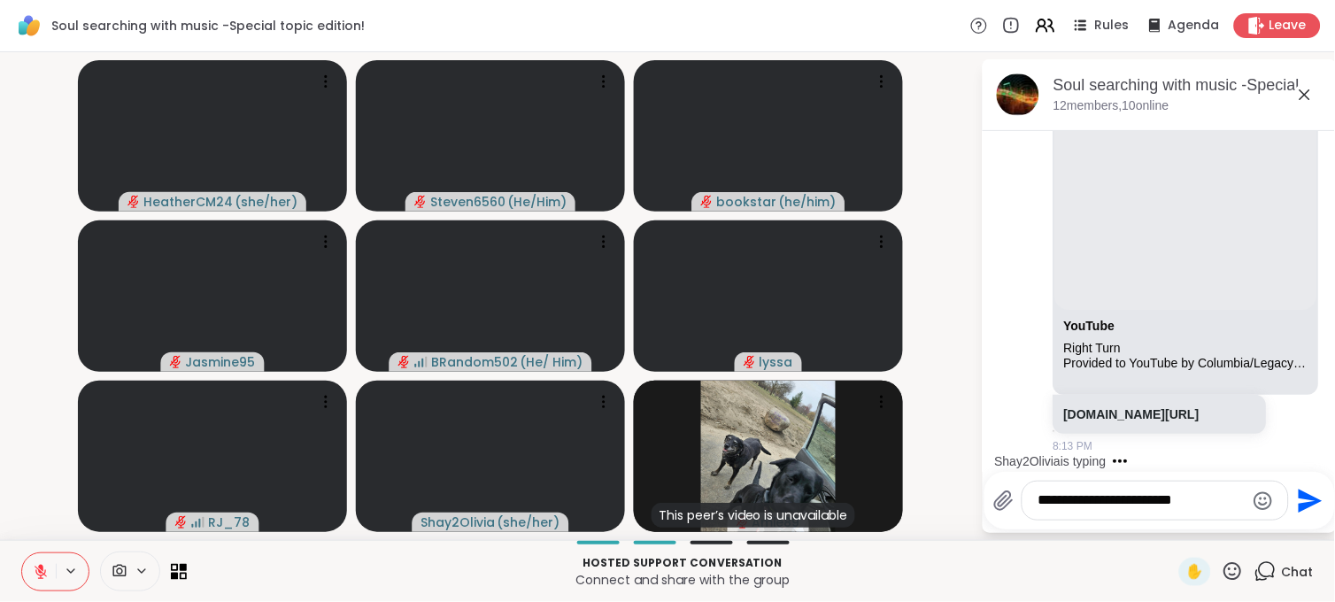
click at [1173, 503] on textarea "**********" at bounding box center [1141, 500] width 206 height 19
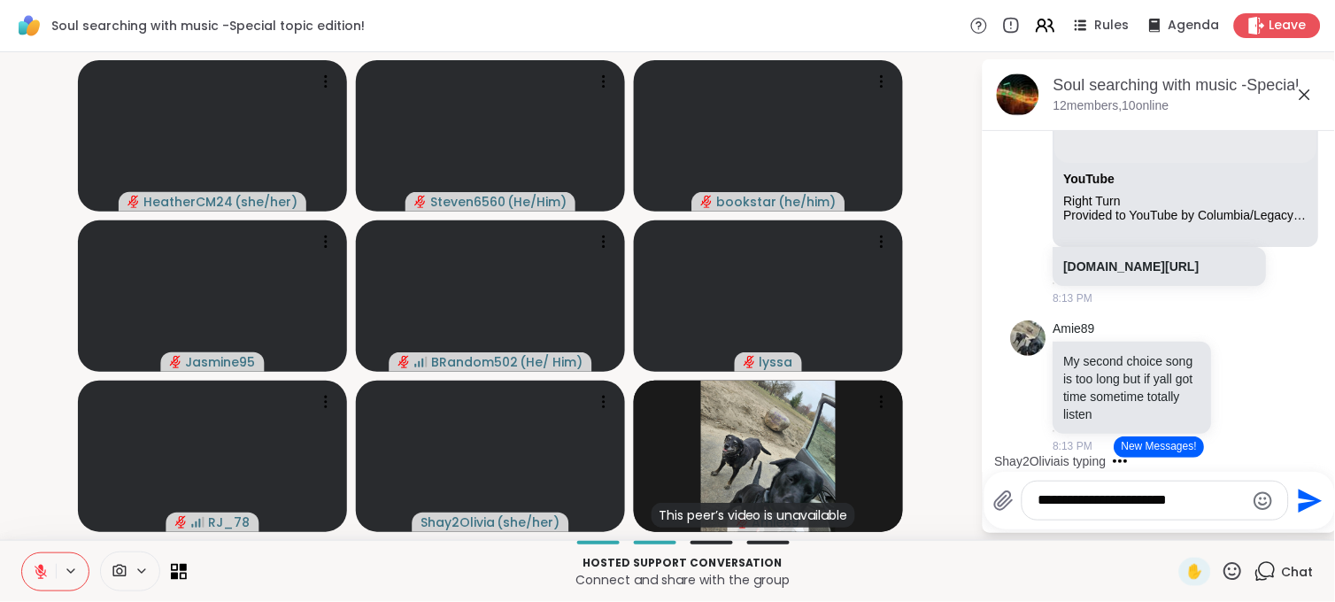
click at [1205, 501] on textarea "**********" at bounding box center [1141, 500] width 206 height 19
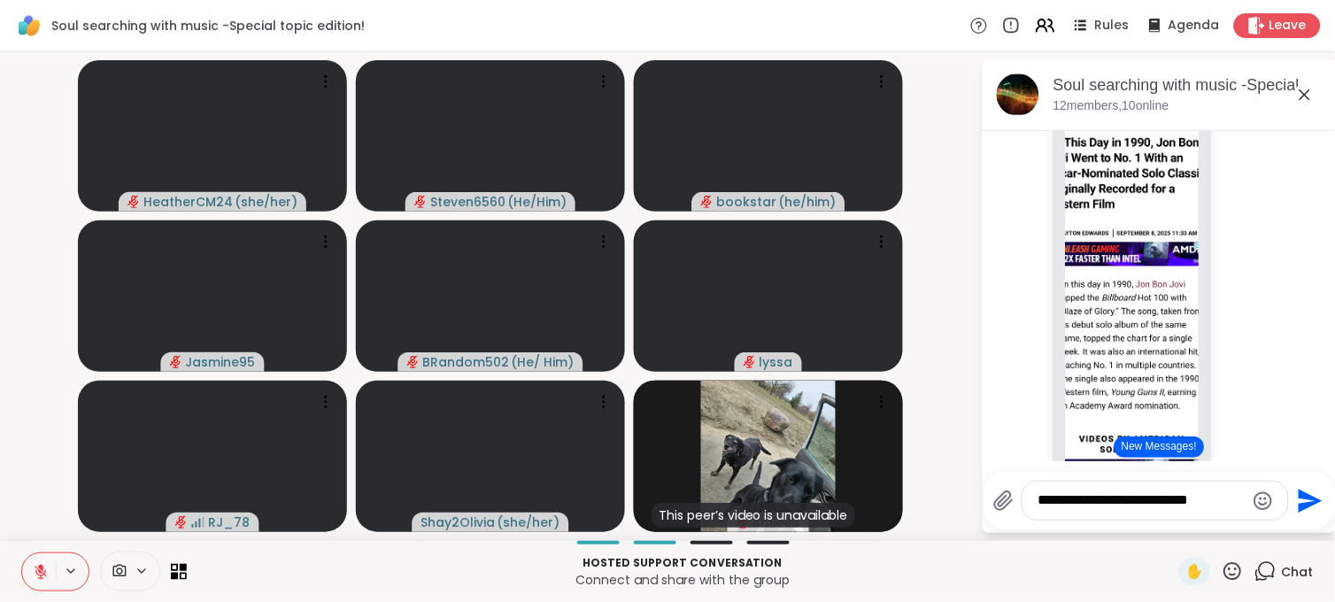
type textarea "**********"
click at [1304, 498] on icon "Send" at bounding box center [1311, 500] width 24 height 24
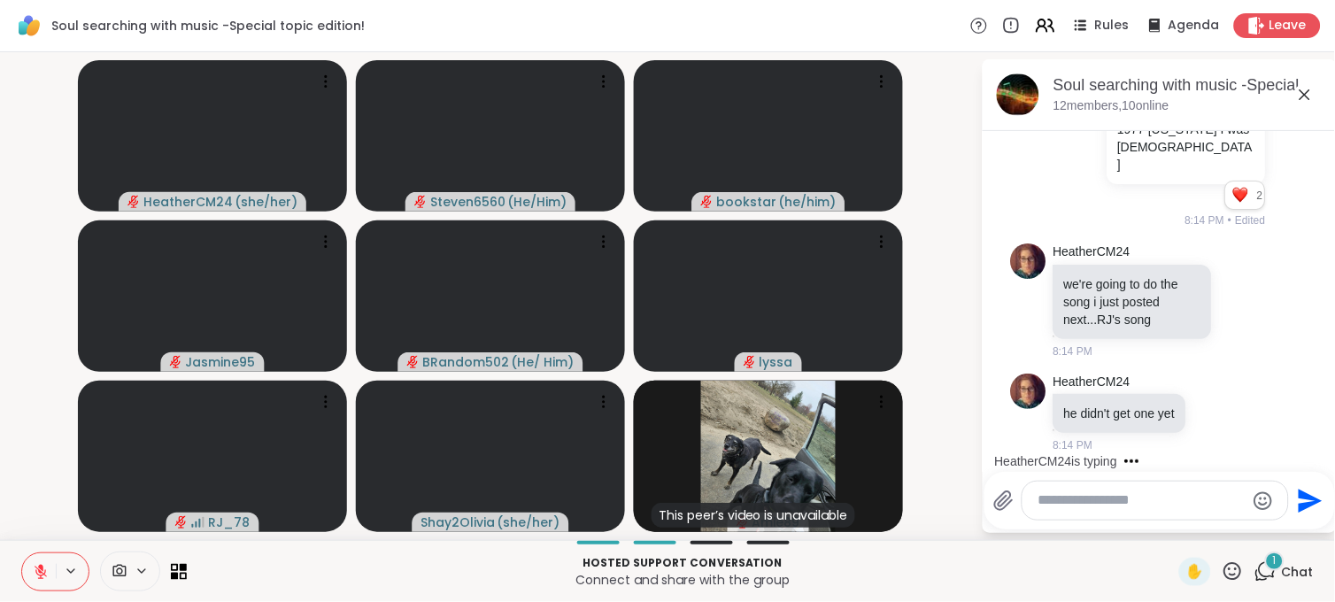
scroll to position [28356, 0]
click at [1059, 483] on div at bounding box center [1154, 500] width 265 height 38
click at [1058, 489] on div at bounding box center [1154, 500] width 265 height 38
click at [1065, 493] on textarea "Type your message" at bounding box center [1141, 500] width 206 height 19
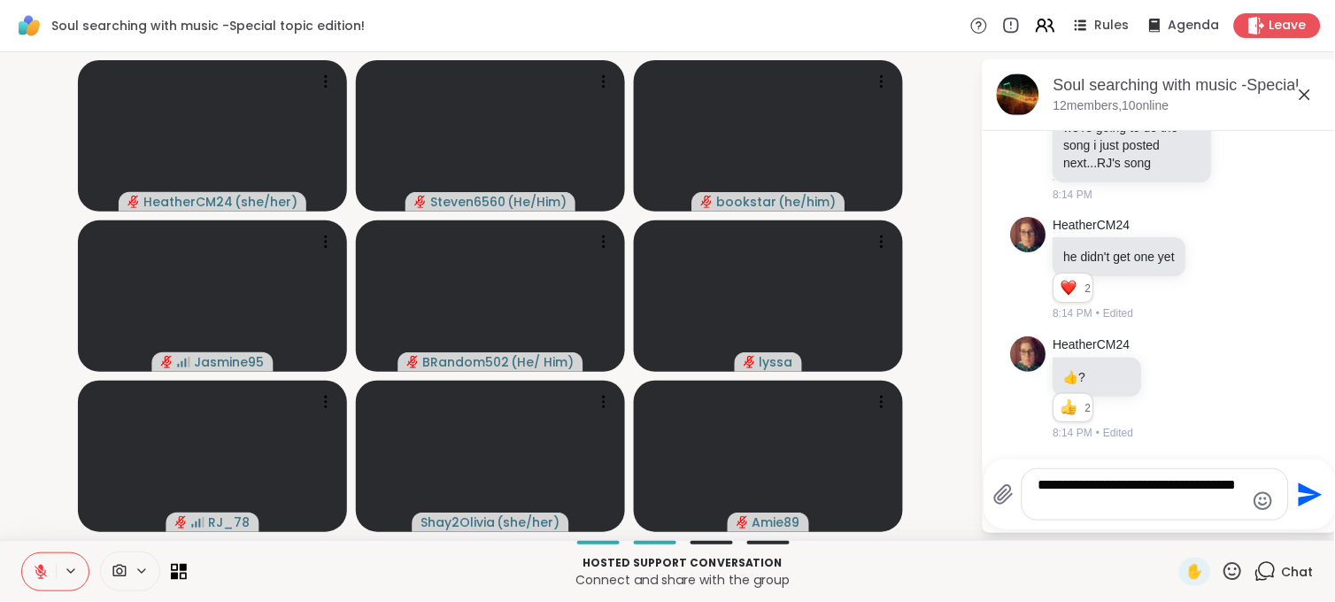
scroll to position [28512, 0]
type textarea "**********"
click at [1289, 496] on button "Send" at bounding box center [1308, 494] width 40 height 40
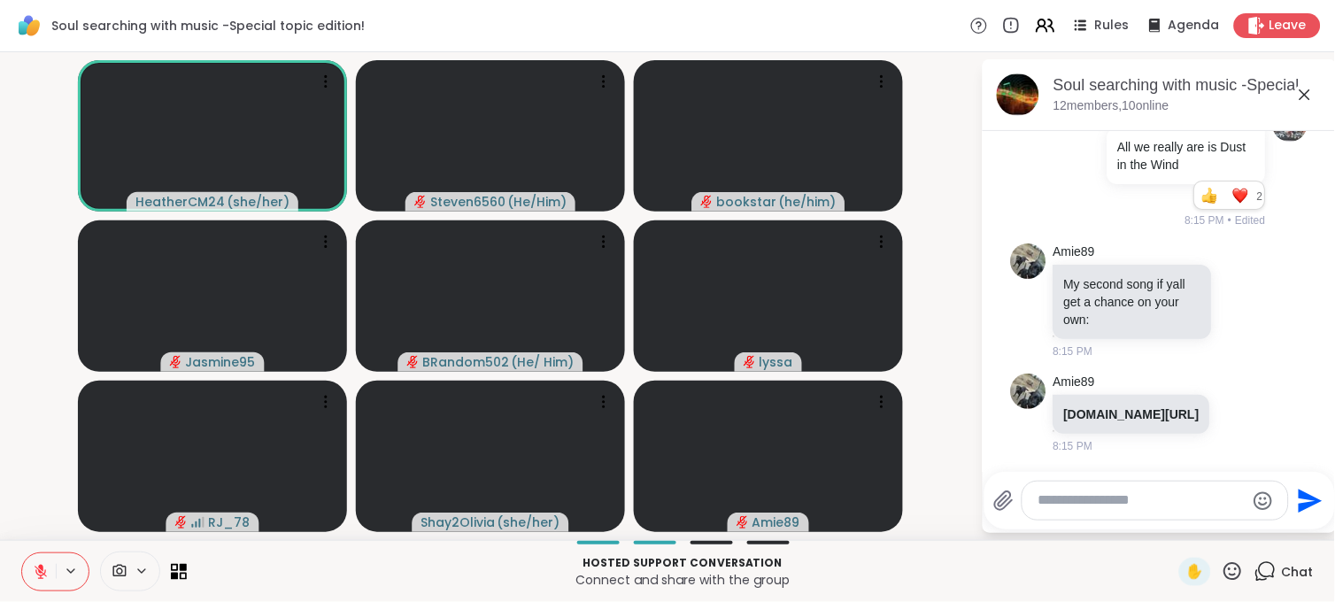
scroll to position [28915, 0]
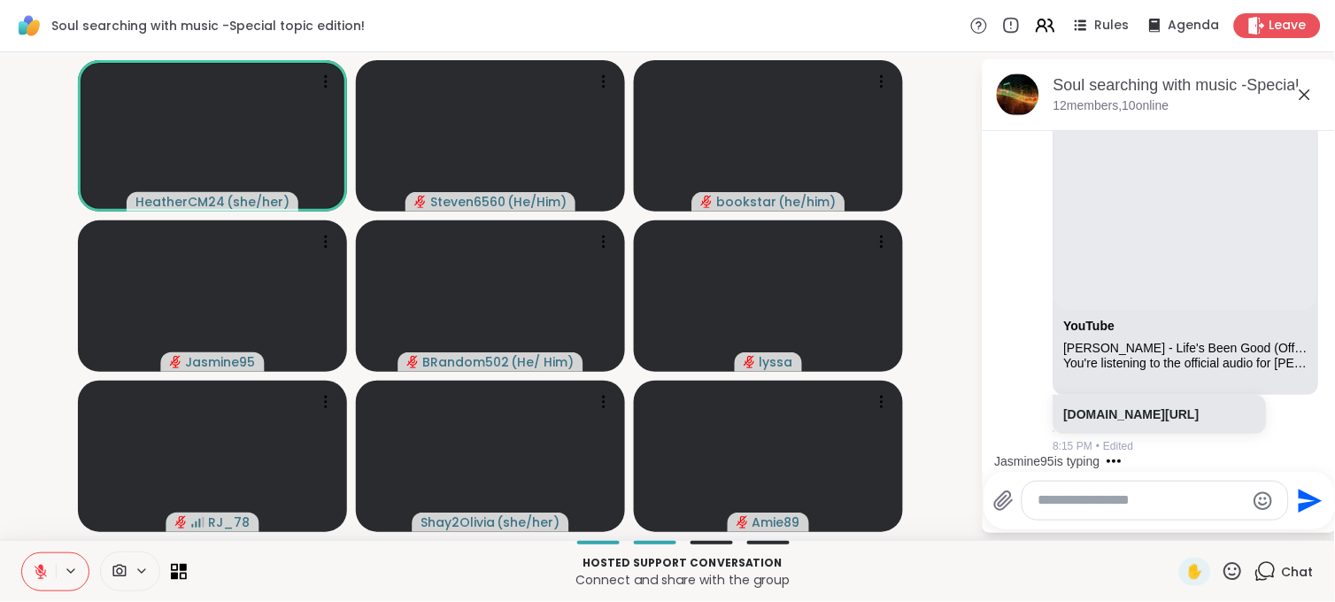
click at [1320, 450] on html "Soul searching with music -Special topic edition! Rules Agenda Leave HeatherCM2…" at bounding box center [667, 301] width 1335 height 602
drag, startPoint x: 1320, startPoint y: 450, endPoint x: 1311, endPoint y: 451, distance: 9.9
click at [1311, 451] on html "Soul searching with music -Special topic edition! Rules Agenda Leave HeatherCM2…" at bounding box center [667, 301] width 1335 height 602
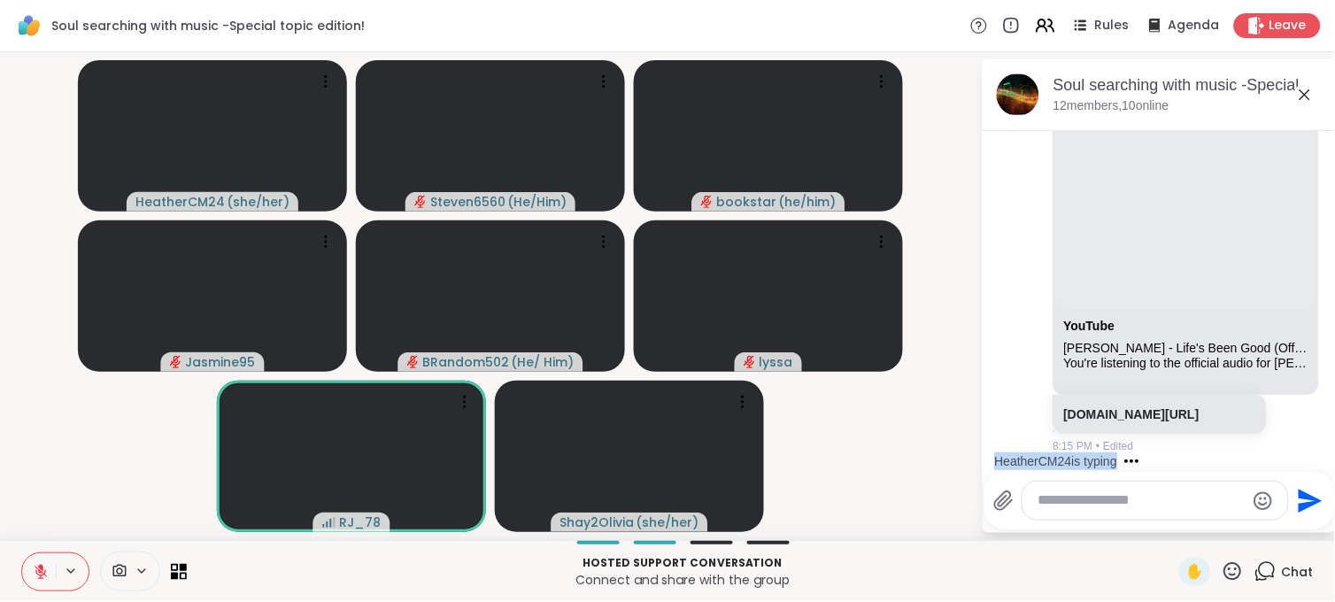
click at [1319, 451] on div "HeatherCM24 is typing" at bounding box center [1162, 461] width 347 height 28
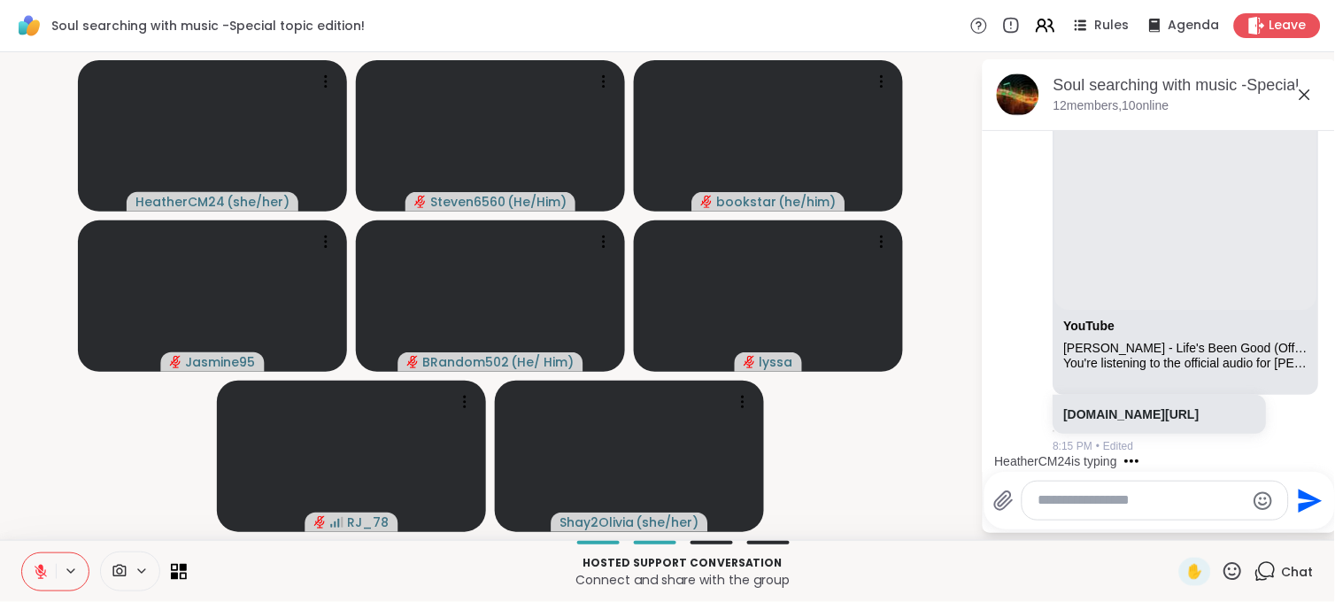
click at [1319, 451] on div "HeatherCM24 is typing" at bounding box center [1162, 461] width 347 height 28
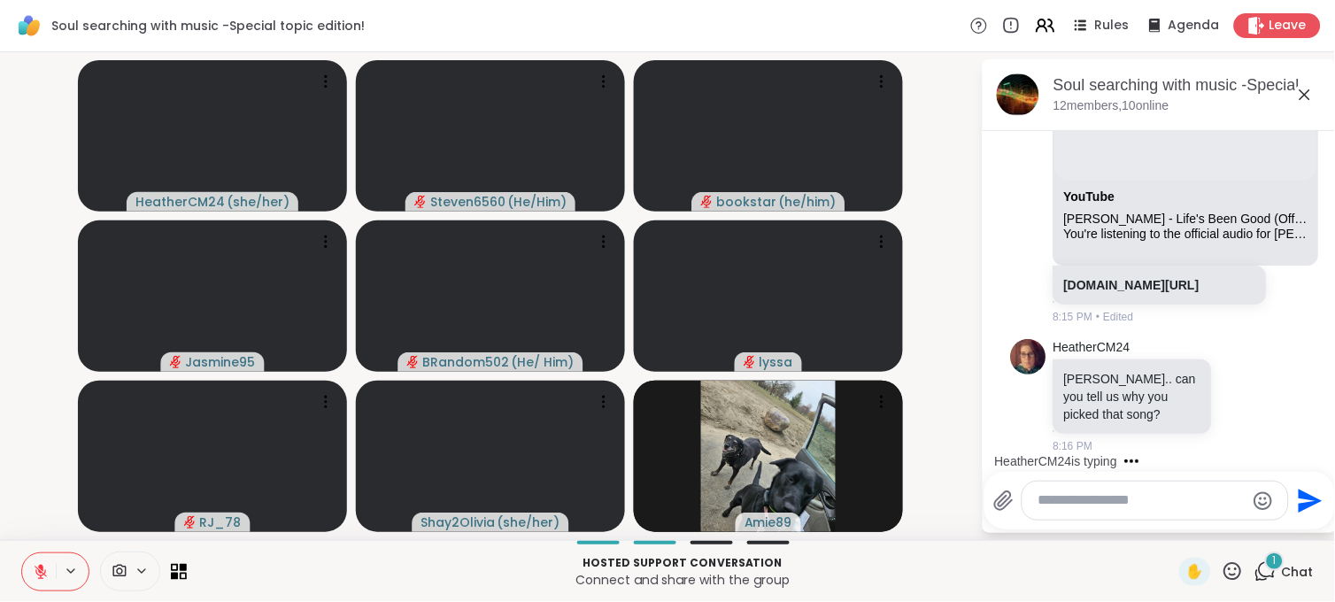
scroll to position [29333, 0]
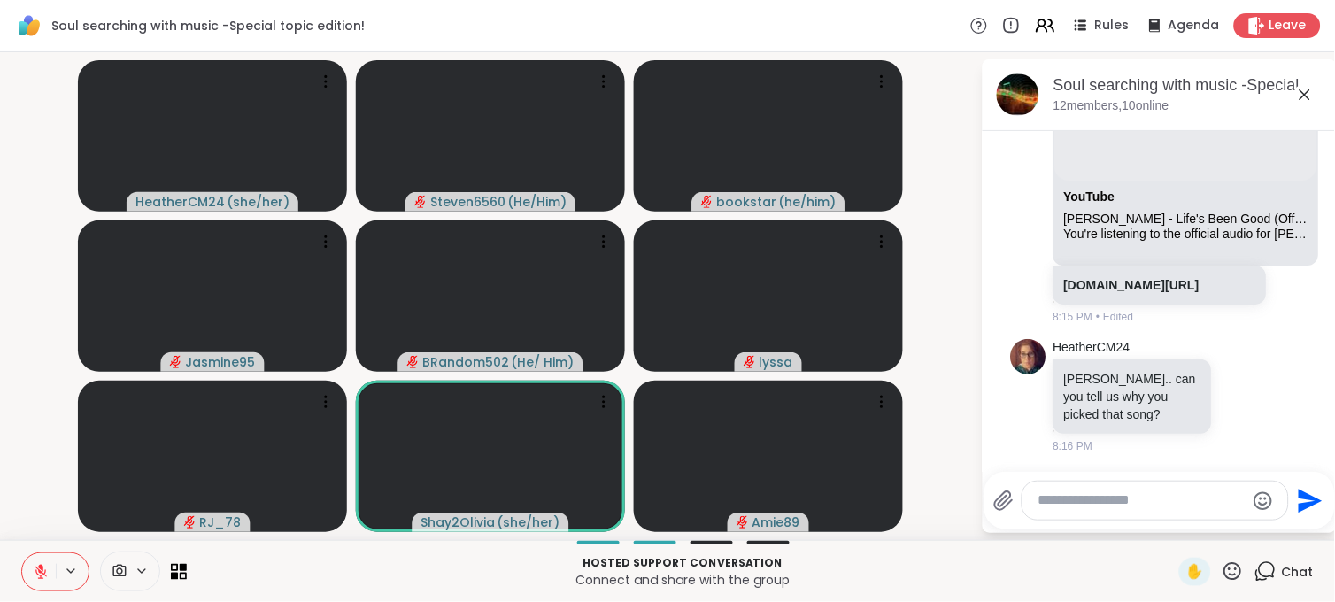
click at [1065, 497] on textarea "Type your message" at bounding box center [1141, 500] width 206 height 19
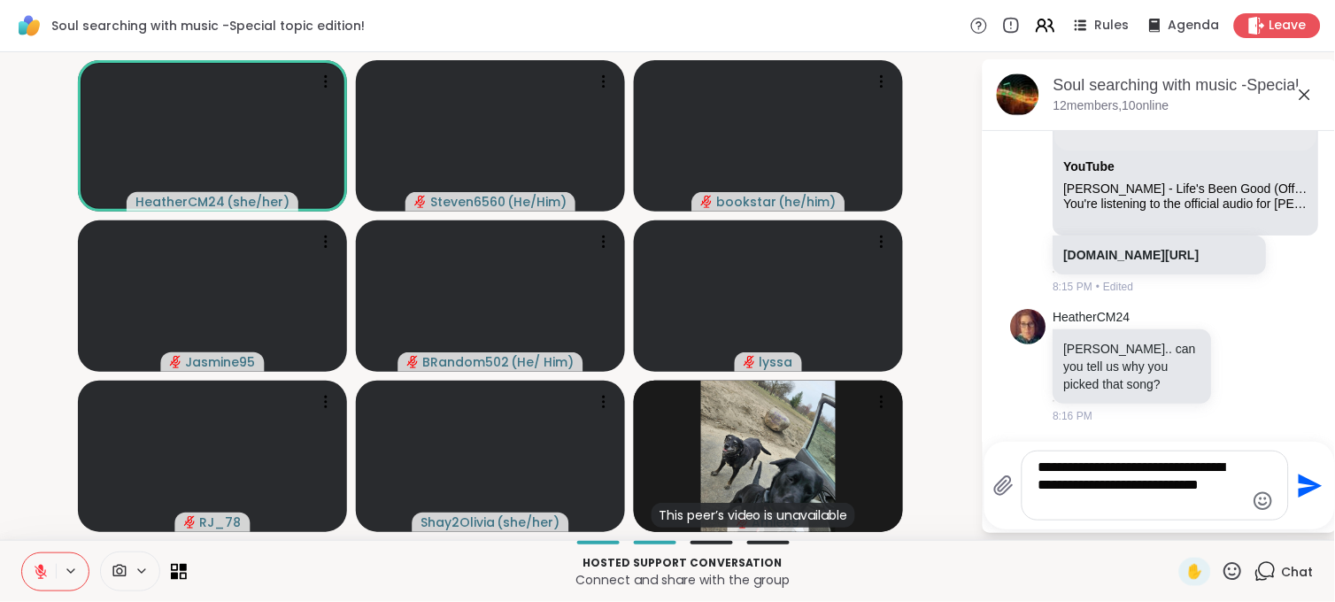
type textarea "**********"
click at [1305, 481] on icon "Send" at bounding box center [1311, 485] width 24 height 24
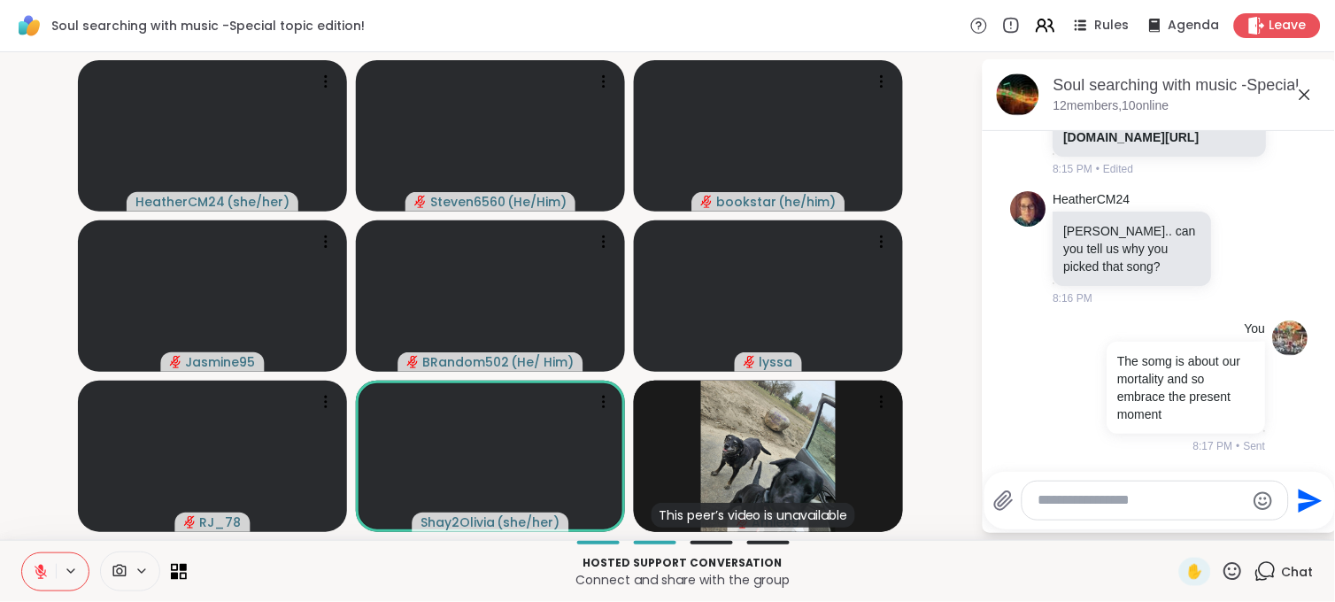
scroll to position [29506, 0]
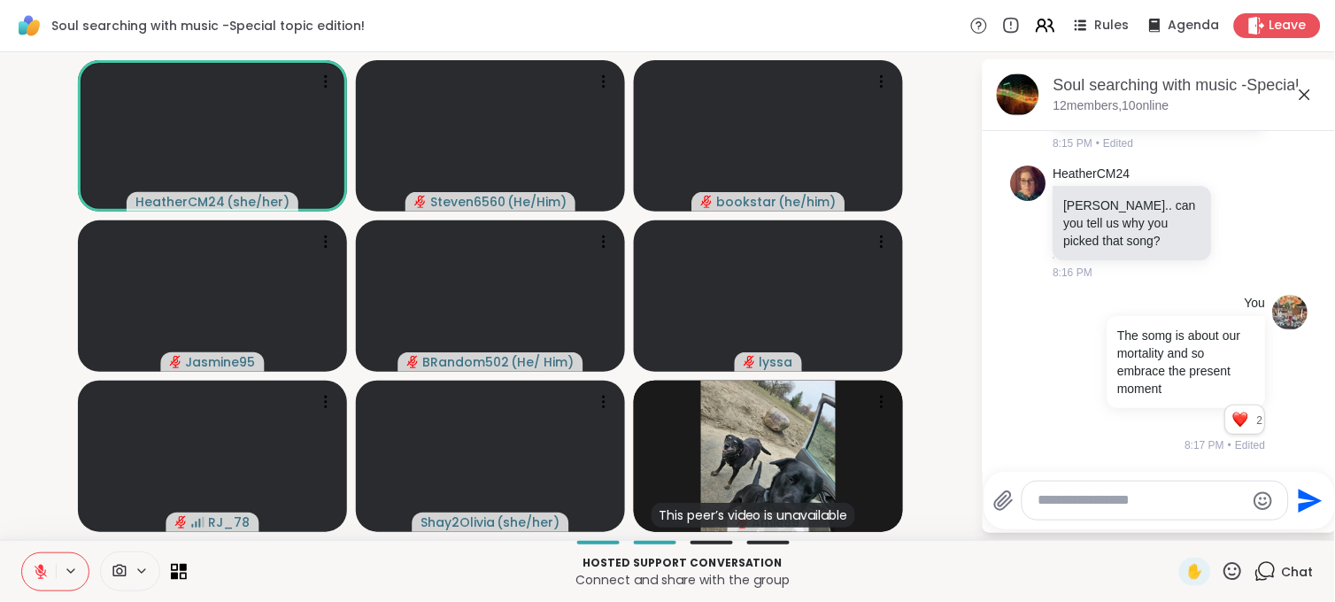
click at [1049, 493] on textarea "Type your message" at bounding box center [1141, 500] width 206 height 19
drag, startPoint x: 1311, startPoint y: 234, endPoint x: 942, endPoint y: 338, distance: 383.5
click at [942, 338] on video-player-container "HeatherCM24 ( she/her ) Steven6560 ( He/Him ) bookstar ( he/him ) Jasmine95 BRa…" at bounding box center [490, 295] width 959 height 473
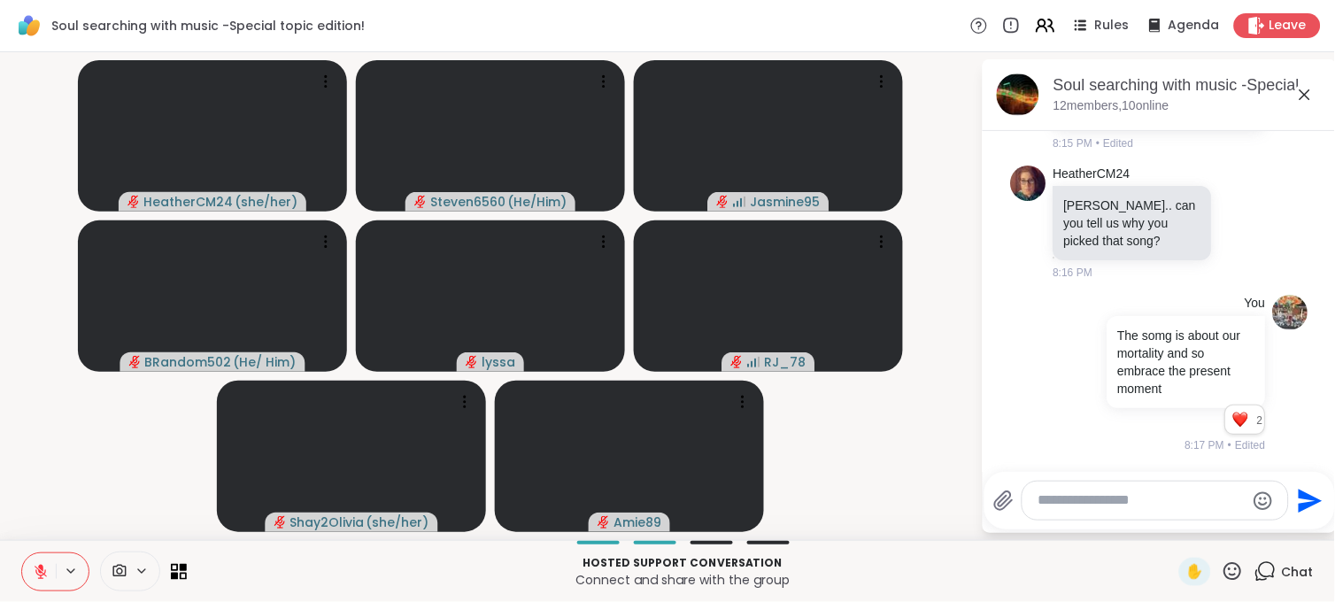
scroll to position [29139, 0]
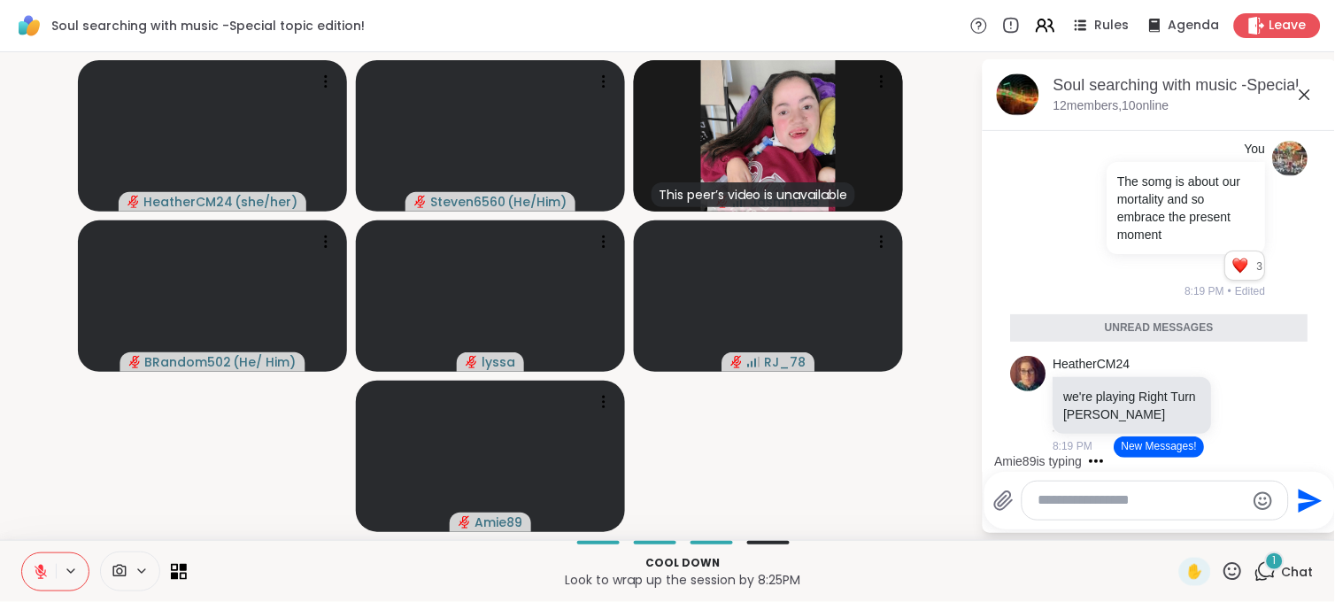
click at [1166, 457] on div "Amie89 is typing" at bounding box center [1162, 461] width 347 height 28
click at [1169, 445] on button "New Messages!" at bounding box center [1158, 446] width 89 height 21
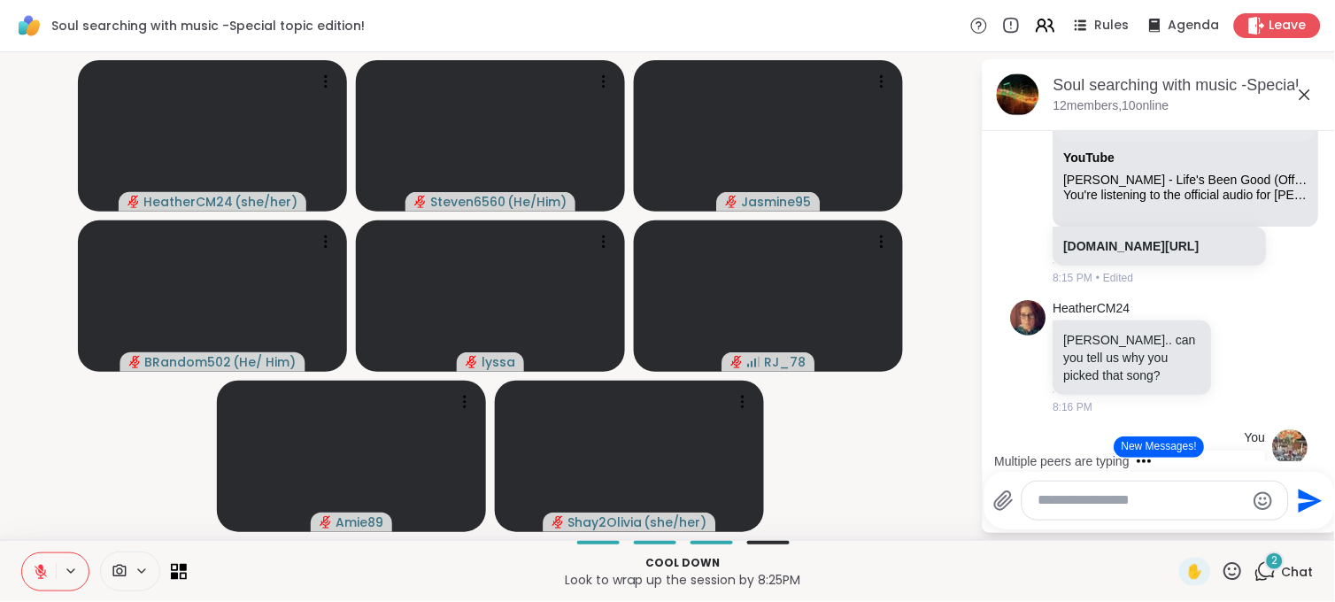
scroll to position [28273, 0]
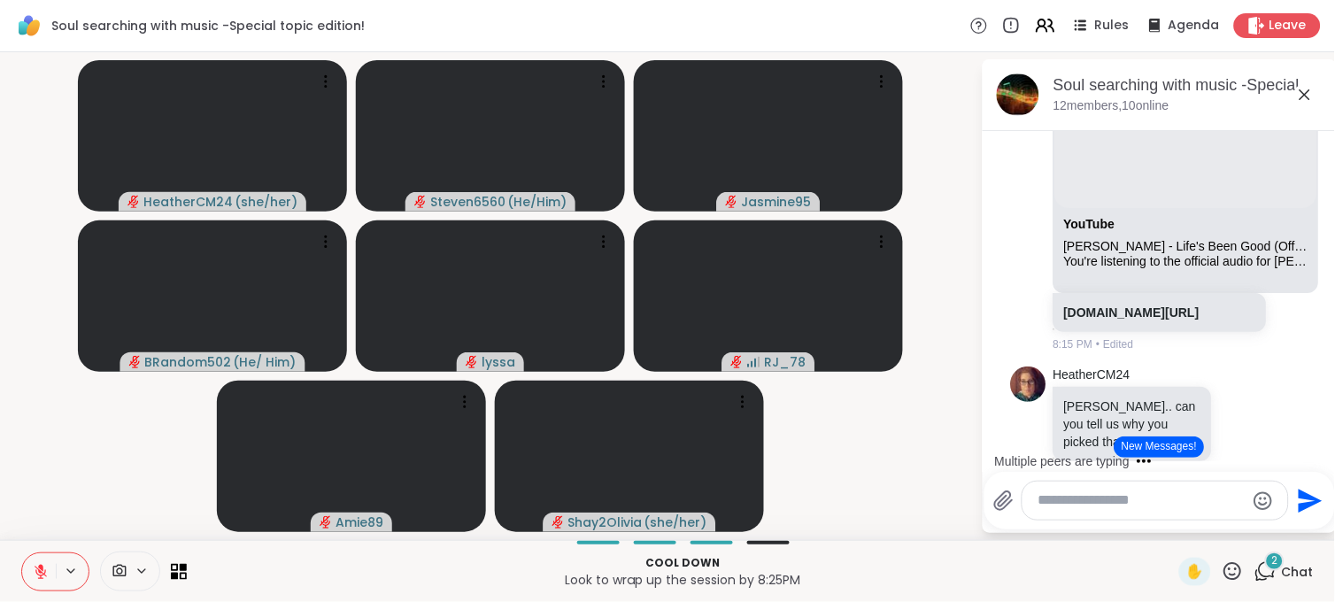
click at [1137, 444] on button "New Messages!" at bounding box center [1158, 446] width 89 height 21
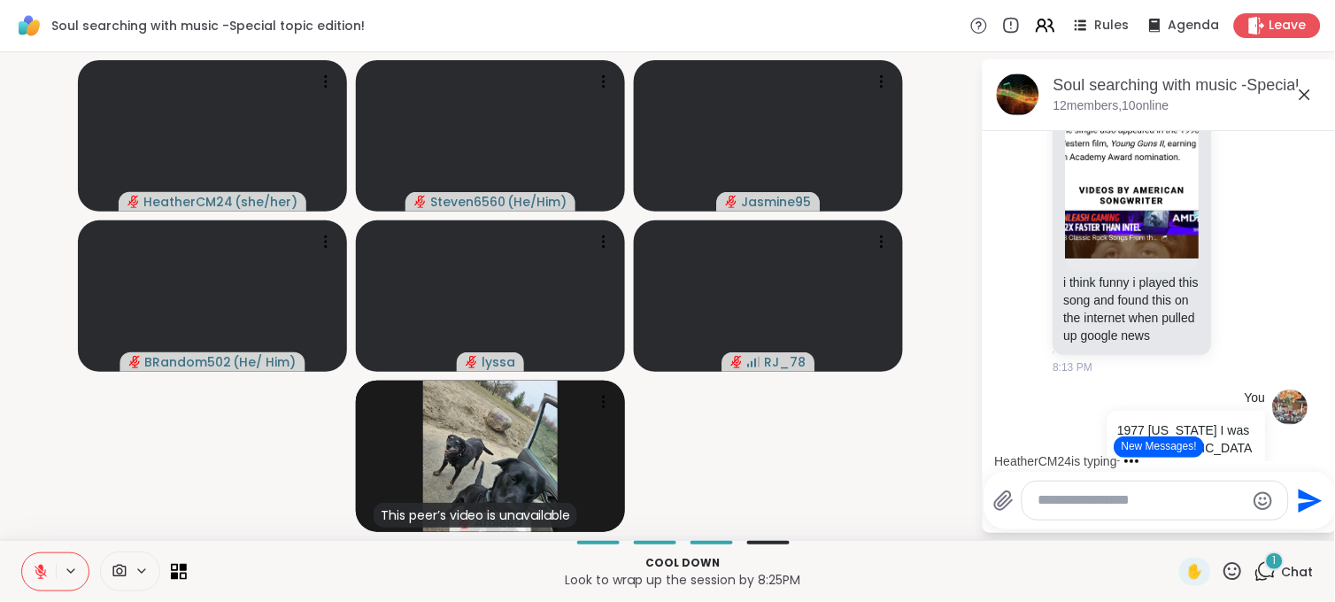
scroll to position [27087, 0]
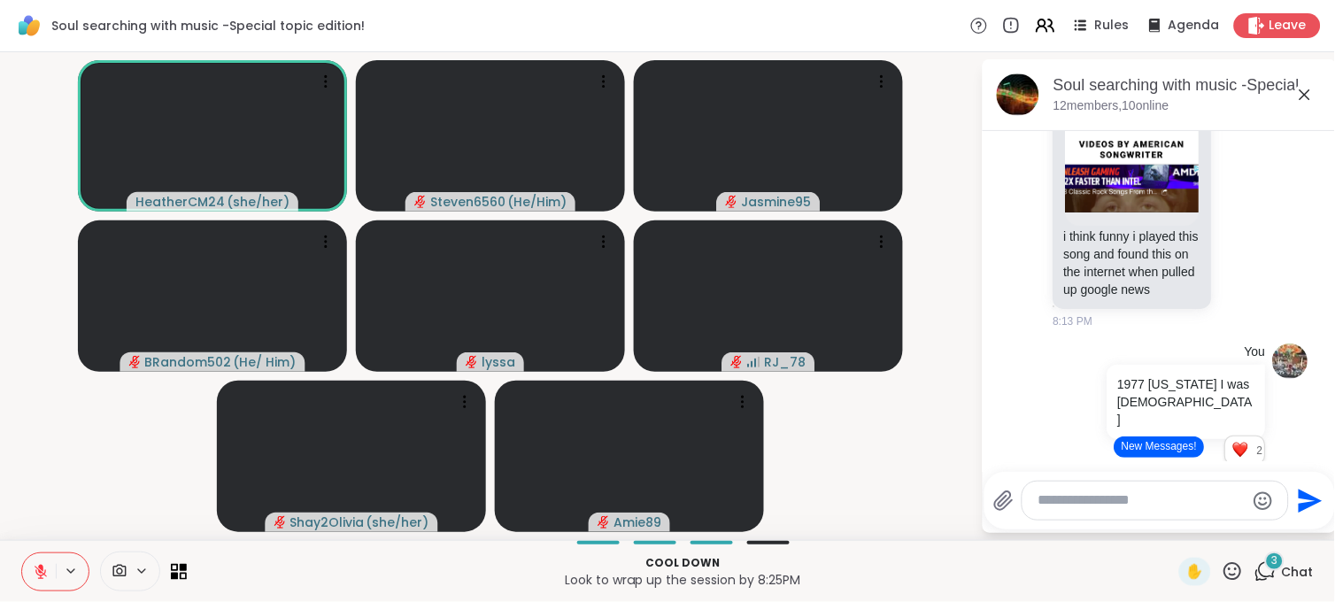
click at [1159, 440] on button "New Messages!" at bounding box center [1158, 446] width 89 height 21
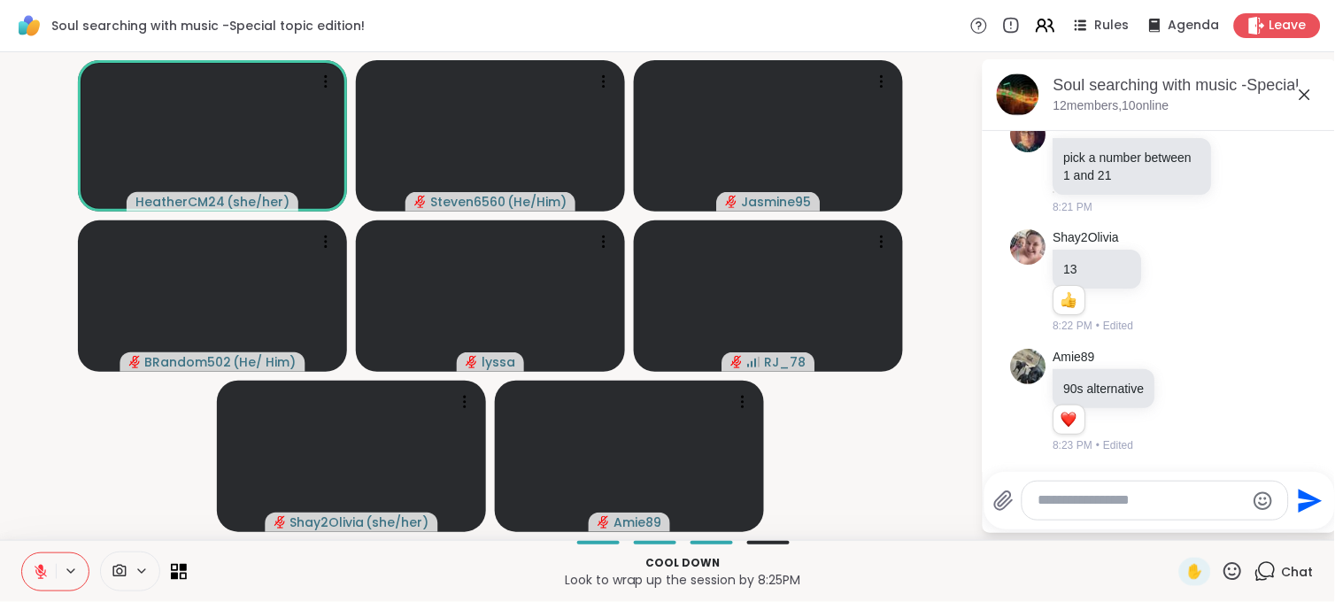
scroll to position [30479, 0]
click at [1103, 503] on textarea "Type your message" at bounding box center [1141, 500] width 206 height 19
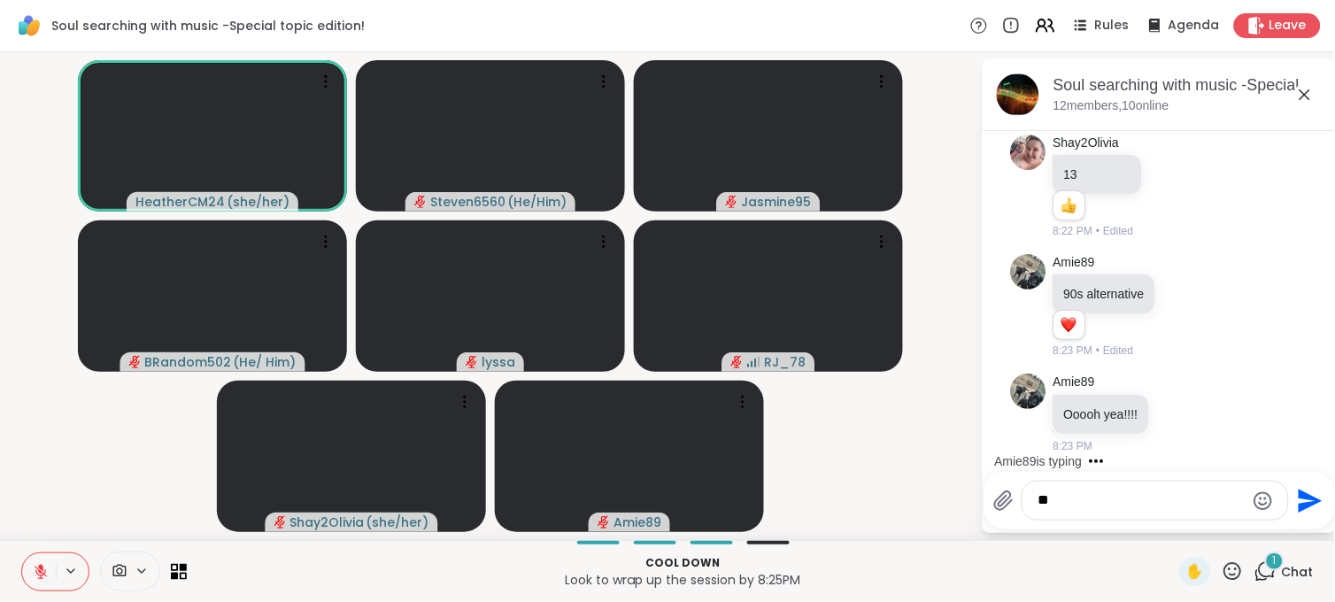
scroll to position [30574, 0]
type textarea "*"
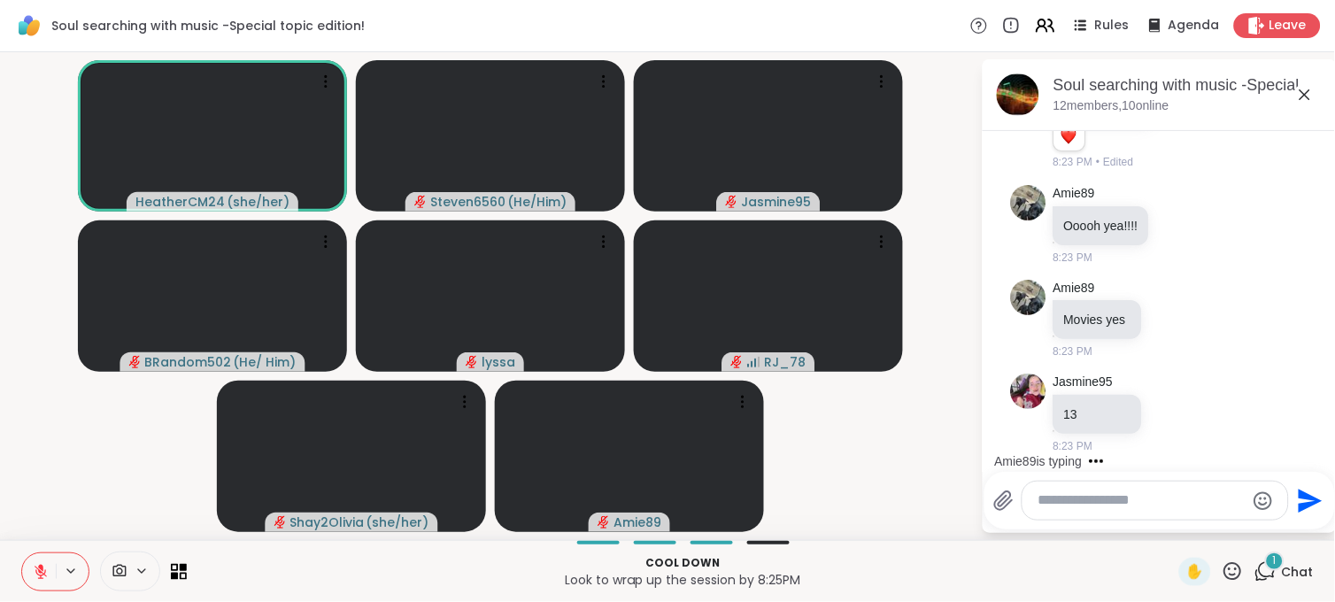
scroll to position [30613, 0]
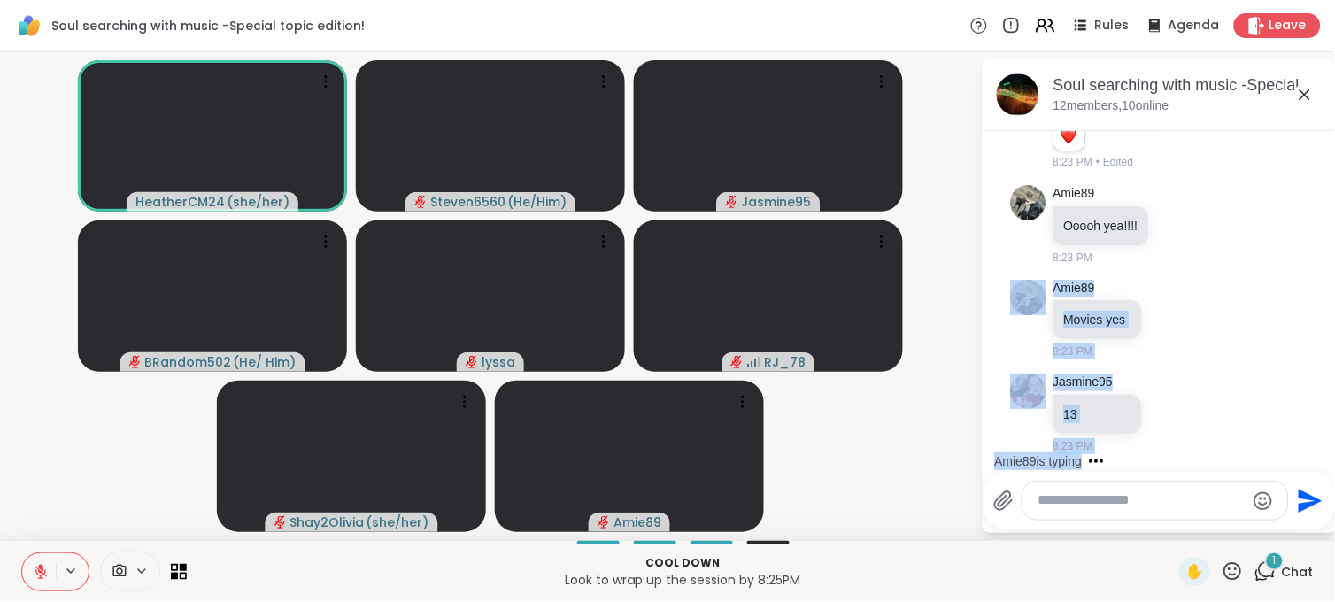
click at [1319, 448] on html "Soul searching with music -Special topic edition! Rules Agenda Leave HeatherCM2…" at bounding box center [667, 301] width 1335 height 602
click at [1319, 446] on div "9/7/2025, 3:58 PM HeatherCM24 Welcome to the first edition of Soul searching wi…" at bounding box center [1159, 296] width 354 height 330
click at [1234, 383] on div "Jasmine95 13 8:23 PM" at bounding box center [1159, 413] width 297 height 95
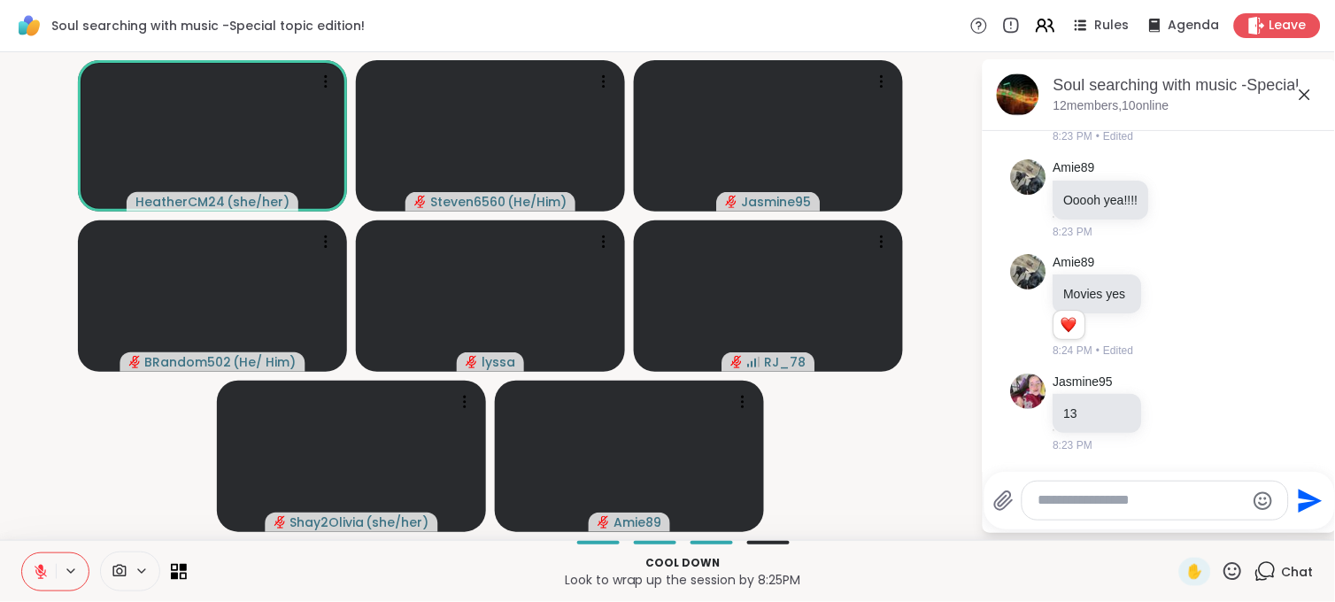
scroll to position [30788, 0]
click at [1314, 447] on div "Multiple peers are typing" at bounding box center [1162, 461] width 347 height 28
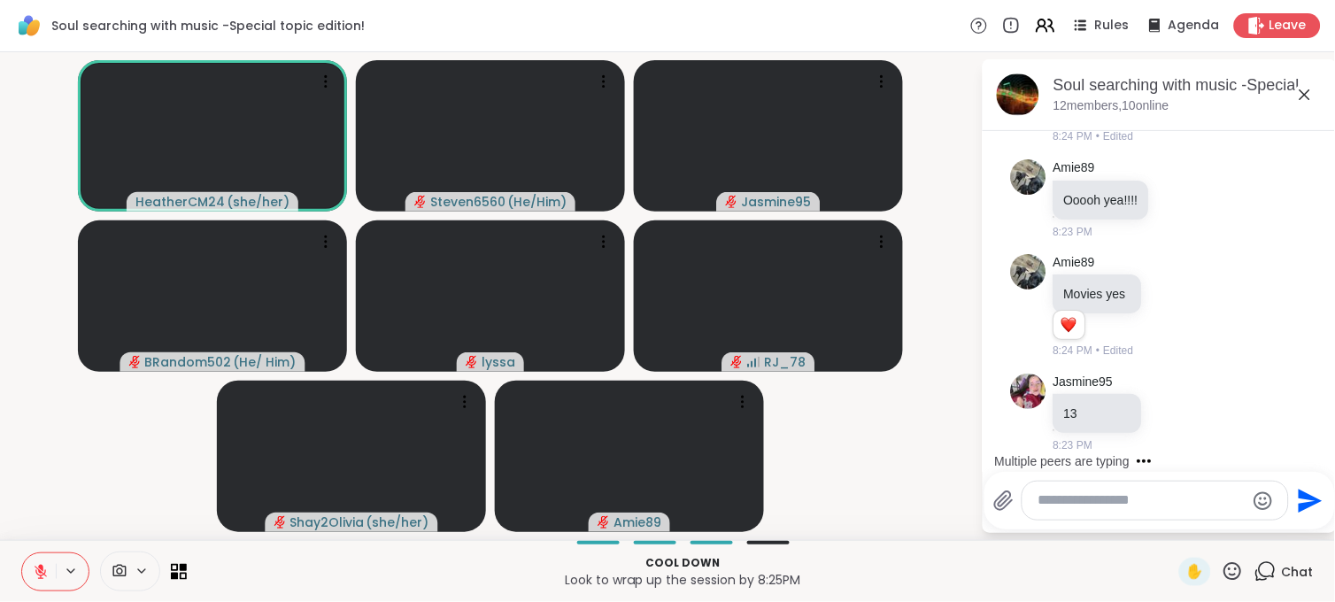
click at [1314, 447] on div "Multiple peers are typing" at bounding box center [1162, 461] width 347 height 28
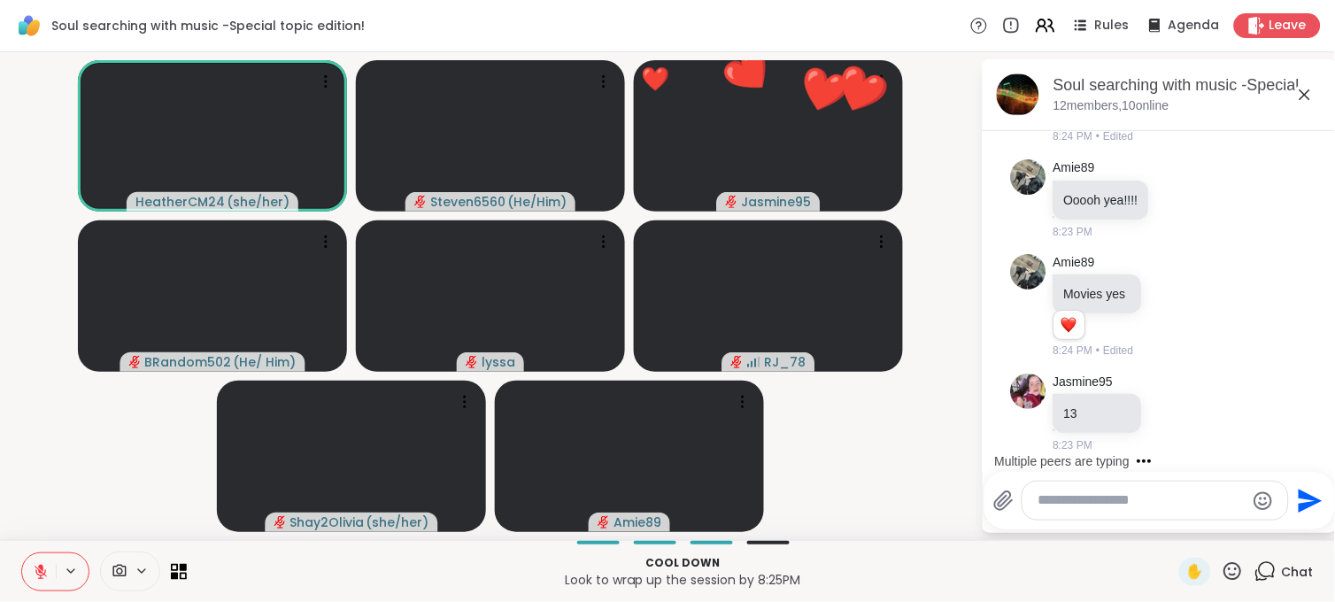
click at [1314, 447] on div "Multiple peers are typing" at bounding box center [1162, 461] width 347 height 28
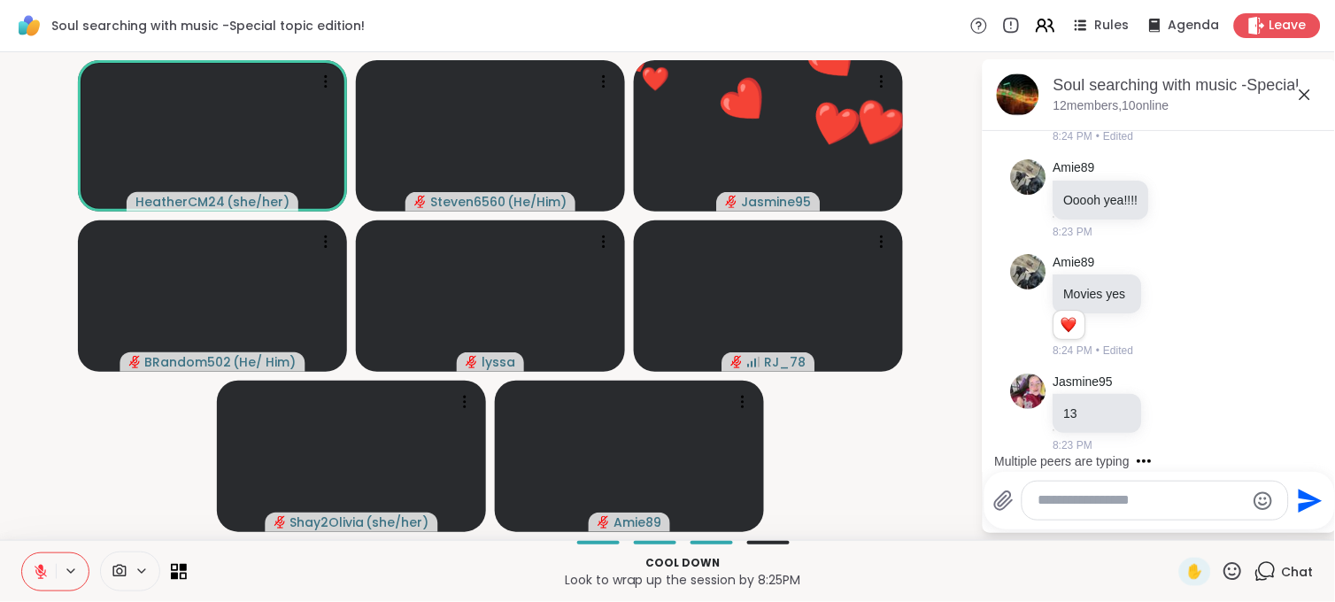
click at [1314, 447] on div "Multiple peers are typing" at bounding box center [1162, 461] width 347 height 28
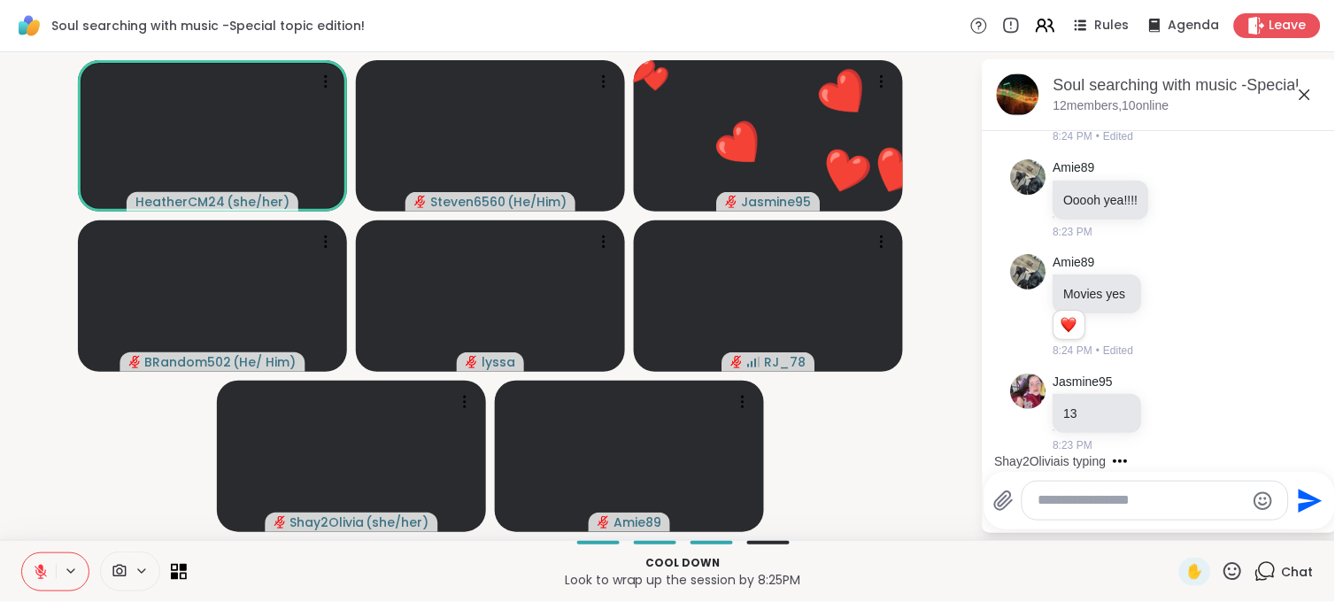
click at [1314, 447] on div "Shay2Olivia is typing" at bounding box center [1162, 461] width 347 height 28
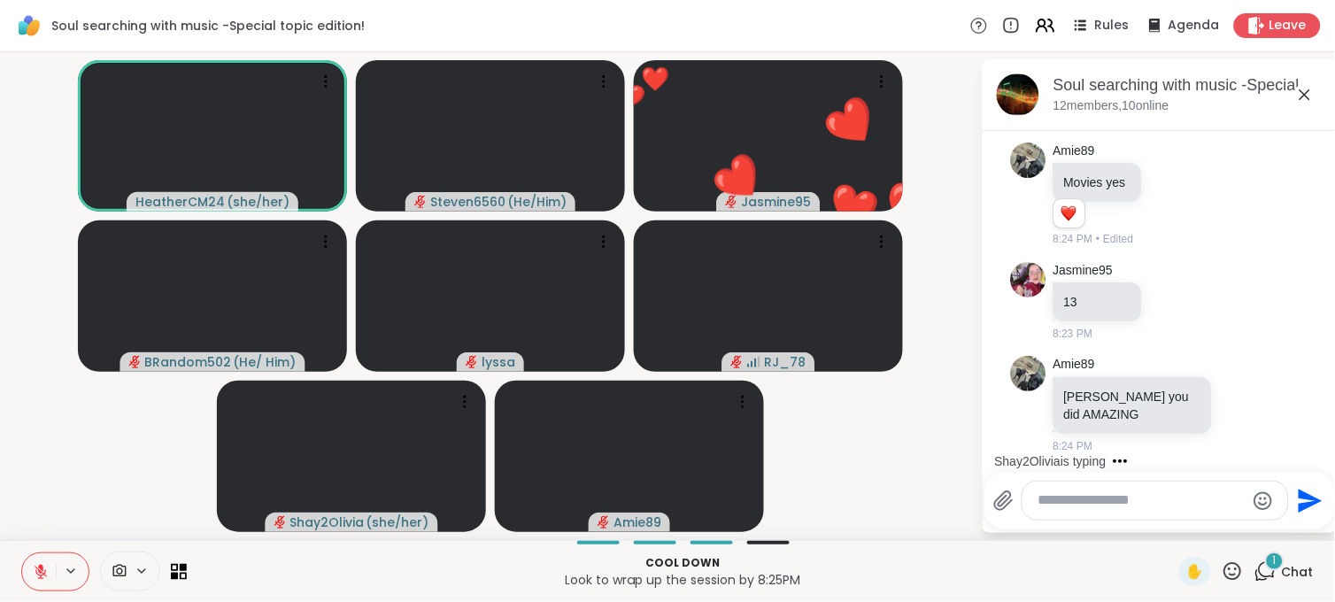
scroll to position [30900, 0]
click at [1068, 497] on textarea "Type your message" at bounding box center [1141, 500] width 206 height 19
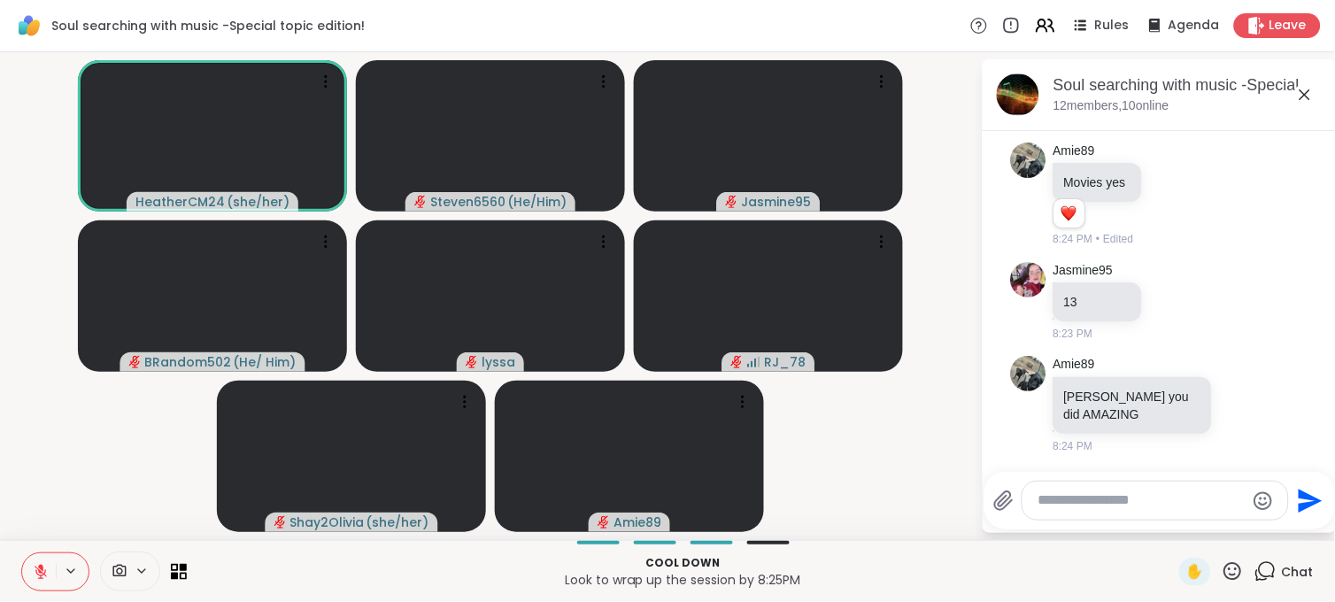
scroll to position [31012, 0]
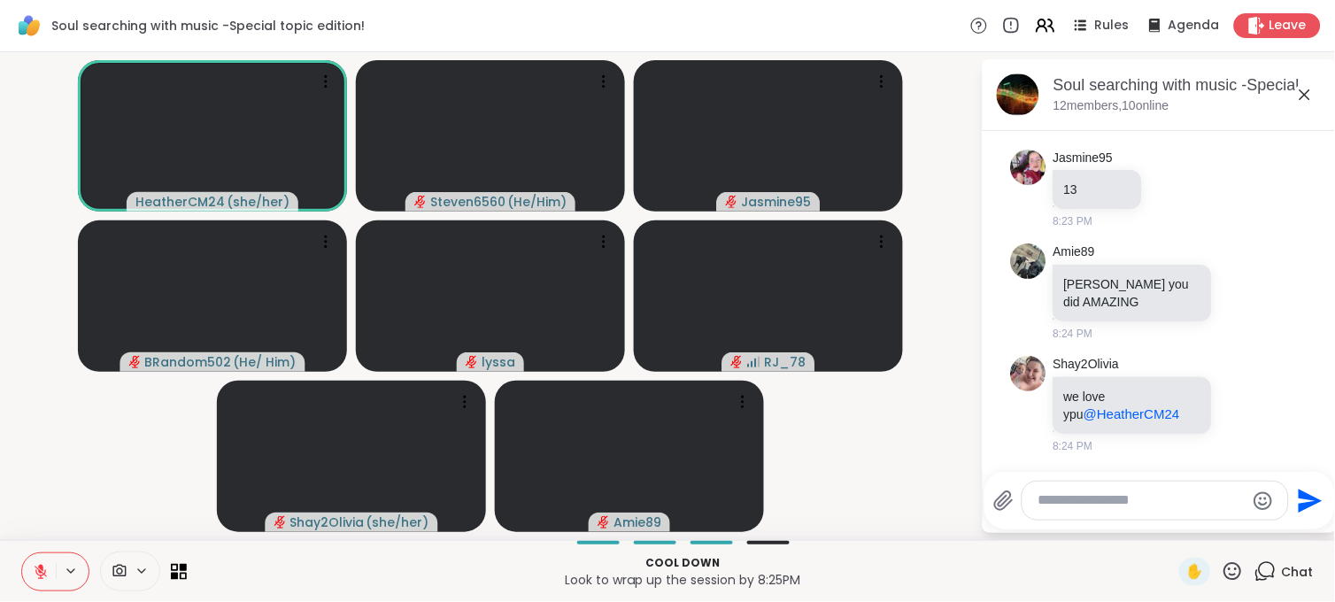
click at [1068, 497] on textarea "Type your message" at bounding box center [1141, 500] width 206 height 19
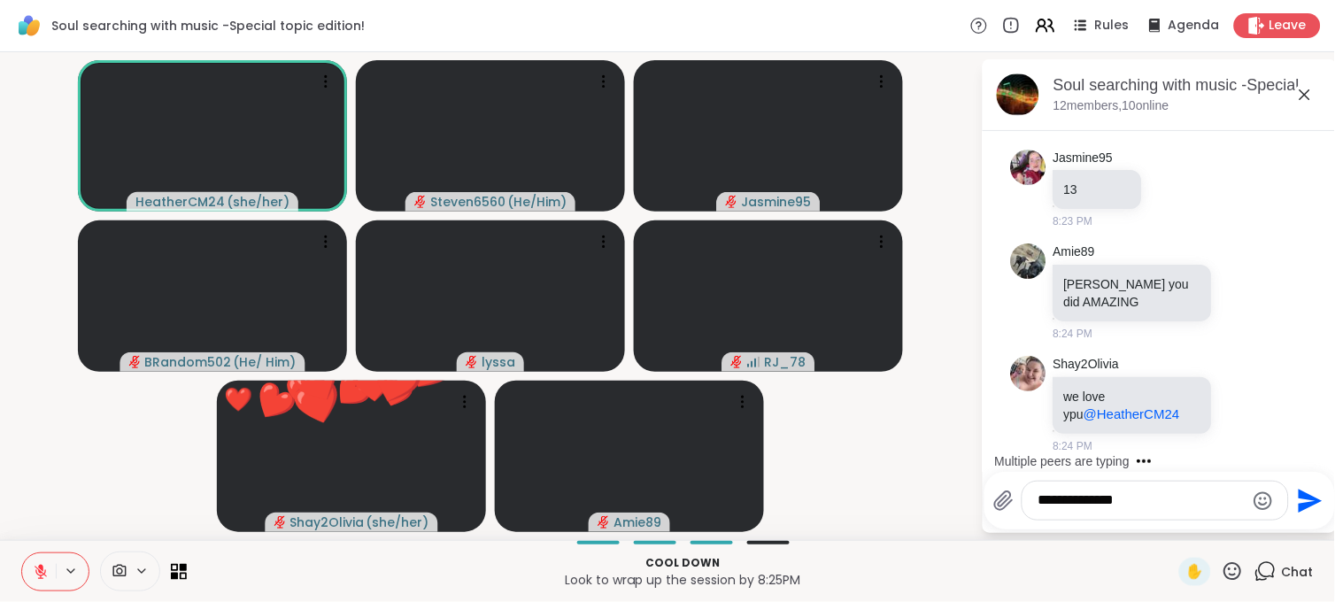
type textarea "**********"
click at [1303, 500] on icon "Send" at bounding box center [1308, 501] width 28 height 28
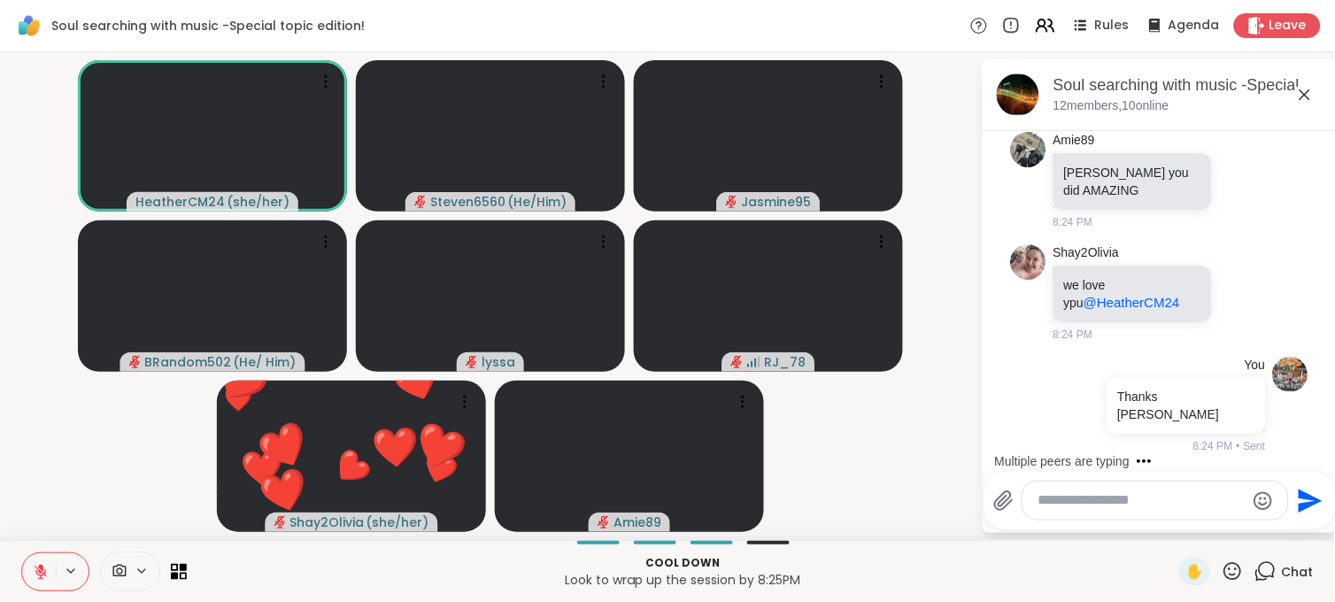
scroll to position [31107, 0]
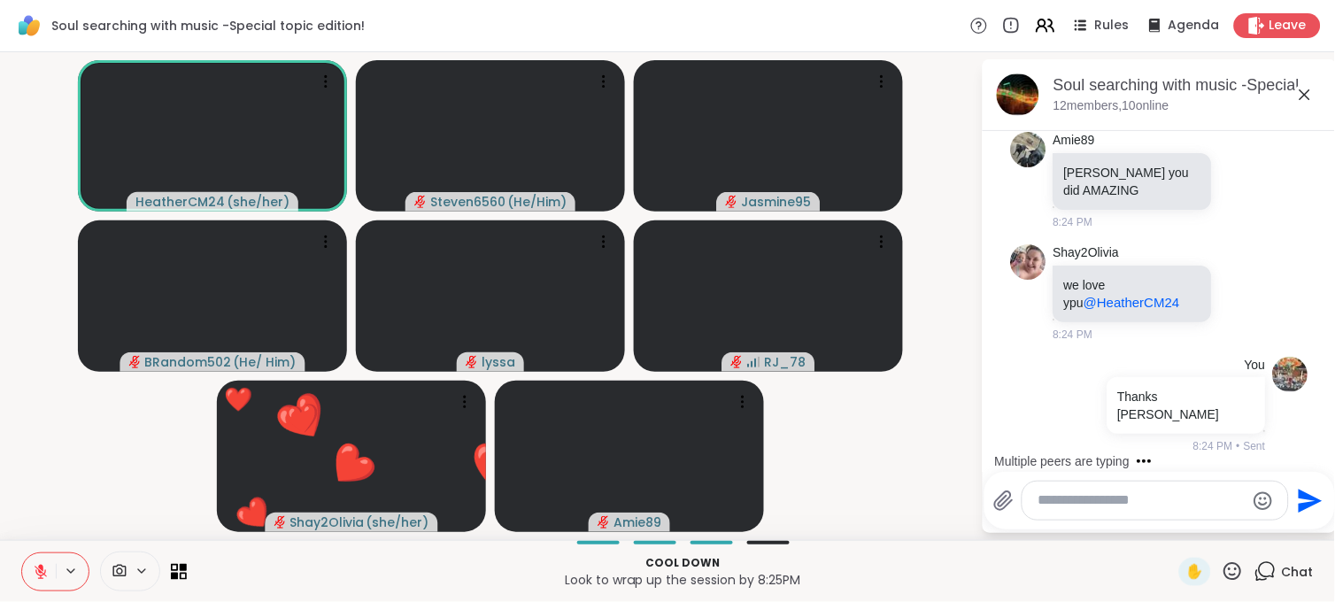
click at [1140, 494] on textarea "Type your message" at bounding box center [1141, 500] width 206 height 19
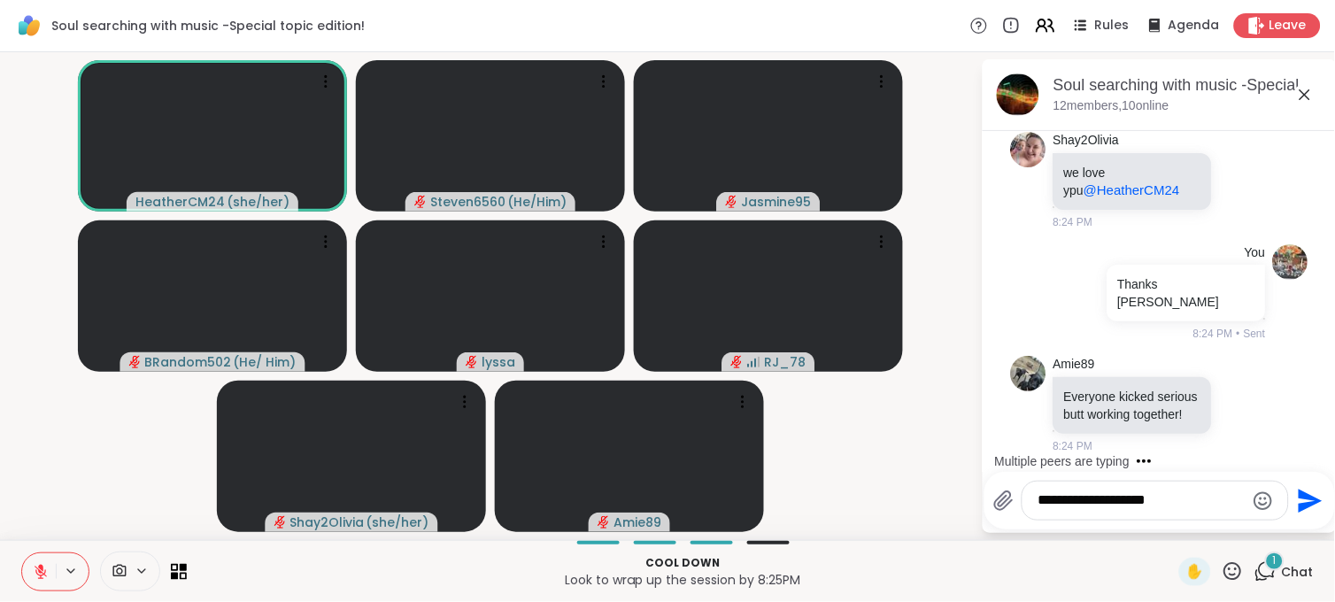
scroll to position [31236, 0]
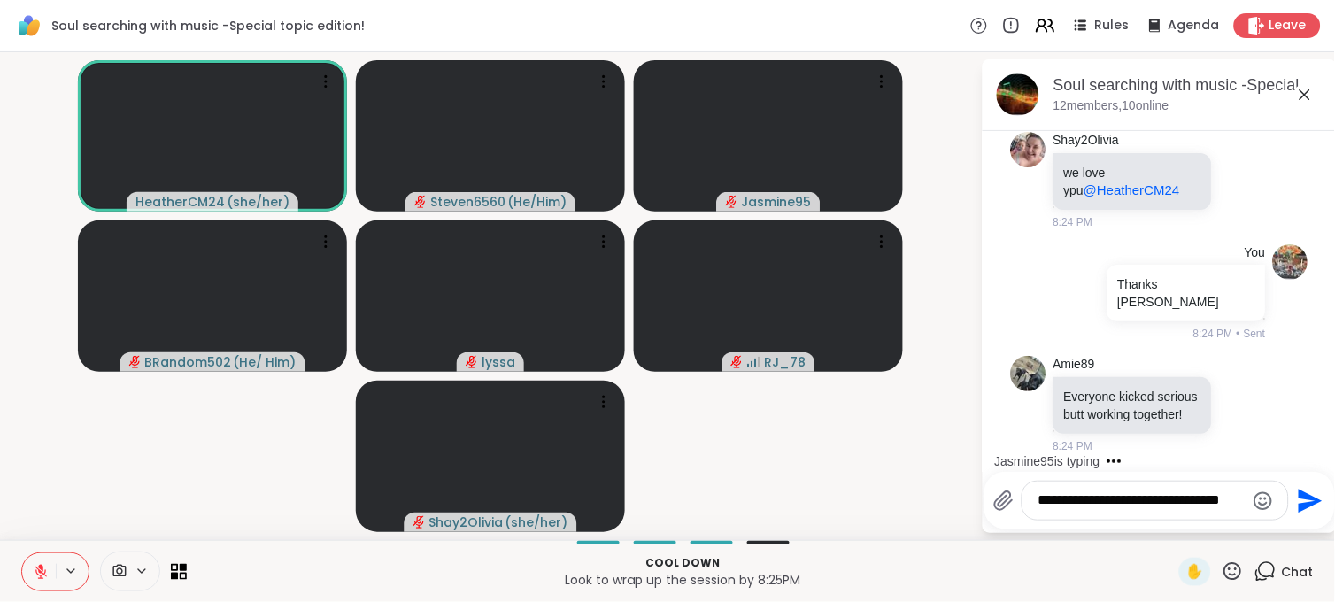
type textarea "**********"
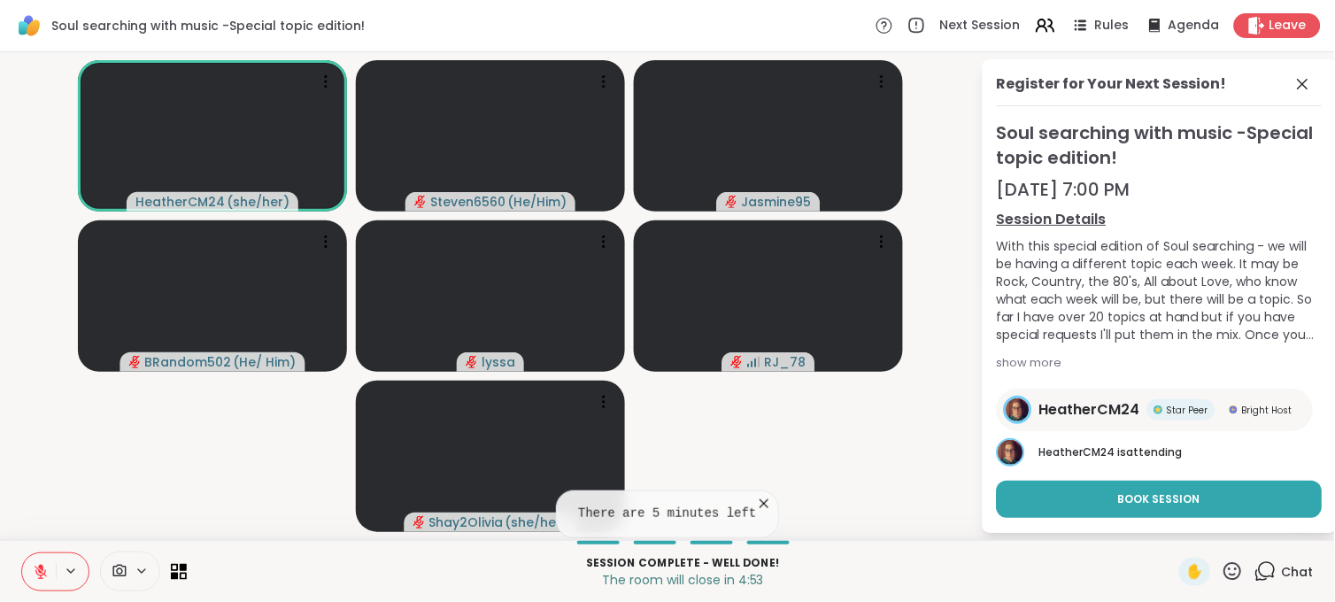
click at [1312, 421] on div "Register for Your Next Session! Soul searching with music -Special topic editio…" at bounding box center [1159, 295] width 354 height 473
click at [1293, 76] on icon at bounding box center [1302, 83] width 21 height 21
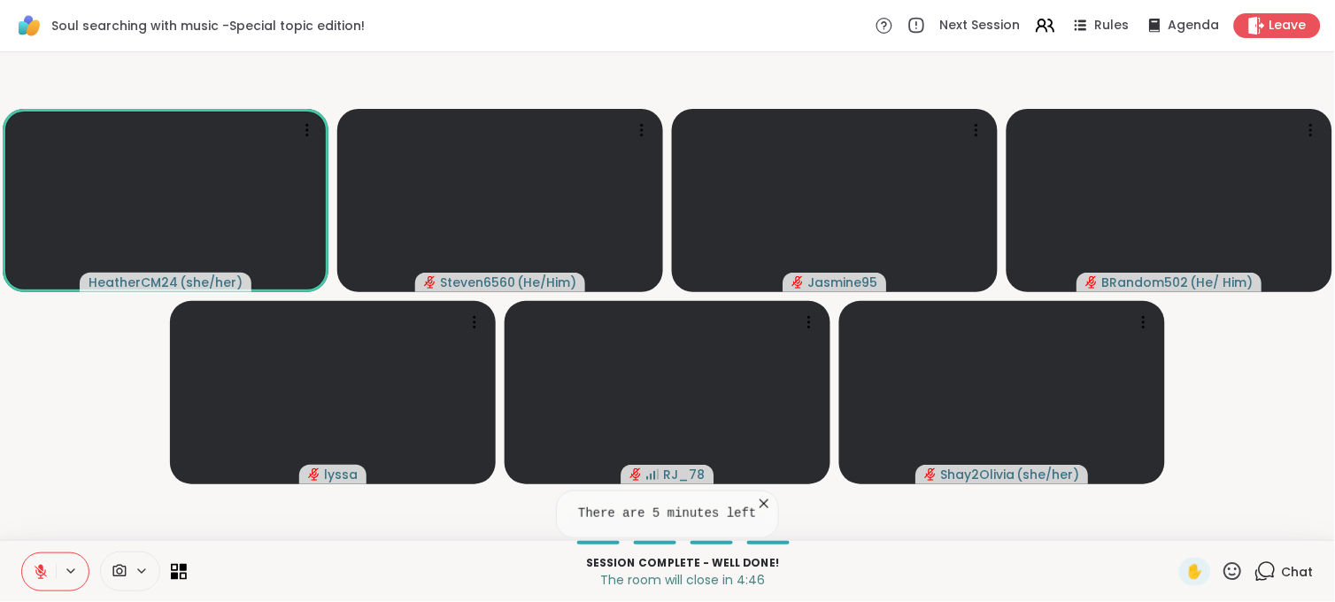
click at [1281, 564] on span "Chat" at bounding box center [1297, 572] width 32 height 18
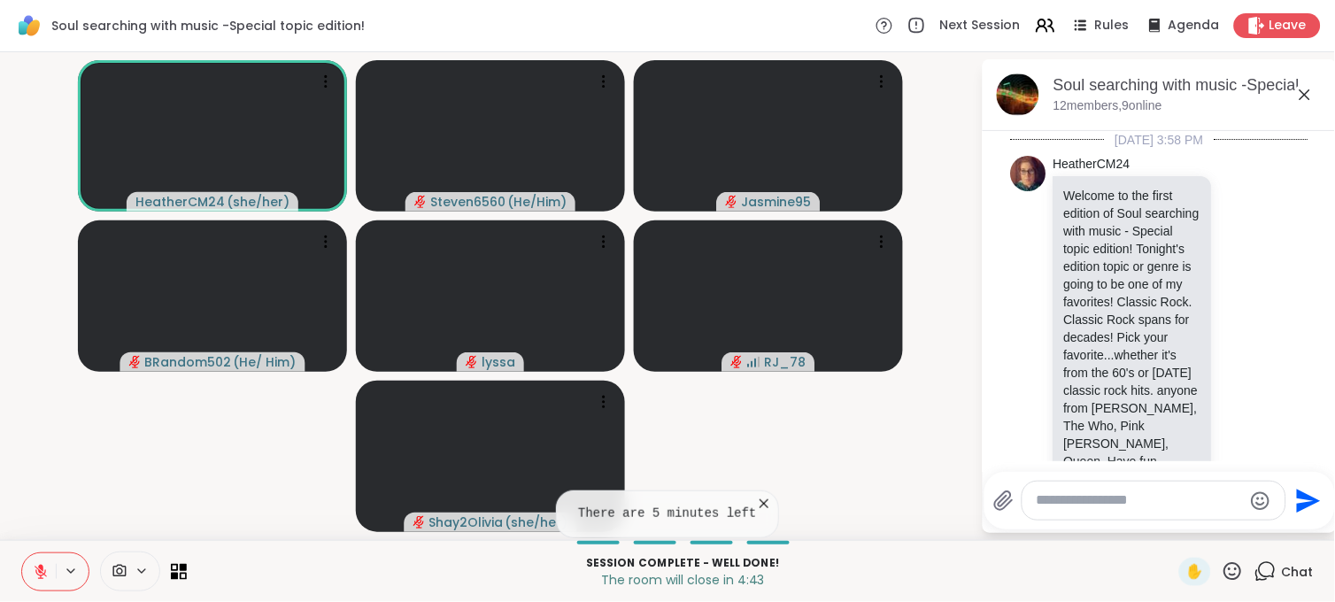
scroll to position [31219, 0]
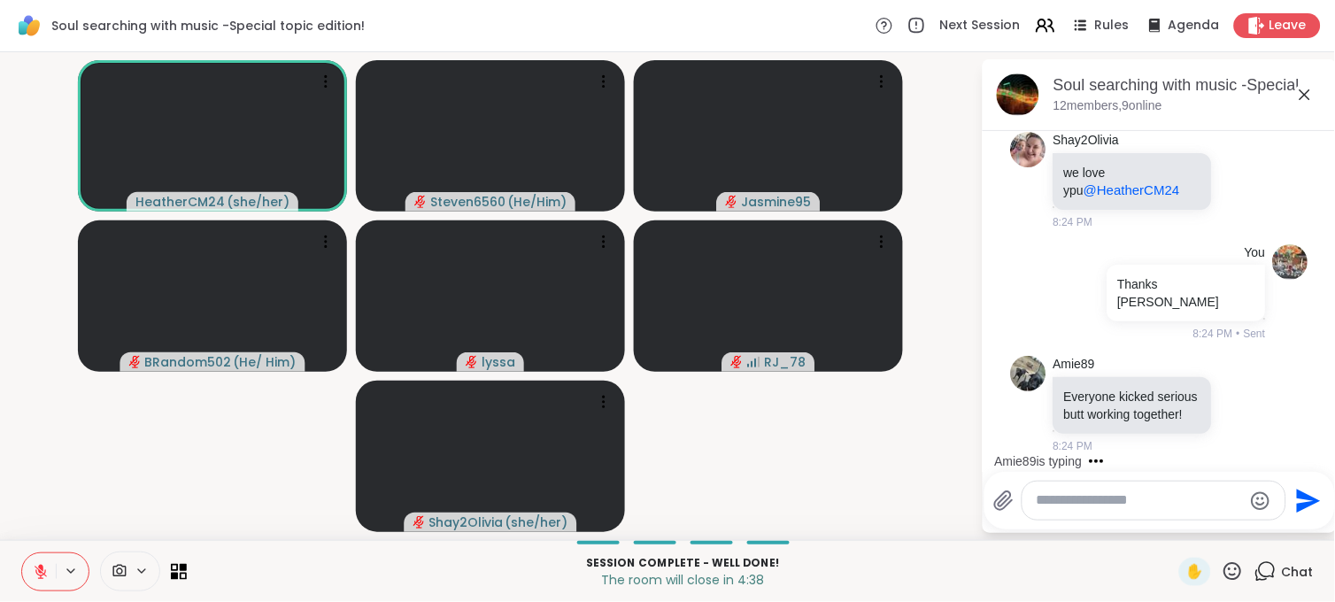
click at [1108, 491] on textarea "Type your message" at bounding box center [1139, 500] width 206 height 19
type textarea "**********"
click at [1316, 497] on icon "Send" at bounding box center [1308, 501] width 28 height 28
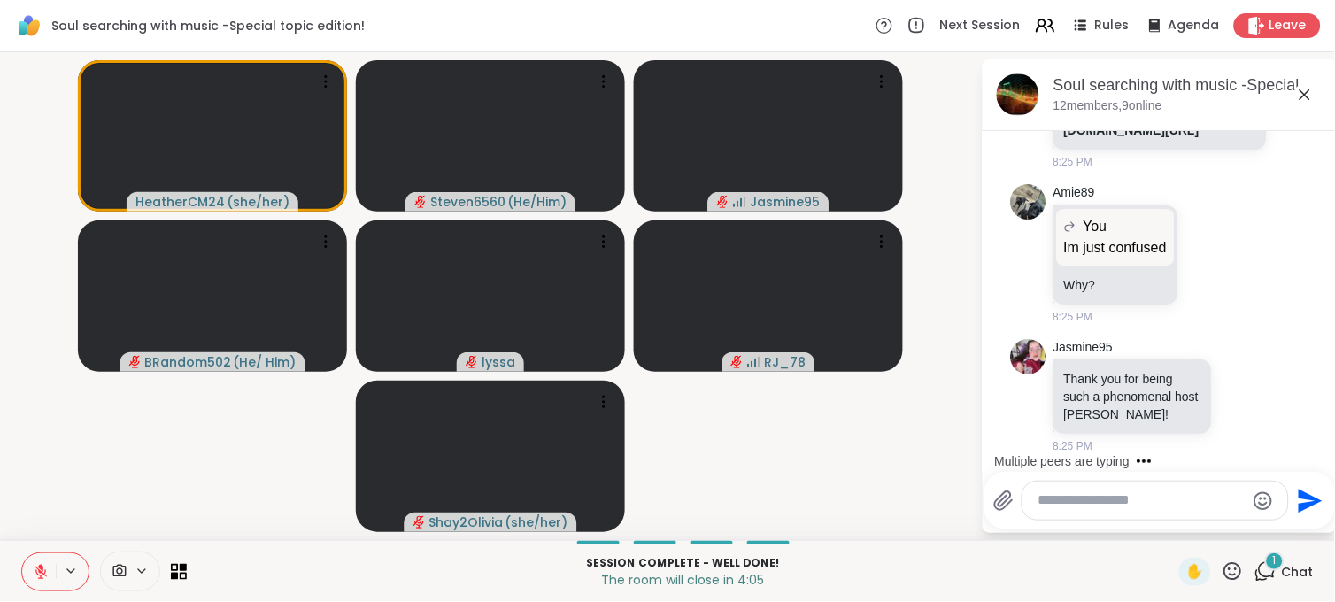
scroll to position [32164, 0]
click at [1085, 497] on textarea "Type your message" at bounding box center [1141, 500] width 206 height 19
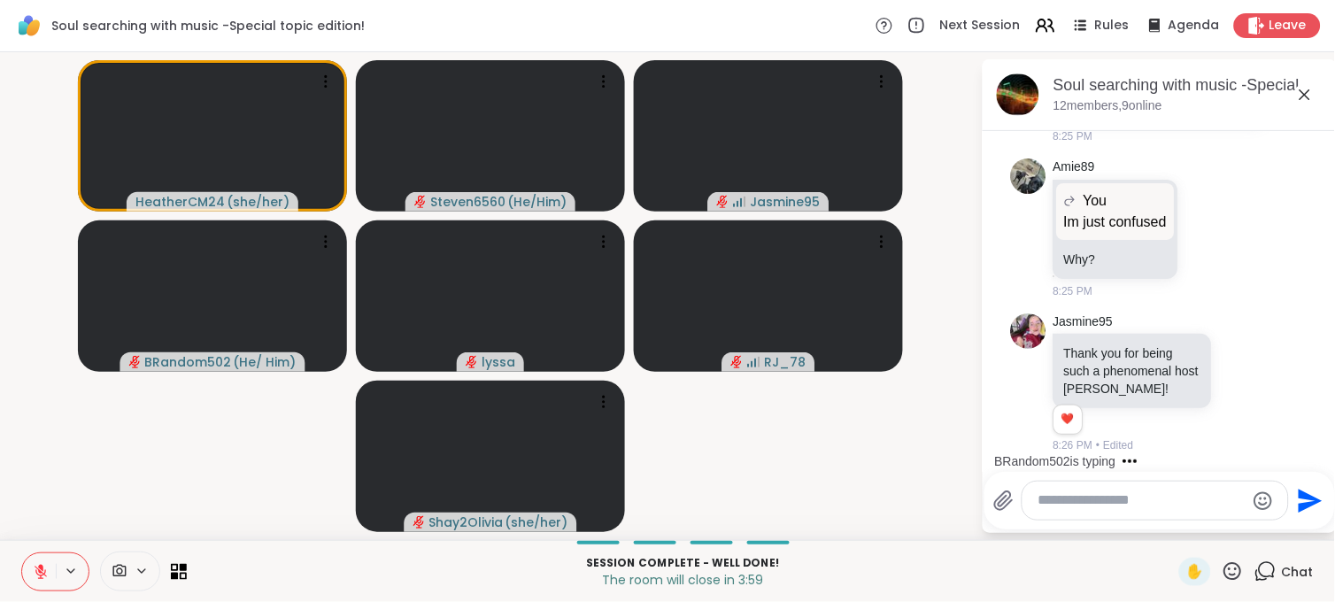
scroll to position [32189, 0]
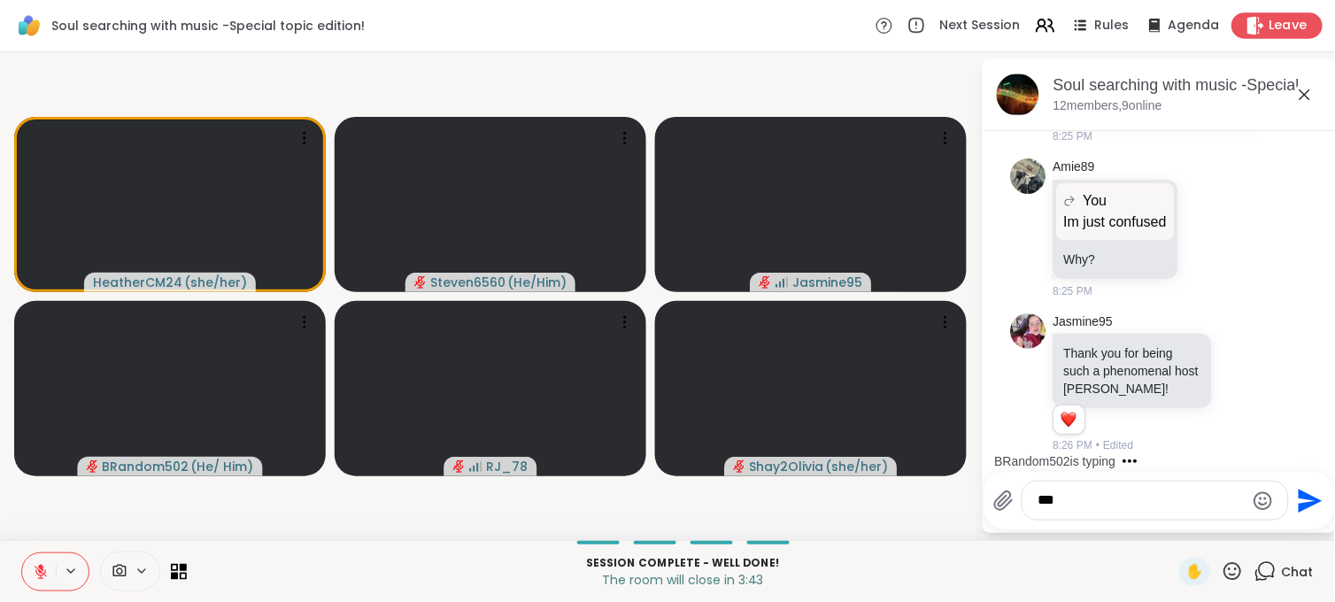
type textarea "***"
click at [1269, 20] on span "Leave" at bounding box center [1288, 26] width 39 height 19
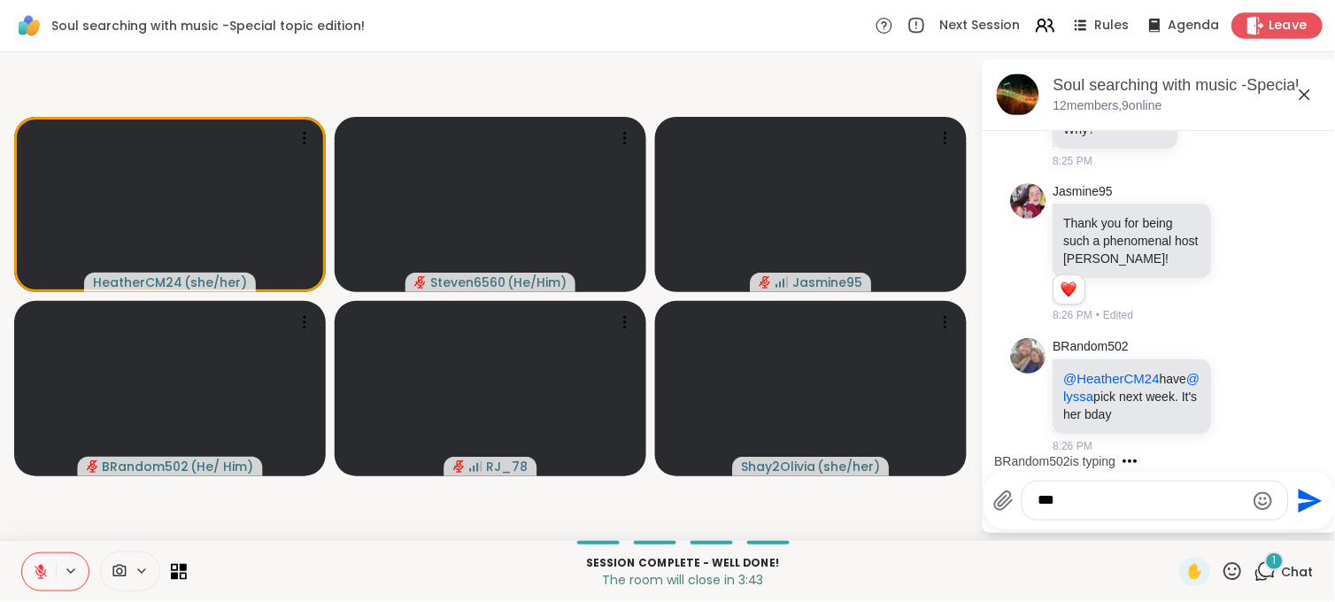
scroll to position [32337, 0]
